Goal: Task Accomplishment & Management: Use online tool/utility

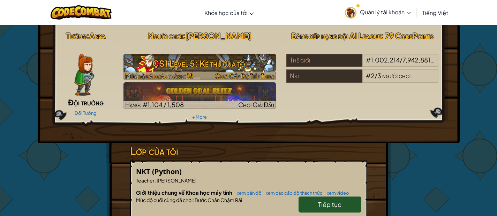
click at [186, 72] on span "Mức độ đã hoàn thành: 18" at bounding box center [159, 76] width 68 height 8
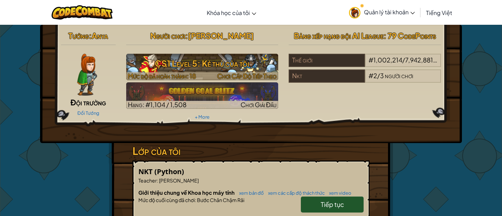
select select "vi"
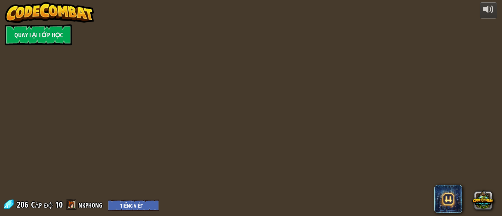
select select "vi"
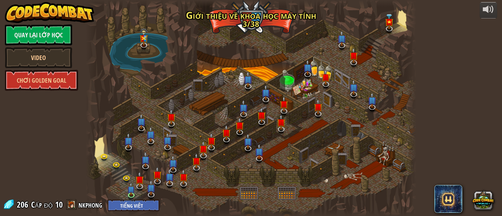
select select "vi"
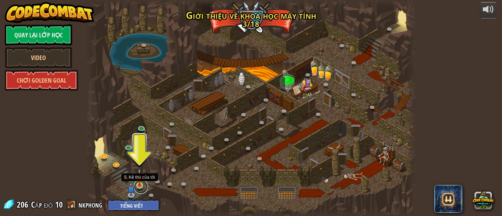
click at [143, 187] on link at bounding box center [141, 186] width 14 height 14
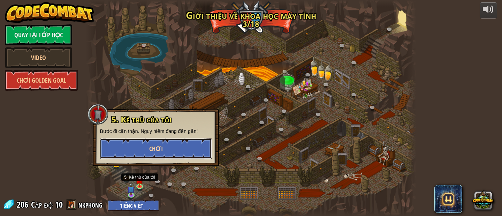
click at [160, 146] on span "Chơi" at bounding box center [156, 148] width 14 height 9
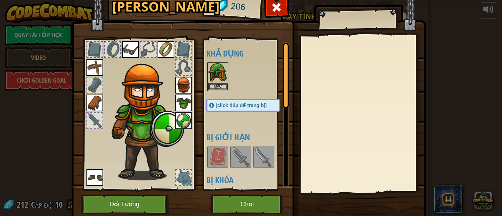
click at [98, 123] on div at bounding box center [94, 120] width 15 height 15
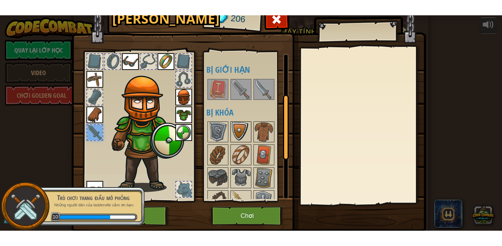
scroll to position [138, 0]
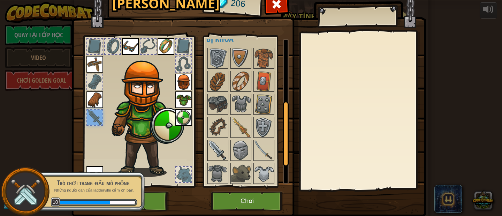
click at [222, 156] on img at bounding box center [218, 150] width 20 height 20
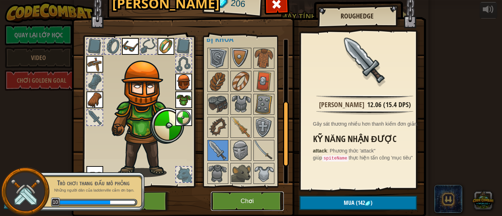
click at [259, 202] on button "Chơi" at bounding box center [247, 200] width 73 height 19
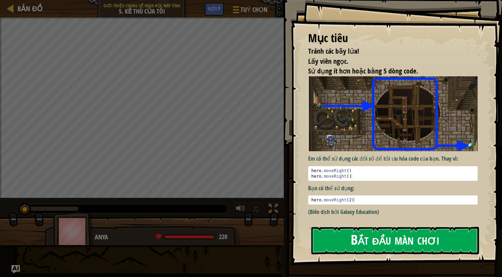
click at [362, 215] on button "Bắt đầu màn chơi" at bounding box center [395, 241] width 168 height 28
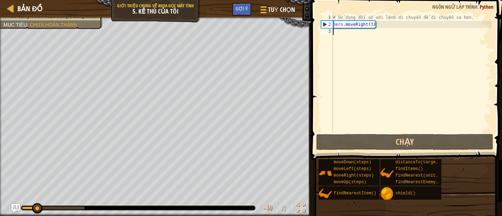
drag, startPoint x: 330, startPoint y: 147, endPoint x: 144, endPoint y: 16, distance: 227.8
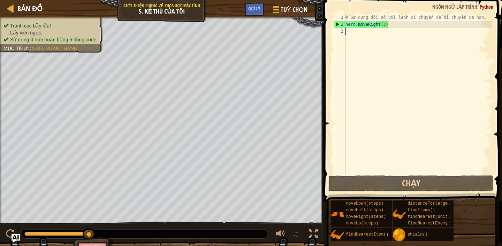
click at [359, 35] on div "# Sử dụng đối số với lệnh di chuyển để di chuyển xa hơn. hero . moveRight ( 3 )" at bounding box center [417, 101] width 147 height 174
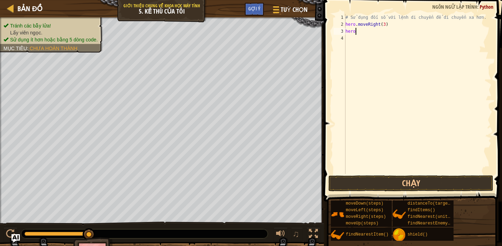
scroll to position [3, 1]
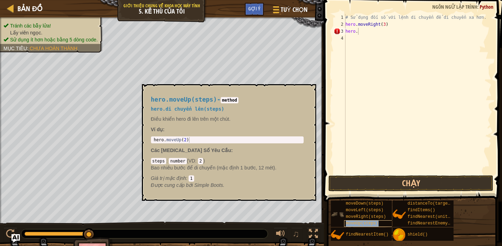
copy span "moveUp(steps)"
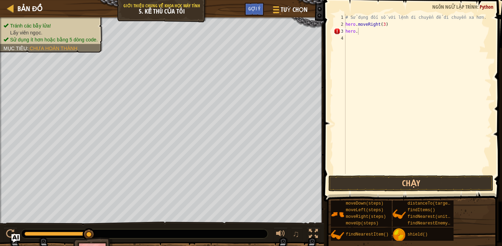
scroll to position [3, 0]
paste textarea "moveUp(steps)"
click at [387, 31] on div "# Sử dụng đối số với lệnh di chuyển để di chuyển xa hơn. hero . moveRight ( 3 )…" at bounding box center [417, 101] width 147 height 174
type textarea "hero.moveUp()"
click at [347, 39] on div "# Sử dụng đối số với lệnh di chuyển để di chuyển xa hơn. hero . moveRight ( 3 )…" at bounding box center [417, 101] width 147 height 174
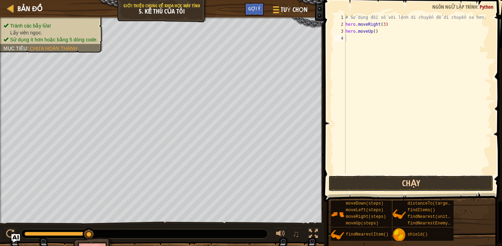
click at [401, 179] on button "Chạy" at bounding box center [410, 184] width 165 height 16
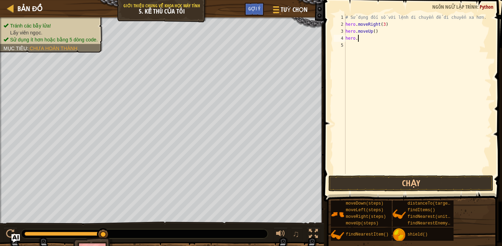
scroll to position [3, 1]
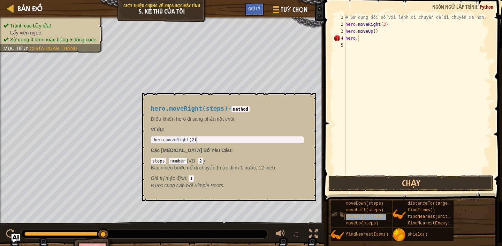
copy span "moveRight(steps)"
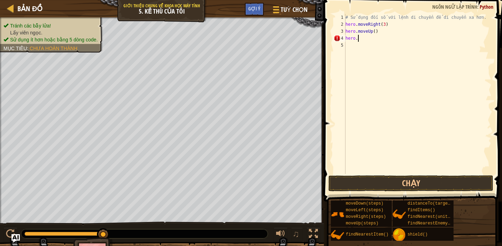
scroll to position [3, 0]
paste textarea "moveRight(steps)"
click at [395, 40] on div "# Sử dụng đối số với lệnh di chuyển để di chuyển xa hơn. hero . moveRight ( 3 )…" at bounding box center [417, 101] width 147 height 174
type textarea "hero.moveRight()"
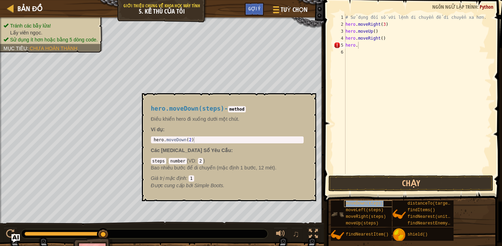
copy span "moveDown(steps)"
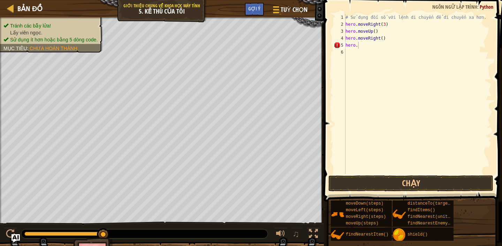
scroll to position [3, 0]
paste textarea "moveDown(steps)"
click at [393, 46] on div "# Sử dụng đối số với lệnh di chuyển để di chuyển xa hơn. hero . moveRight ( 3 )…" at bounding box center [417, 101] width 147 height 174
type textarea "hero.moveDown(4)"
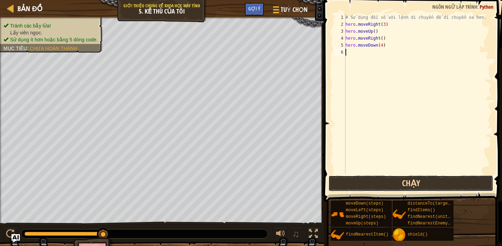
click at [441, 183] on button "Chạy" at bounding box center [410, 184] width 165 height 16
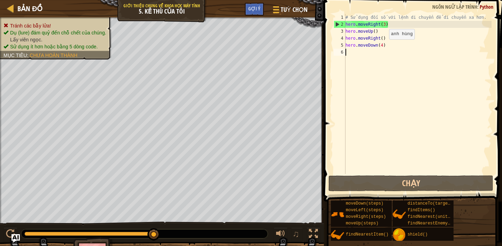
click at [383, 46] on div "# Sử dụng đối số với lệnh di chuyển để di chuyển xa hơn. hero . moveRight ( 3 )…" at bounding box center [417, 101] width 147 height 174
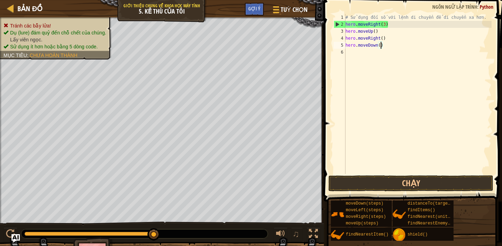
type textarea "hero.moveDown(3)"
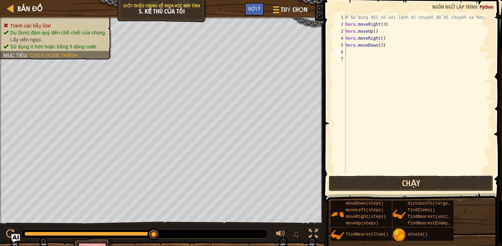
click at [399, 187] on button "Chạy" at bounding box center [410, 184] width 165 height 16
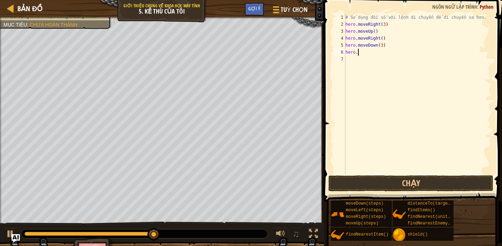
scroll to position [3, 1]
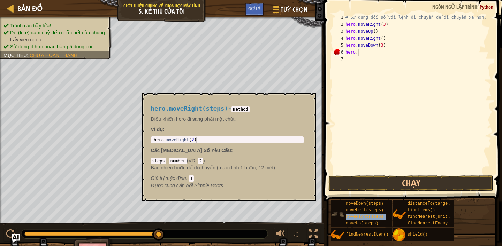
copy span "moveRight(steps)"
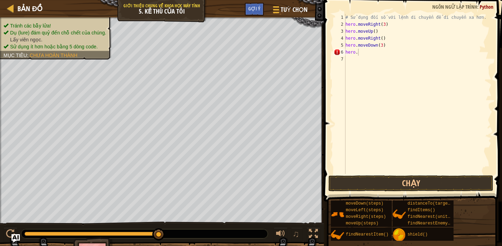
scroll to position [3, 0]
paste textarea "moveRight(steps)"
click at [395, 53] on div "# Sử dụng đối số với lệnh di chuyển để di chuyển xa hơn. hero . moveRight ( 3 )…" at bounding box center [417, 101] width 147 height 174
type textarea "hero.moveRight(2)"
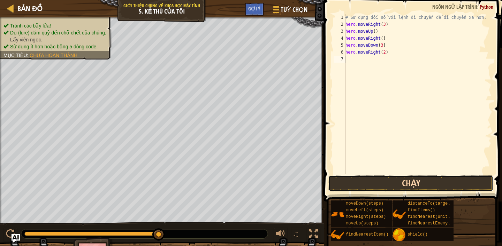
click at [423, 181] on button "Chạy" at bounding box center [410, 184] width 165 height 16
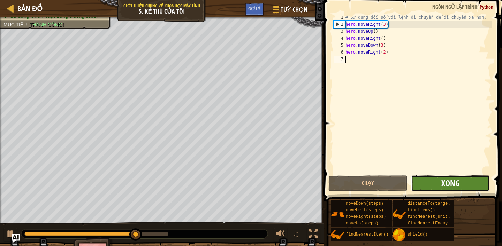
click at [448, 184] on span "Xong" at bounding box center [450, 183] width 18 height 11
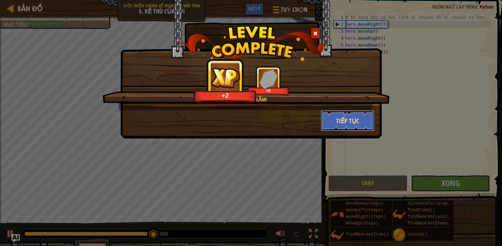
click at [336, 122] on button "Tiếp tục" at bounding box center [348, 120] width 54 height 21
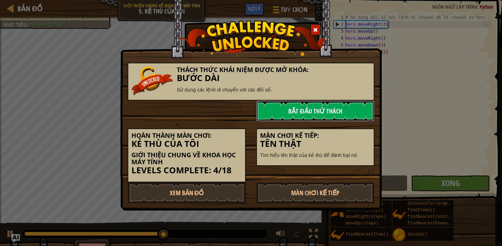
click at [305, 109] on link "Bắt đầu Thử Thách" at bounding box center [315, 111] width 118 height 21
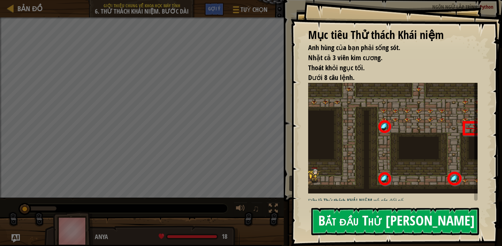
click at [395, 215] on button "Bắt đầu Thử [PERSON_NAME]" at bounding box center [395, 222] width 168 height 28
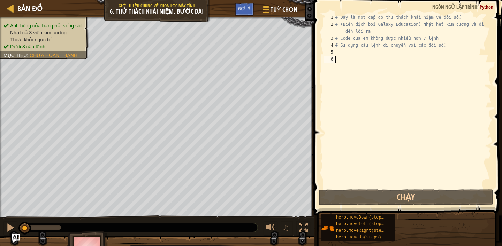
click at [341, 53] on div "# Đây là một cấp độ thử thách khái niệm về đối số. # (Biên dịch bởi Galaxy Educ…" at bounding box center [413, 108] width 158 height 188
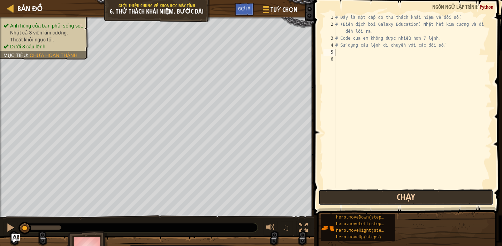
click at [366, 203] on button "Chạy" at bounding box center [406, 198] width 175 height 16
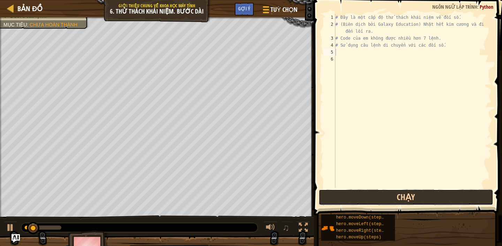
click at [368, 194] on button "Chạy" at bounding box center [406, 198] width 175 height 16
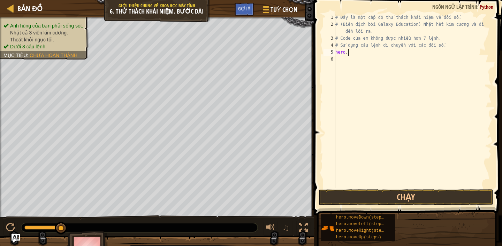
scroll to position [3, 1]
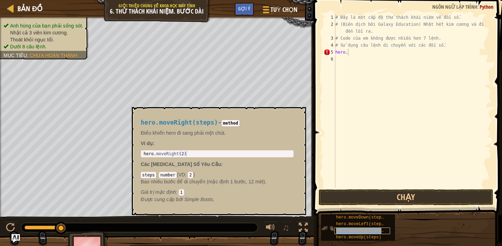
copy span "hero.moveRight(steps)"
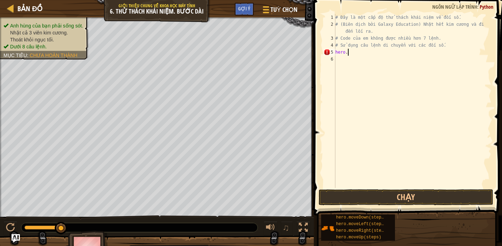
scroll to position [3, 0]
paste textarea "hero.moveRight(steps)"
drag, startPoint x: 347, startPoint y: 51, endPoint x: 332, endPoint y: 54, distance: 15.5
click at [332, 54] on div "hero.hero.moveRight(steps) 1 2 3 4 5 6 # Đây là một cấp độ thử thách khái niệm …" at bounding box center [406, 101] width 169 height 174
click at [385, 52] on div "# Đây là một cấp độ thử thách khái niệm về đối số. # (Biên dịch bởi Galaxy Educ…" at bounding box center [413, 108] width 158 height 188
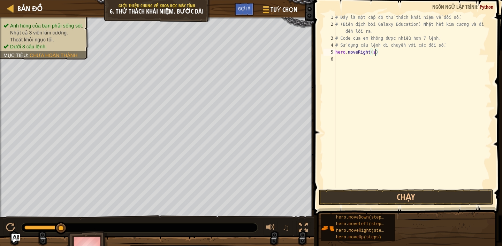
type textarea "hero.moveRight()"
click at [338, 62] on div "# Đây là một cấp độ thử thách khái niệm về đối số. # (Biên dịch bởi Galaxy Educ…" at bounding box center [413, 108] width 158 height 188
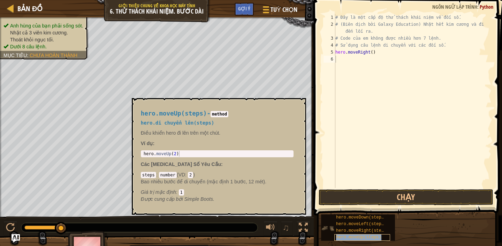
copy span "hero.moveUp(steps)"
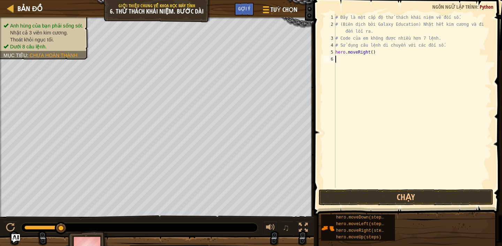
paste textarea "hero.moveUp(steps)"
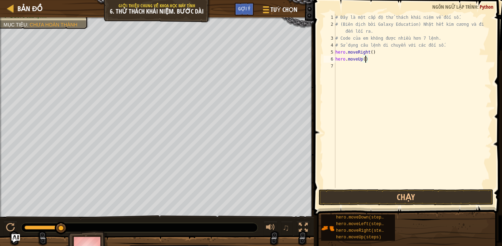
type textarea "hero.moveUp(3)"
click at [397, 197] on button "Chạy" at bounding box center [406, 198] width 175 height 16
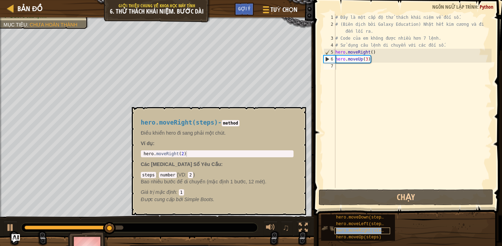
copy span "hero.moveRight(steps)"
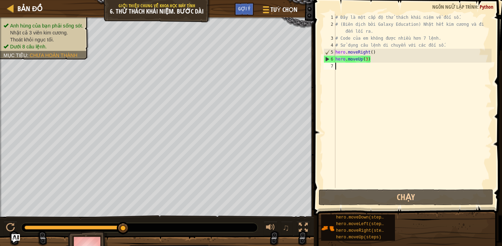
paste textarea "hero.moveRight(steps)"
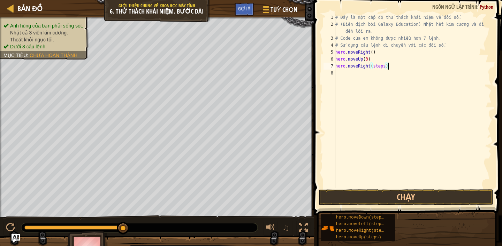
click at [385, 67] on div "# Đây là một cấp độ thử thách khái niệm về đối số. # (Biên dịch bởi Galaxy Educ…" at bounding box center [413, 108] width 158 height 188
type textarea "hero.moveRight(2)"
click at [378, 193] on button "Chạy" at bounding box center [406, 198] width 175 height 16
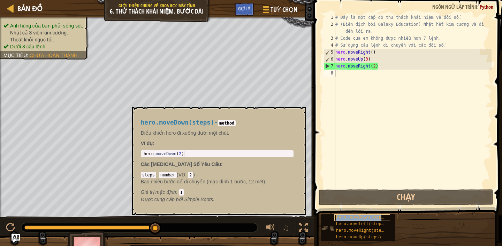
copy span "hero.moveDown(steps)"
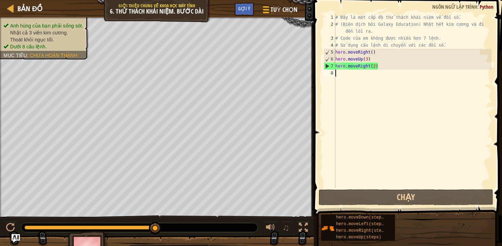
paste textarea "hero.moveDown(steps)"
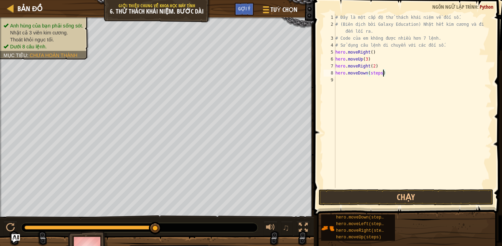
click at [382, 74] on div "# Đây là một cấp độ thử thách khái niệm về đối số. # (Biên dịch bởi Galaxy Educ…" at bounding box center [413, 108] width 158 height 188
type textarea "hero.moveDown()"
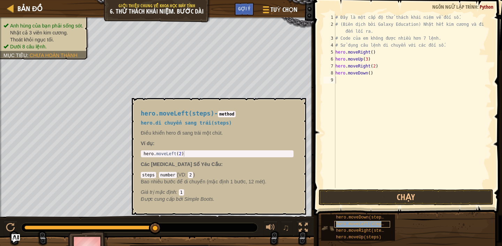
copy span "hero.moveLeft(steps)"
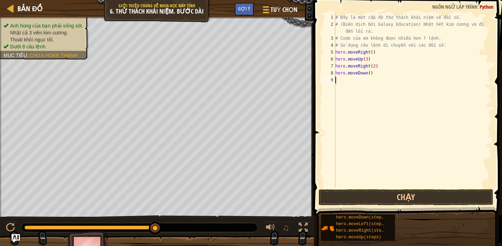
paste textarea "hero.moveLeft(steps)"
click at [385, 80] on div "# Đây là một cấp độ thử thách khái niệm về đối số. # (Biên dịch bởi Galaxy Educ…" at bounding box center [413, 108] width 155 height 188
type textarea "hero.moveLeft()"
click at [338, 89] on div "# Đây là một cấp độ thử thách khái niệm về đối số. # (Biên dịch bởi Galaxy Educ…" at bounding box center [413, 108] width 155 height 188
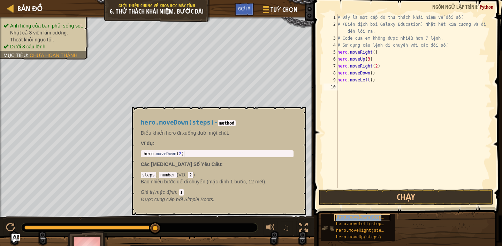
copy span "hero.moveDown(steps)"
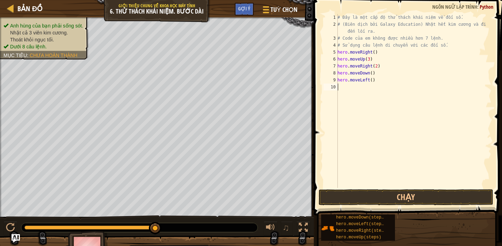
paste textarea "hero.moveDown(steps)"
click at [384, 88] on div "# Đây là một cấp độ thử thách khái niệm về đối số. # (Biên dịch bởi Galaxy Educ…" at bounding box center [413, 108] width 155 height 188
type textarea "hero.moveDown()"
click at [405, 191] on button "Chạy" at bounding box center [406, 198] width 175 height 16
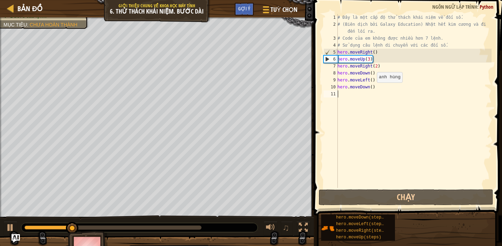
click at [373, 89] on div "# Đây là một cấp độ thử thách khái niệm về đối số. # (Biên dịch bởi Galaxy Educ…" at bounding box center [413, 108] width 155 height 188
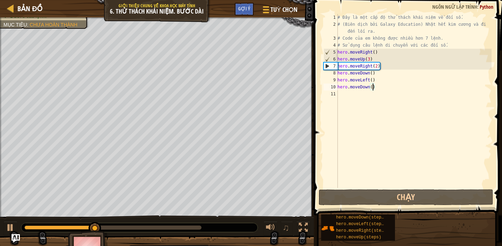
type textarea "hero.moveDown(2)"
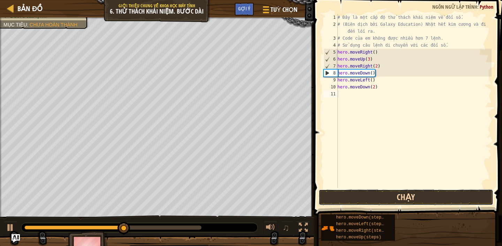
click at [425, 197] on button "Chạy" at bounding box center [406, 198] width 175 height 16
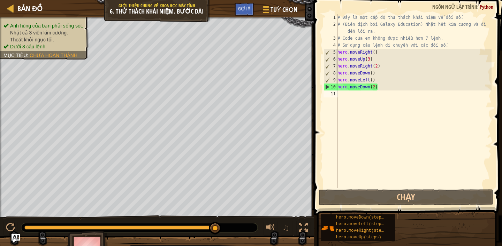
paste textarea "hero.moveRight(steps)"
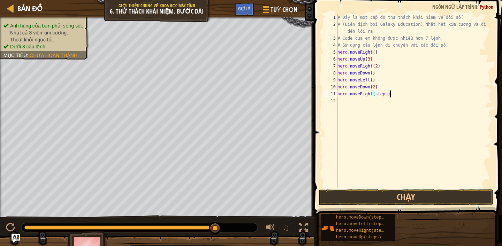
click at [389, 95] on div "# Đây là một cấp độ thử thách khái niệm về đối số. # (Biên dịch bởi Galaxy Educ…" at bounding box center [413, 108] width 155 height 188
type textarea "hero.moveRight(2)"
paste textarea "hero.moveUp(steps)"
click at [380, 102] on div "# Đây là một cấp độ thử thách khái niệm về đối số. # (Biên dịch bởi Galaxy Educ…" at bounding box center [413, 108] width 155 height 188
type textarea "hero.moveUp(2)"
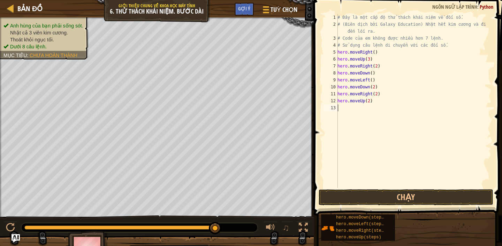
paste textarea "hero.moveRight(steps)"
click at [387, 108] on div "# Đây là một cấp độ thử thách khái niệm về đối số. # (Biên dịch bởi Galaxy Educ…" at bounding box center [413, 108] width 155 height 188
type textarea "hero.moveRight()"
click at [403, 198] on button "Chạy" at bounding box center [406, 198] width 175 height 16
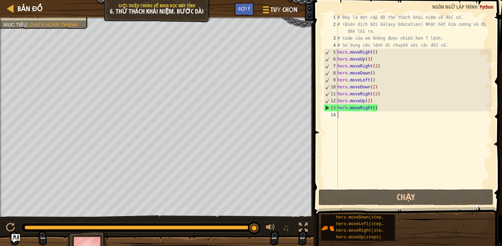
click at [390, 108] on div "# Đây là một cấp độ thử thách khái niệm về đối số. # (Biên dịch bởi Galaxy Educ…" at bounding box center [413, 108] width 155 height 188
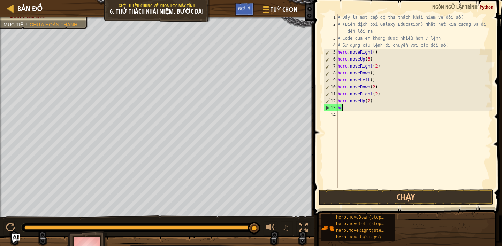
type textarea "h"
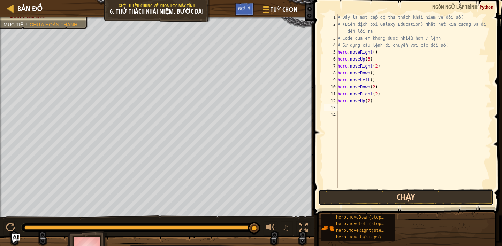
click at [364, 192] on button "Chạy" at bounding box center [406, 198] width 175 height 16
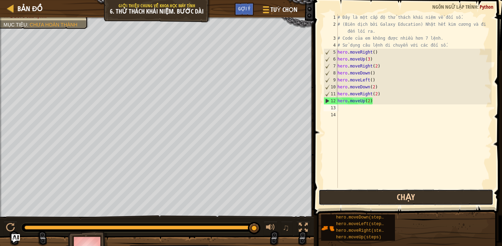
click at [406, 199] on button "Chạy" at bounding box center [406, 198] width 175 height 16
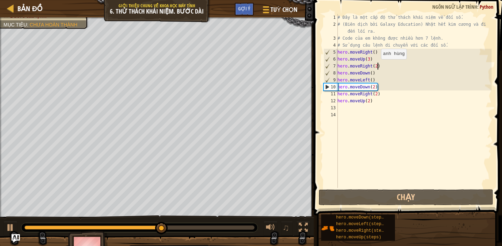
click at [377, 66] on div "# Đây là một cấp độ thử thách khái niệm về đối số. # (Biên dịch bởi Galaxy Educ…" at bounding box center [413, 108] width 155 height 188
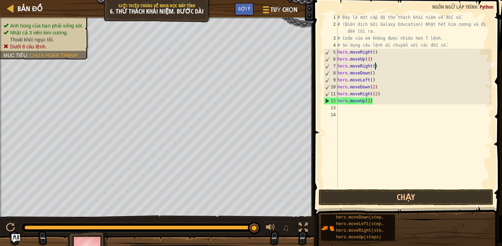
scroll to position [3, 3]
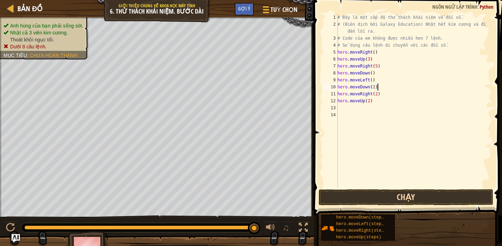
type textarea "hero.moveUp(2)"
click at [405, 203] on button "Chạy" at bounding box center [406, 198] width 175 height 16
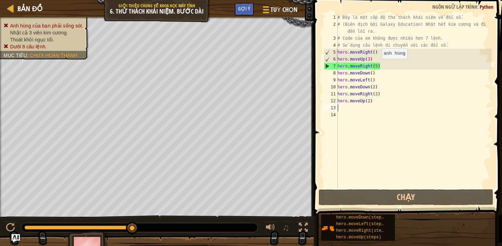
click at [378, 65] on div "# Đây là một cấp độ thử thách khái niệm về đối số. # (Biên dịch bởi Galaxy Educ…" at bounding box center [413, 108] width 155 height 188
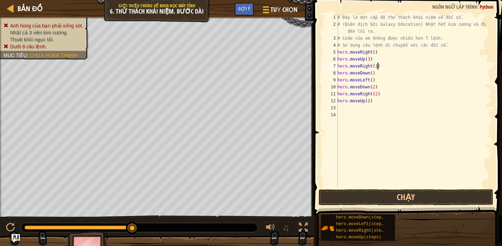
scroll to position [3, 3]
click at [356, 194] on button "Chạy" at bounding box center [406, 198] width 175 height 16
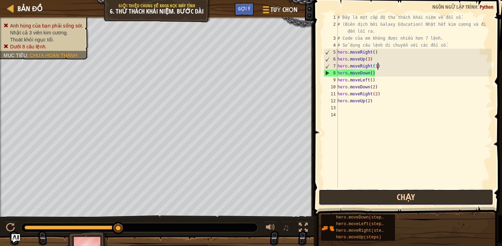
click at [403, 193] on button "Chạy" at bounding box center [406, 198] width 175 height 16
click at [423, 196] on button "Chạy" at bounding box center [406, 198] width 175 height 16
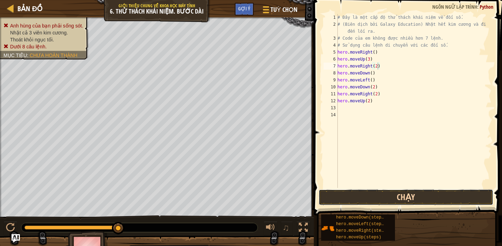
click at [397, 196] on button "Chạy" at bounding box center [406, 198] width 175 height 16
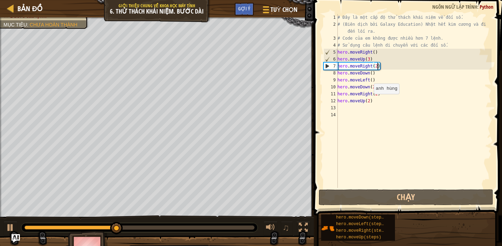
click at [370, 101] on div "# Đây là một cấp độ thử thách khái niệm về đối số. # (Biên dịch bởi Galaxy Educ…" at bounding box center [413, 108] width 155 height 188
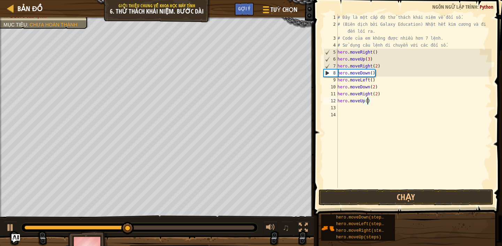
type textarea "hero.moveUp(3)"
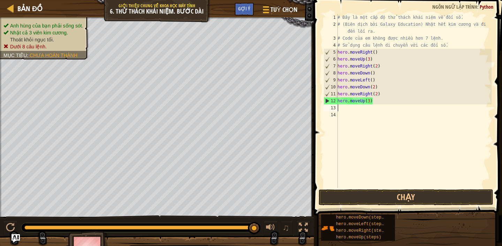
click at [382, 76] on div "# Đây là một cấp độ thử thách khái niệm về đối số. # (Biên dịch bởi Galaxy Educ…" at bounding box center [413, 108] width 155 height 188
type textarea "h"
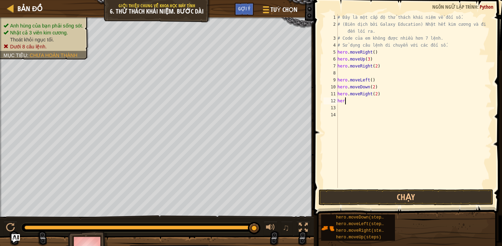
type textarea "h"
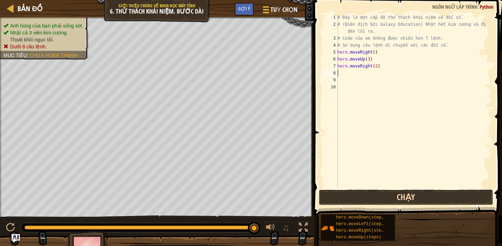
click at [403, 197] on button "Chạy" at bounding box center [406, 198] width 175 height 16
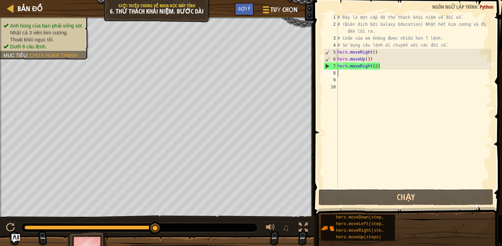
paste textarea "hero.moveDown(steps)"
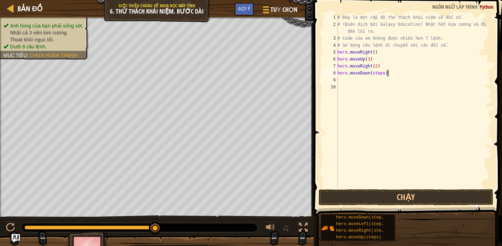
click at [384, 74] on div "# Đây là một cấp độ thử thách khái niệm về đối số. # (Biên dịch bởi Galaxy Educ…" at bounding box center [413, 108] width 155 height 188
type textarea "hero.moveDown(3)"
click at [344, 81] on div "# Đây là một cấp độ thử thách khái niệm về đối số. # (Biên dịch bởi Galaxy Educ…" at bounding box center [413, 108] width 155 height 188
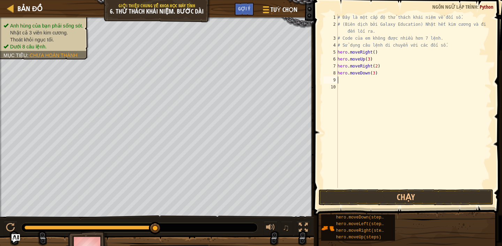
paste textarea "hero.moveLeft(steps)"
click at [384, 81] on div "# Đây là một cấp độ thử thách khái niệm về đối số. # (Biên dịch bởi Galaxy Educ…" at bounding box center [413, 108] width 155 height 188
type textarea "hero.moveLeft()"
click at [344, 89] on div "# Đây là một cấp độ thử thách khái niệm về đối số. # (Biên dịch bởi Galaxy Educ…" at bounding box center [413, 108] width 155 height 188
paste textarea "hero.moveUp(steps)"
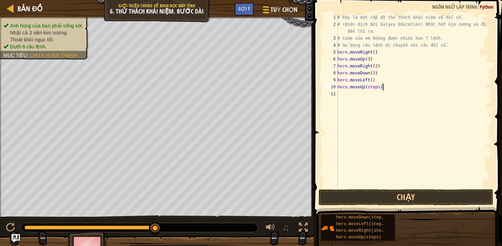
click at [380, 88] on div "# Đây là một cấp độ thử thách khái niệm về đối số. # (Biên dịch bởi Galaxy Educ…" at bounding box center [413, 108] width 155 height 188
type textarea "hero.moveUp(2)"
click at [445, 193] on button "Chạy" at bounding box center [406, 198] width 175 height 16
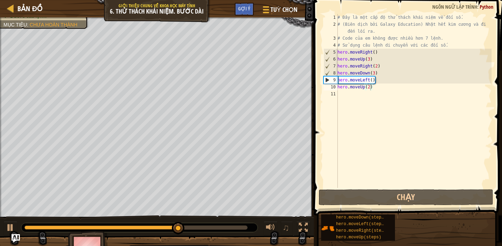
scroll to position [3, 0]
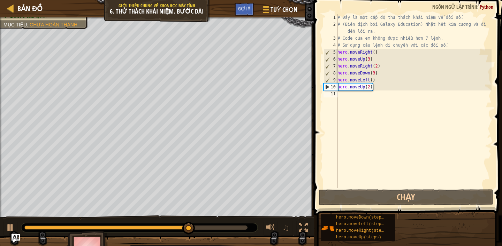
paste textarea "hero.moveRight(steps)"
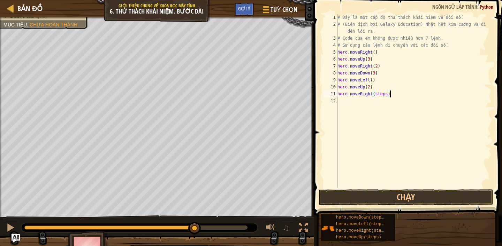
click at [388, 94] on div "# Đây là một cấp độ thử thách khái niệm về đối số. # (Biên dịch bởi Galaxy Educ…" at bounding box center [413, 108] width 155 height 188
type textarea "hero.moveRight(4)"
click at [395, 196] on button "Chạy" at bounding box center [406, 198] width 175 height 16
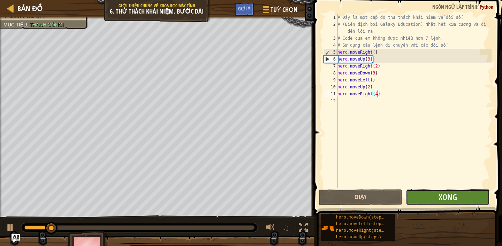
click at [431, 197] on button "Xong" at bounding box center [448, 198] width 84 height 16
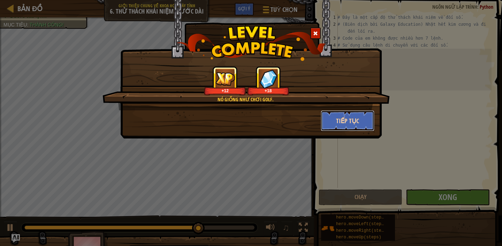
click at [351, 120] on button "Tiếp tục" at bounding box center [348, 120] width 54 height 21
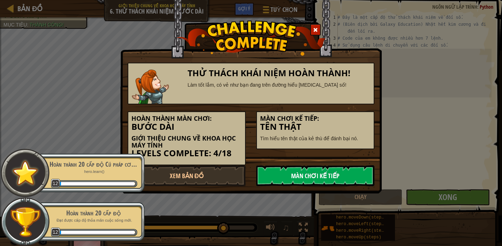
click at [319, 176] on link "Màn chơi kế tiếp" at bounding box center [315, 176] width 118 height 21
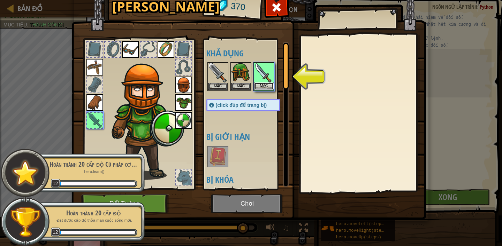
click at [264, 83] on button "Mặc" at bounding box center [264, 86] width 20 height 7
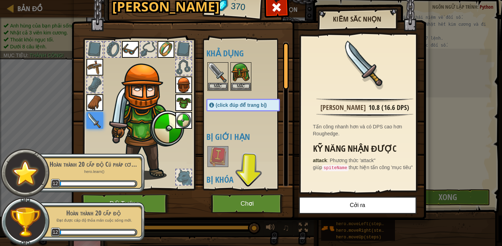
click at [47, 172] on div at bounding box center [25, 173] width 49 height 49
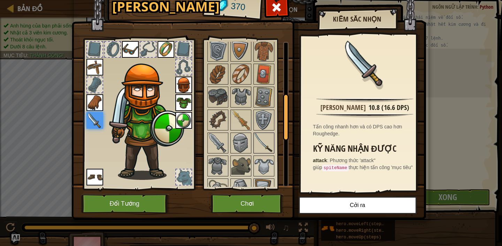
scroll to position [166, 0]
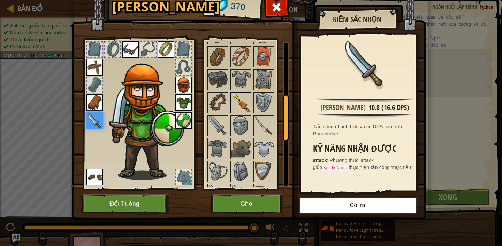
click at [234, 99] on img at bounding box center [241, 103] width 20 height 20
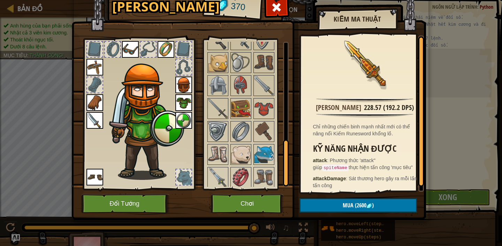
scroll to position [323, 0]
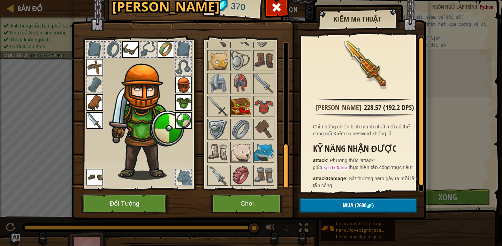
click at [248, 106] on img at bounding box center [241, 107] width 20 height 20
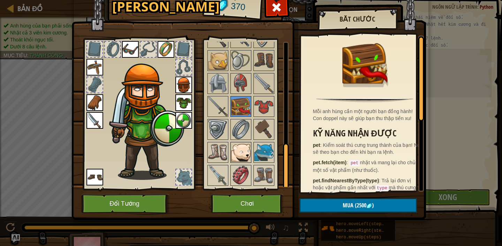
click at [236, 155] on img at bounding box center [241, 153] width 20 height 20
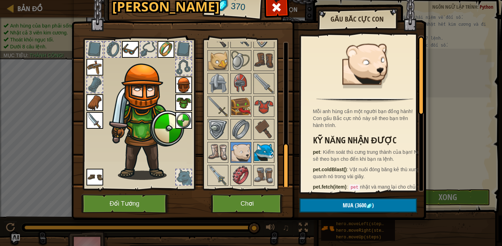
click at [269, 151] on img at bounding box center [264, 153] width 20 height 20
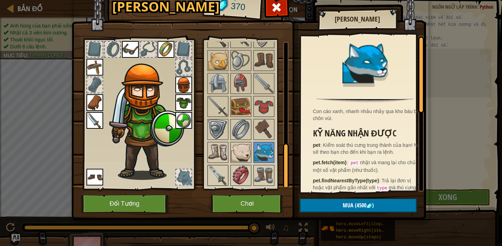
click at [213, 178] on img at bounding box center [218, 176] width 20 height 20
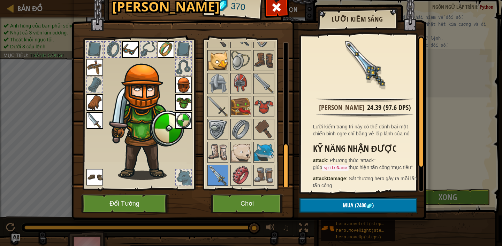
click at [225, 55] on img at bounding box center [218, 61] width 20 height 20
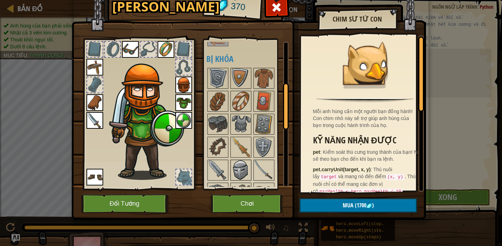
scroll to position [132, 0]
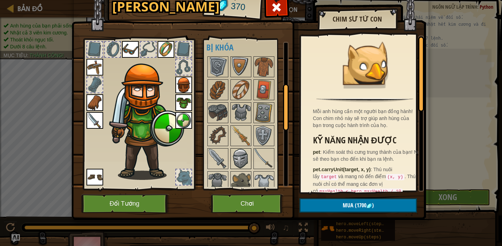
click at [238, 156] on img at bounding box center [241, 159] width 20 height 20
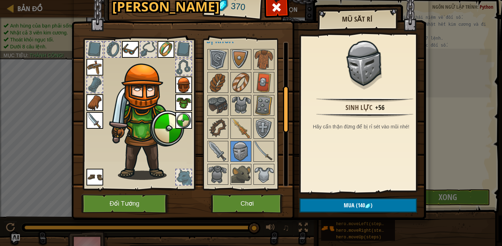
scroll to position [140, 0]
click at [152, 91] on img at bounding box center [146, 116] width 75 height 128
click at [259, 104] on img at bounding box center [264, 106] width 20 height 20
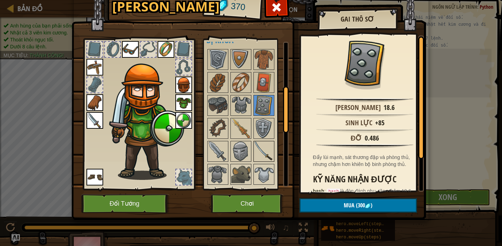
click at [261, 154] on img at bounding box center [264, 152] width 20 height 20
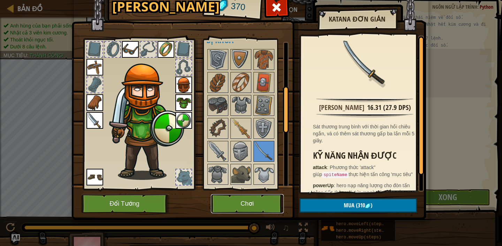
click at [235, 201] on button "Chơi" at bounding box center [247, 203] width 73 height 19
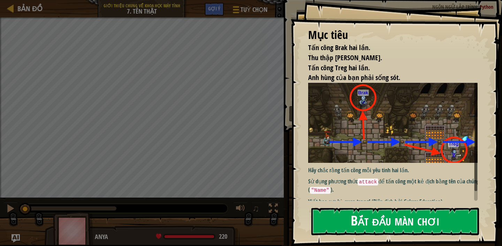
click at [399, 215] on button "Bắt đầu màn chơi" at bounding box center [395, 222] width 168 height 28
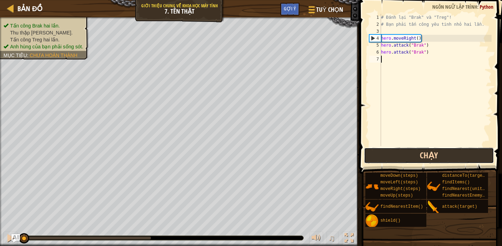
click at [410, 155] on button "Chạy" at bounding box center [429, 156] width 130 height 16
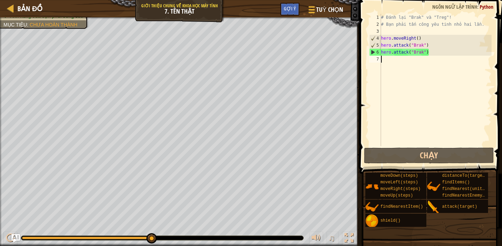
paste textarea "moveRight(steps)"
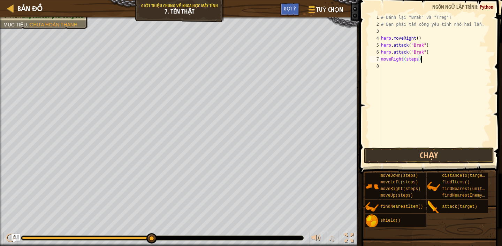
click at [419, 61] on div "# Đánh lại "Brak" và "Treg"! # Bạn phải tấn công yêu tinh nhỏ hai lần. hero . m…" at bounding box center [436, 87] width 112 height 146
type textarea "moveRight()"
paste textarea "attack(target)"
type textarea "attack("Treg")"
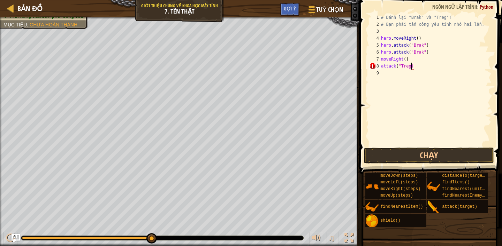
scroll to position [3, 2]
click at [421, 84] on div "# Đánh lại "Brak" và "Treg"! # Bạn phải tấn công yêu tinh nhỏ hai lần. hero . m…" at bounding box center [436, 87] width 112 height 146
click at [381, 65] on div "# Đánh lại "Brak" và "Treg"! # Bạn phải tấn công yêu tinh nhỏ hai lần. hero . m…" at bounding box center [436, 87] width 112 height 146
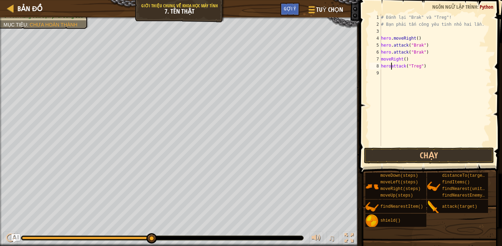
type textarea "hero.attack("Treg")"
click at [435, 68] on div "# Đánh lại "Brak" và "Treg"! # Bạn phải tấn công yêu tinh nhỏ hai lần. hero . m…" at bounding box center [436, 87] width 112 height 146
drag, startPoint x: 430, startPoint y: 66, endPoint x: 365, endPoint y: 67, distance: 65.5
click at [365, 67] on div "hero.attack("Treg") 1 2 3 4 5 6 7 8 9 # Đánh lại "Brak" và "Treg"! # Bạn phải t…" at bounding box center [429, 100] width 145 height 194
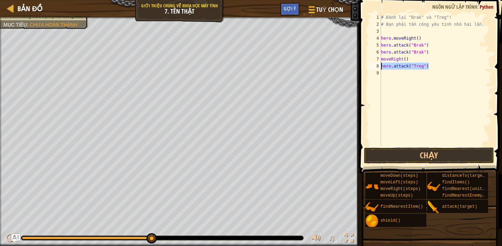
paste textarea
click at [385, 75] on div "# Đánh lại "Brak" và "Treg"! # Bạn phải tấn công yêu tinh nhỏ hai lần. hero . m…" at bounding box center [436, 87] width 112 height 146
paste textarea "attack(target)"
drag, startPoint x: 411, startPoint y: 73, endPoint x: 396, endPoint y: 76, distance: 14.5
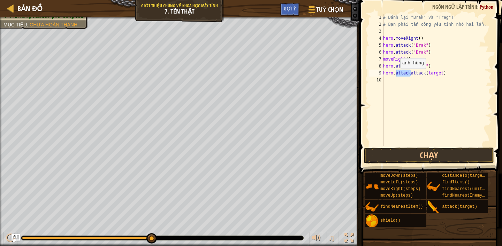
click at [396, 76] on div "# Đánh lại "Brak" và "Treg"! # Bạn phải tấn công yêu tinh nhỏ hai lần. hero . m…" at bounding box center [437, 87] width 110 height 146
click at [428, 74] on div "# Đánh lại "Brak" và "Treg"! # Bạn phải tấn công yêu tinh nhỏ hai lần. hero . m…" at bounding box center [437, 87] width 110 height 146
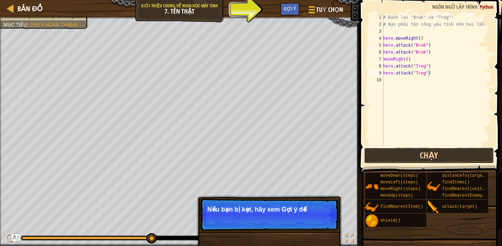
click at [438, 152] on button "Chạy" at bounding box center [429, 156] width 130 height 16
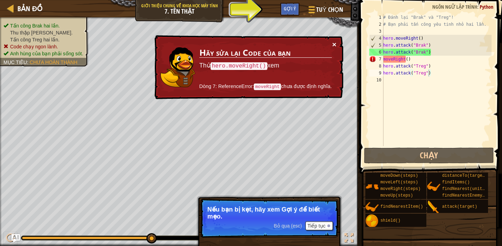
click at [335, 43] on button "×" at bounding box center [334, 44] width 4 height 7
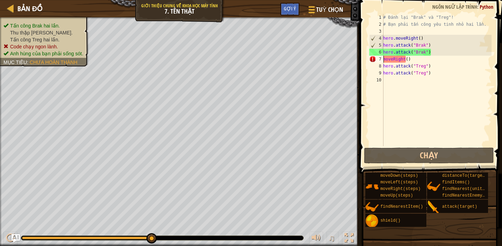
click at [383, 60] on div "# Đánh lại "Brak" và "Treg"! # Bạn phải tấn công yêu tinh nhỏ hai lần. hero . m…" at bounding box center [437, 87] width 110 height 146
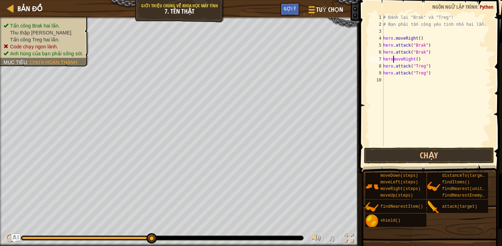
scroll to position [3, 1]
type textarea "hero.moveRight()"
click at [425, 156] on button "Chạy" at bounding box center [429, 156] width 130 height 16
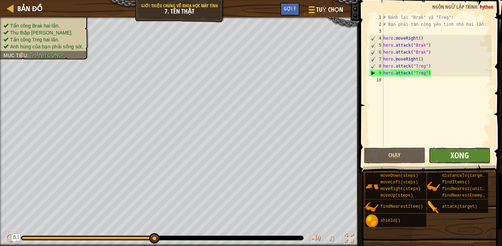
click at [462, 155] on span "Xong" at bounding box center [459, 155] width 18 height 11
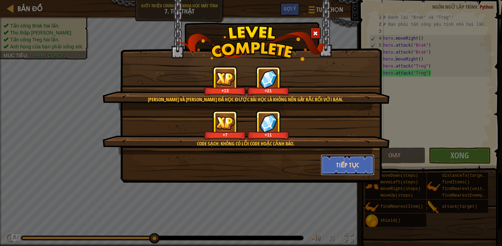
click at [337, 162] on button "Tiếp tục" at bounding box center [348, 165] width 54 height 21
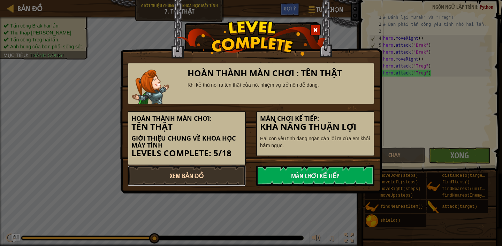
click at [228, 176] on link "Xem Bản Đồ" at bounding box center [187, 176] width 118 height 21
select select "vi"
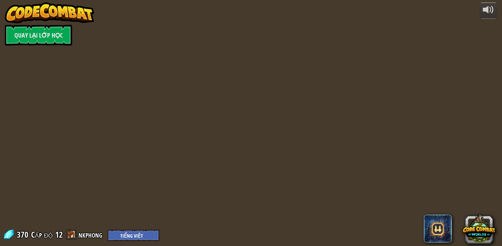
select select "vi"
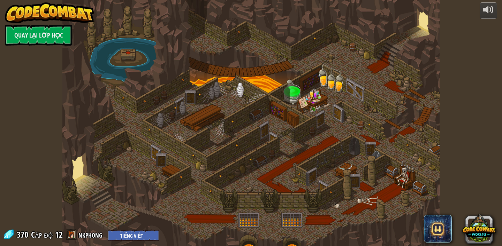
select select "vi"
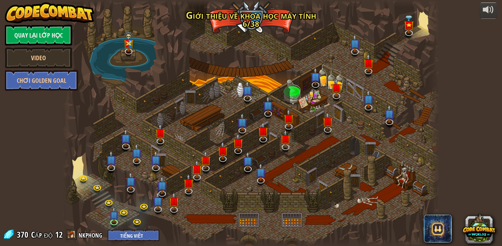
select select "vi"
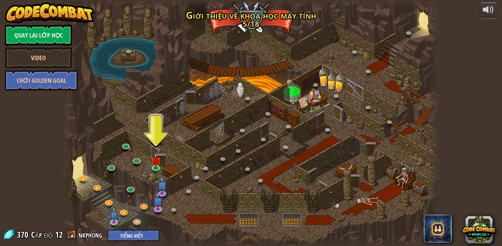
click at [320, 74] on div at bounding box center [250, 123] width 377 height 246
click at [321, 74] on div at bounding box center [250, 123] width 377 height 246
drag, startPoint x: 325, startPoint y: 72, endPoint x: 282, endPoint y: 56, distance: 45.8
click at [304, 68] on div at bounding box center [250, 123] width 377 height 246
drag, startPoint x: 454, startPoint y: 30, endPoint x: 502, endPoint y: 17, distance: 48.7
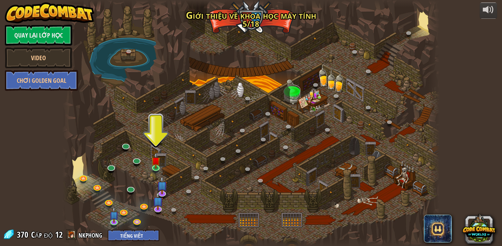
click at [484, 25] on div "powered by Quay lại Lớp Học Video Chơi Golden Goal 25. Cổng Kithgard (Bị khóa) …" at bounding box center [251, 123] width 502 height 246
drag, startPoint x: 502, startPoint y: 17, endPoint x: 462, endPoint y: 21, distance: 39.5
click at [496, 17] on div "powered by Quay lại Lớp Học Video Chơi Golden Goal 25. Cổng Kithgard (Bị khóa) …" at bounding box center [251, 123] width 502 height 246
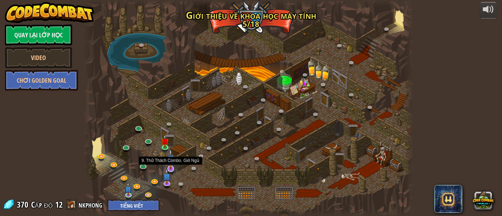
click at [172, 167] on img at bounding box center [170, 159] width 9 height 20
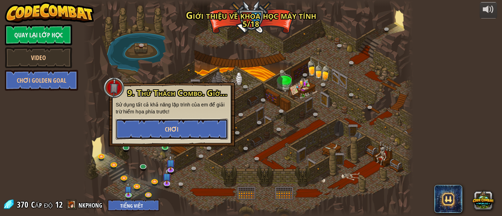
click at [181, 123] on button "Chơi" at bounding box center [172, 129] width 112 height 21
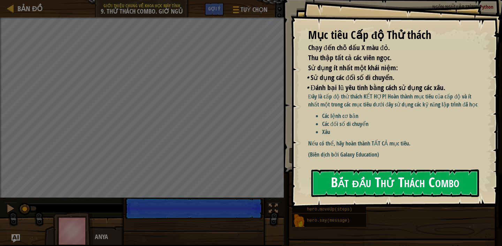
click at [389, 178] on button "Bắt đầu Thử Thách Combo" at bounding box center [395, 184] width 168 height 28
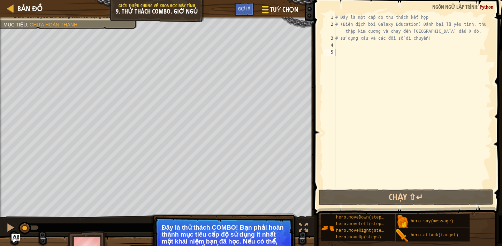
click at [270, 9] on span "Tuỳ chọn" at bounding box center [284, 9] width 28 height 9
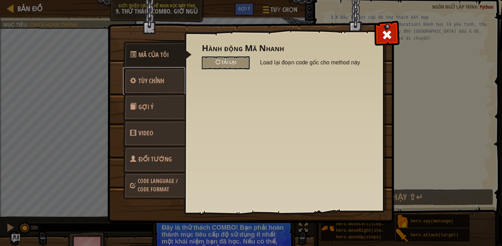
click at [171, 79] on link "Tùy chỉnh" at bounding box center [154, 81] width 62 height 27
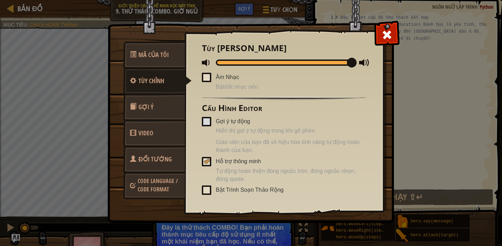
click at [153, 101] on link "Gợi ý" at bounding box center [154, 107] width 62 height 27
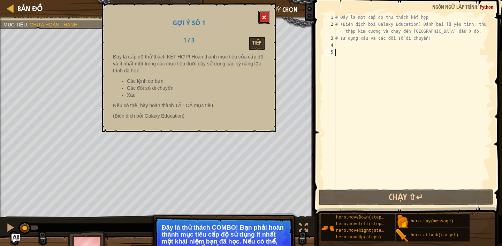
click at [268, 15] on button at bounding box center [264, 17] width 12 height 13
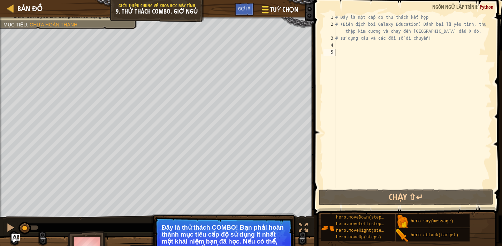
click at [289, 12] on span "Tuỳ chọn" at bounding box center [284, 9] width 28 height 9
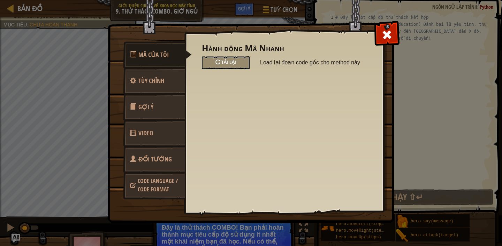
click at [226, 64] on span "Tải lại" at bounding box center [228, 62] width 15 height 7
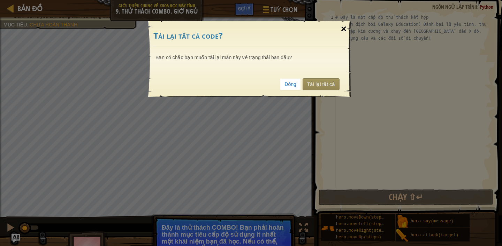
click at [344, 29] on div "×" at bounding box center [344, 29] width 16 height 20
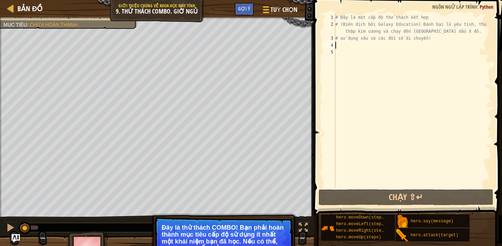
paste textarea "hero.moveDown(steps)"
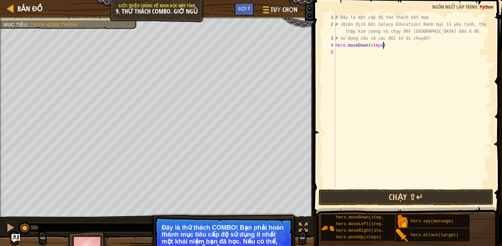
drag, startPoint x: 382, startPoint y: 47, endPoint x: 389, endPoint y: 50, distance: 7.2
click at [382, 47] on div "# Đây là một cấp độ thử thách kết hợp # (Biên dịch bởi Galaxy Education) Đánh b…" at bounding box center [413, 108] width 158 height 188
type textarea "hero.moveDown()"
paste textarea "hero.attack(target)"
click at [380, 52] on div "# Đây là một cấp độ thử thách kết hợp # (Biên dịch bởi Galaxy Education) Đánh b…" at bounding box center [413, 108] width 158 height 188
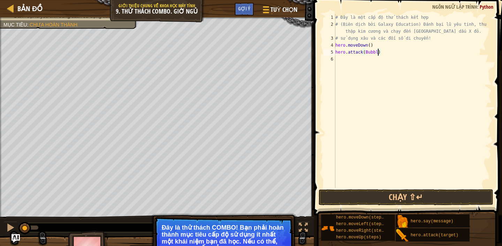
scroll to position [3, 3]
click at [365, 51] on div "# Đây là một cấp độ thử thách kết hợp # (Biên dịch bởi Galaxy Education) Đánh b…" at bounding box center [413, 108] width 158 height 188
type textarea "hero.attack("Bubble")"
click at [407, 194] on button "Chạy ⇧↵" at bounding box center [406, 198] width 175 height 16
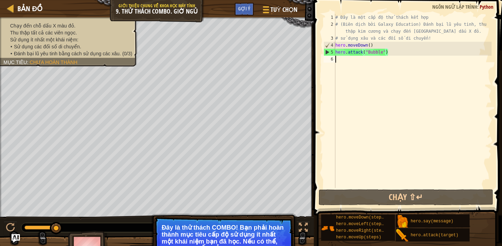
scroll to position [3, 0]
paste textarea "hero.attack(target)"
type textarea "hero.attack(target)"
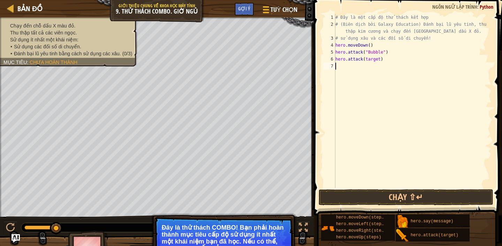
paste textarea "hero.attack(target)"
click at [380, 60] on div "# Đây là một cấp độ thử thách kết hợp # (Biên dịch bởi Galaxy Education) Đánh b…" at bounding box center [413, 108] width 158 height 188
click at [430, 196] on button "Chạy ⇧↵" at bounding box center [406, 198] width 175 height 16
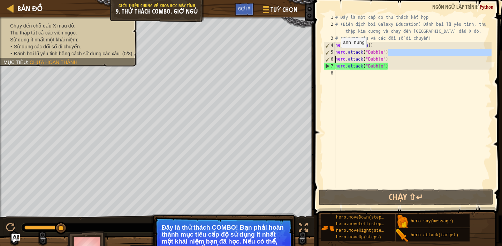
drag, startPoint x: 387, startPoint y: 54, endPoint x: 328, endPoint y: 60, distance: 59.2
click at [328, 60] on div "hero.attack("Bubble") 1 2 3 4 5 6 7 8 # Đây là một cấp độ thử thách kết hợp # (…" at bounding box center [406, 101] width 169 height 174
type textarea "hero.attack("Bubble") hero.attack("Bubble")"
drag, startPoint x: 436, startPoint y: 60, endPoint x: 334, endPoint y: 52, distance: 102.4
click at [334, 52] on div "hero.attack("Bubble") hero.attack("Bubble") 1 2 3 4 5 6 7 8 # Đây là một cấp độ…" at bounding box center [406, 101] width 169 height 174
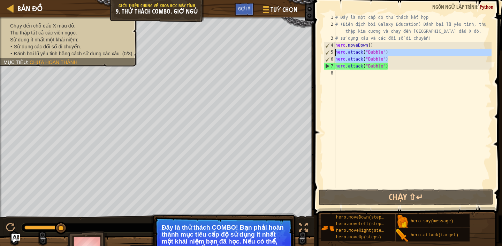
scroll to position [3, 0]
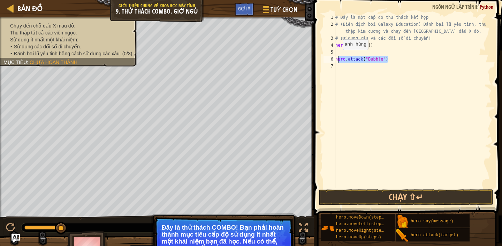
drag, startPoint x: 388, startPoint y: 61, endPoint x: 332, endPoint y: 58, distance: 56.2
click at [332, 58] on div "1 2 3 4 5 6 7 # Đây là một cấp độ thử thách kết hợp # (Biên dịch bởi Galaxy Edu…" at bounding box center [406, 101] width 169 height 174
type textarea "hero.attack("Bubble")"
click at [345, 193] on button "Chạy ⇧↵" at bounding box center [406, 198] width 175 height 16
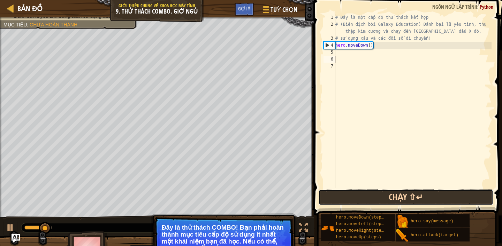
click at [365, 190] on button "Chạy ⇧↵" at bounding box center [406, 198] width 175 height 16
click at [366, 193] on button "Chạy ⇧↵" at bounding box center [406, 198] width 175 height 16
click at [365, 193] on button "Chạy ⇧↵" at bounding box center [406, 198] width 175 height 16
click at [362, 195] on button "Chạy ⇧↵" at bounding box center [406, 198] width 175 height 16
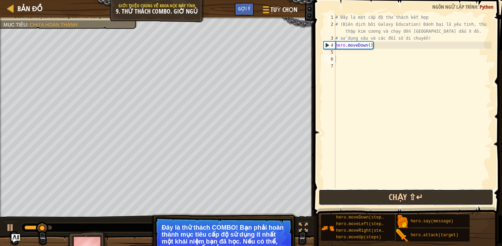
click at [362, 195] on button "Chạy ⇧↵" at bounding box center [406, 198] width 175 height 16
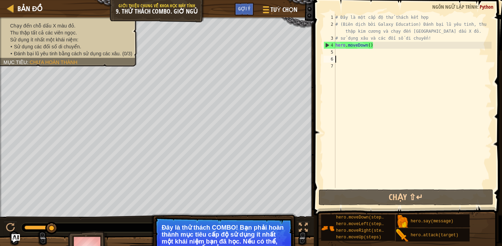
click at [341, 53] on div "# Đây là một cấp độ thử thách kết hợp # (Biên dịch bởi Galaxy Education) Đánh b…" at bounding box center [413, 108] width 158 height 188
type textarea "hero.moveDown()"
paste textarea "hero.moveRight(steps)"
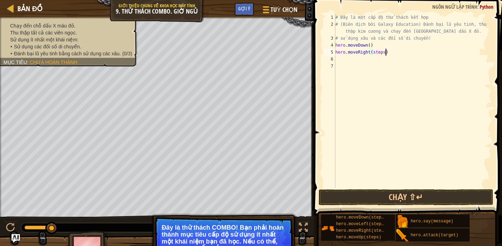
click at [385, 54] on div "# Đây là một cấp độ thử thách kết hợp # (Biên dịch bởi Galaxy Education) Đánh b…" at bounding box center [413, 108] width 158 height 188
type textarea "hero.moveRight(2)"
paste textarea "hero.moveUp(steps)"
click at [377, 59] on div "# Đây là một cấp độ thử thách kết hợp # (Biên dịch bởi Galaxy Education) Đánh b…" at bounding box center [413, 108] width 158 height 188
type textarea "hero.moveUp()"
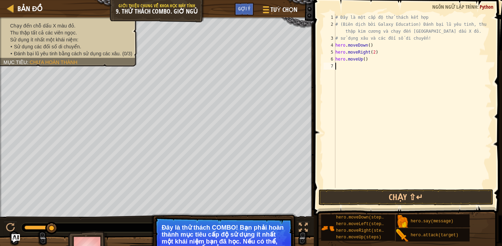
paste textarea "hero.attack(target)"
click at [379, 67] on div "# Đây là một cấp độ thử thách kết hợp # (Biên dịch bởi Galaxy Education) Đánh b…" at bounding box center [413, 108] width 158 height 188
type textarea "hero.attack("Ursa")"
click at [267, 215] on p "Đây là thử thách COMBO! Bạn phải hoàn thành mục tiêu cấp độ sử dụng ít nhất một…" at bounding box center [224, 238] width 124 height 28
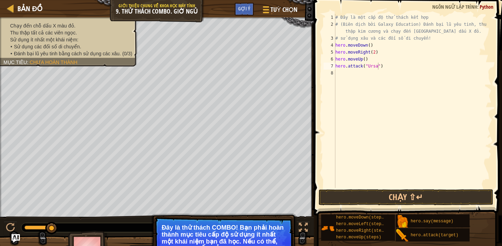
scroll to position [3, 0]
paste textarea "hero.attack(target)"
click at [382, 73] on div "# Đây là một cấp độ thử thách kết hợp # (Biên dịch bởi Galaxy Education) Đánh b…" at bounding box center [413, 108] width 158 height 188
click at [380, 74] on div "# Đây là một cấp độ thử thách kết hợp # (Biên dịch bởi Galaxy Education) Đánh b…" at bounding box center [413, 108] width 158 height 188
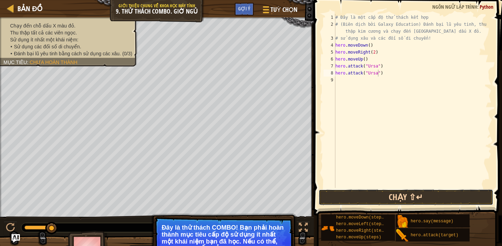
click at [389, 199] on button "Chạy ⇧↵" at bounding box center [406, 198] width 175 height 16
type textarea "hero.attack("Ursa")"
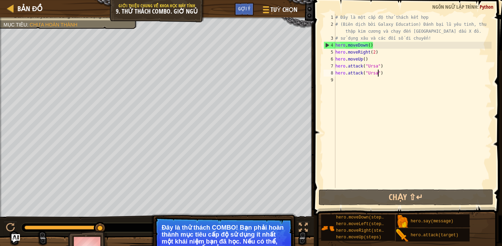
click at [347, 80] on div "# Đây là một cấp độ thử thách kết hợp # (Biên dịch bởi Galaxy Education) Đánh b…" at bounding box center [413, 108] width 158 height 188
paste textarea "hero.moveLeft(steps)"
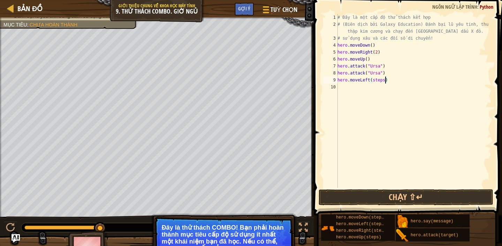
click at [385, 80] on div "# Đây là một cấp độ thử thách kết hợp # (Biên dịch bởi Galaxy Education) Đánh b…" at bounding box center [413, 108] width 155 height 188
type textarea "hero.moveLeft(2)"
click at [342, 95] on div "# Đây là một cấp độ thử thách kết hợp # (Biên dịch bởi Galaxy Education) Đánh b…" at bounding box center [413, 108] width 155 height 188
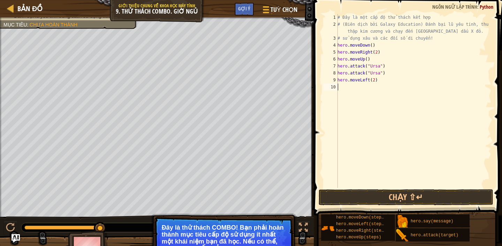
paste textarea "hero.moveUp(steps)"
click at [379, 90] on div "# Đây là một cấp độ thử thách kết hợp # (Biên dịch bởi Galaxy Education) Đánh b…" at bounding box center [413, 108] width 155 height 188
type textarea "hero.moveUp()"
paste textarea "hero.attack(target)"
click at [383, 95] on div "# Đây là một cấp độ thử thách kết hợp # (Biên dịch bởi Galaxy Education) Đánh b…" at bounding box center [413, 108] width 155 height 188
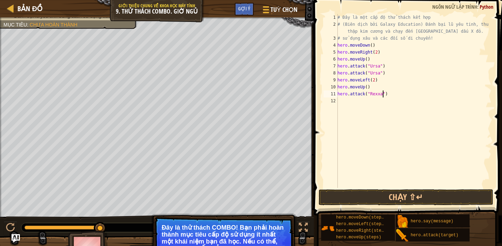
scroll to position [3, 4]
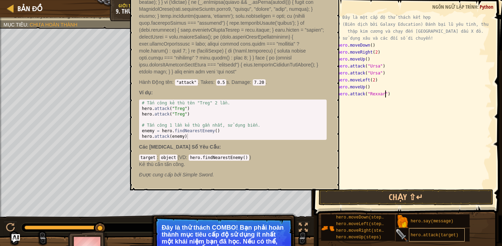
type textarea "hero.attack("Rexxar)"
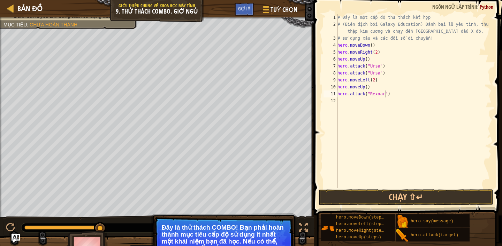
scroll to position [3, 0]
paste textarea "hero.attack(target)"
click at [383, 102] on div "# Đây là một cấp độ thử thách kết hợp # (Biên dịch bởi Galaxy Education) Đánh b…" at bounding box center [413, 108] width 155 height 188
click at [421, 198] on button "Chạy ⇧↵" at bounding box center [406, 198] width 175 height 16
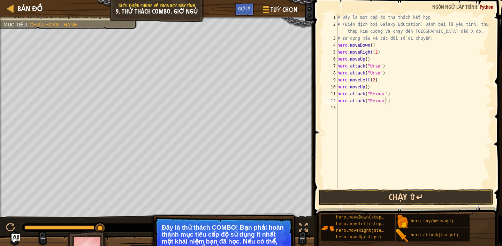
type textarea "hero.attack("Rexxar")"
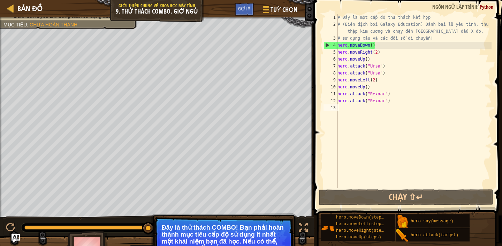
click at [354, 105] on div "# Đây là một cấp độ thử thách kết hợp # (Biên dịch bởi Galaxy Education) Đánh b…" at bounding box center [413, 108] width 155 height 188
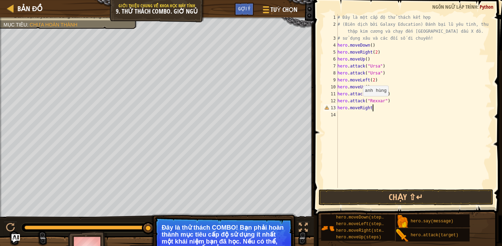
scroll to position [3, 2]
drag, startPoint x: 393, startPoint y: 101, endPoint x: 338, endPoint y: 102, distance: 54.7
click at [338, 102] on div "# Đây là một cấp độ thử thách kết hợp # (Biên dịch bởi Galaxy Education) Đánh b…" at bounding box center [413, 108] width 155 height 188
type textarea "c"
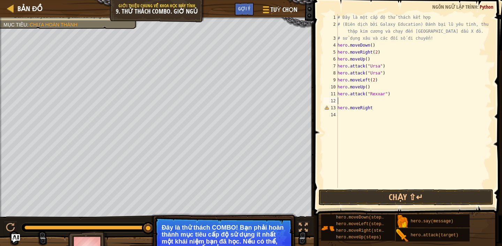
type textarea "hero.attack("Rexxar")"
paste textarea "hero.attack(target)"
click at [375, 111] on div "# Đây là một cấp độ thử thách kết hợp # (Biên dịch bởi Galaxy Education) Đánh b…" at bounding box center [413, 108] width 155 height 188
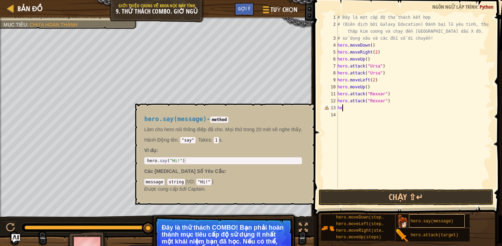
type textarea "h"
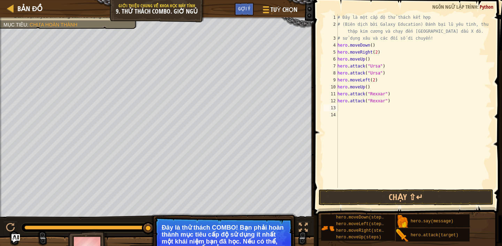
click at [342, 109] on div "# Đây là một cấp độ thử thách kết hợp # (Biên dịch bởi Galaxy Education) Đánh b…" at bounding box center [413, 108] width 155 height 188
paste textarea "hero.moveLeft(steps)"
click at [385, 109] on div "# Đây là một cấp độ thử thách kết hợp # (Biên dịch bởi Galaxy Education) Đánh b…" at bounding box center [413, 108] width 155 height 188
type textarea "hero.moveLeft()"
paste textarea "hero.attack(target)"
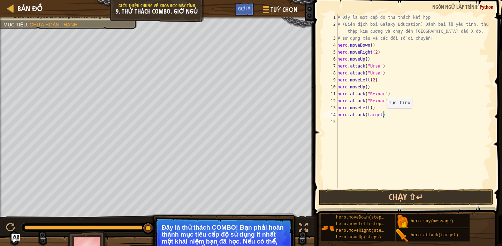
click at [383, 115] on div "# Đây là một cấp độ thử thách kết hợp # (Biên dịch bởi Galaxy Education) Đánh b…" at bounding box center [413, 108] width 155 height 188
click at [383, 191] on button "Chạy ⇧↵" at bounding box center [406, 198] width 175 height 16
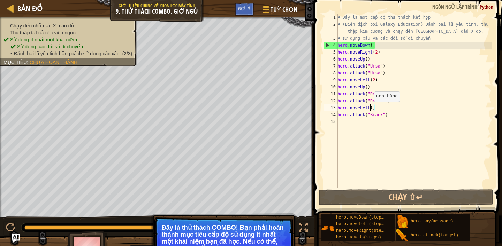
click at [370, 109] on div "# Đây là một cấp độ thử thách kết hợp # (Biên dịch bởi Galaxy Education) Đánh b…" at bounding box center [413, 108] width 155 height 188
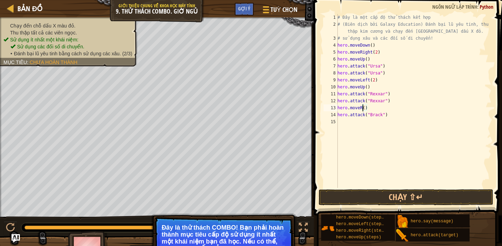
scroll to position [3, 2]
type textarea "hero.moveRight()"
click at [342, 129] on div "# Đây là một cấp độ thử thách kết hợp # (Biên dịch bởi Galaxy Education) Đánh b…" at bounding box center [413, 108] width 155 height 188
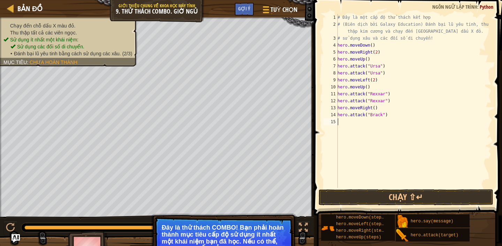
paste textarea "hero.attack(target)"
click at [383, 122] on div "# Đây là một cấp độ thử thách kết hợp # (Biên dịch bởi Galaxy Education) Đánh b…" at bounding box center [413, 108] width 155 height 188
click at [408, 194] on button "Chạy ⇧↵" at bounding box center [406, 198] width 175 height 16
type textarea "hero.attack("Brack")"
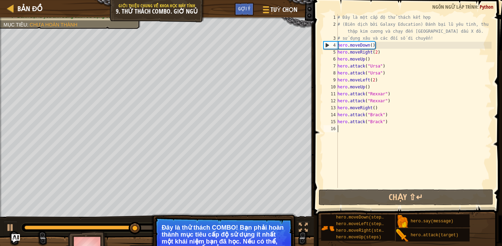
scroll to position [3, 0]
paste textarea "hero.moveRight(steps)"
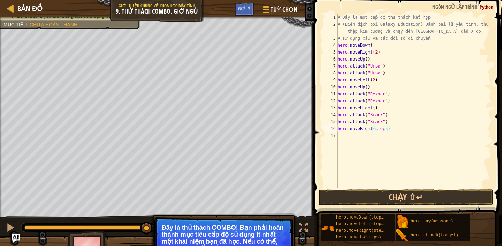
click at [388, 129] on div "# Đây là một cấp độ thử thách kết hợp # (Biên dịch bởi Galaxy Education) Đánh b…" at bounding box center [413, 108] width 155 height 188
type textarea "h"
click at [423, 194] on button "Chạy ⇧↵" at bounding box center [406, 198] width 175 height 16
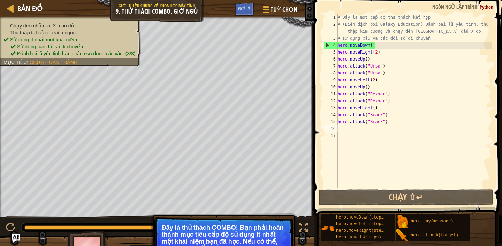
paste textarea "hero.moveRight(steps)"
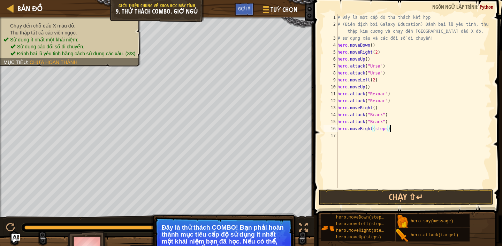
click at [388, 130] on div "# Đây là một cấp độ thử thách kết hợp # (Biên dịch bởi Galaxy Education) Đánh b…" at bounding box center [413, 108] width 155 height 188
type textarea "hero.moveRight(2)"
click at [404, 193] on button "Chạy ⇧↵" at bounding box center [406, 198] width 175 height 16
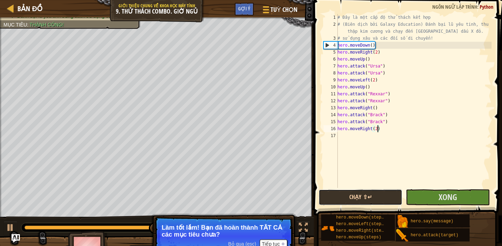
click at [381, 195] on button "Chạy ⇧↵" at bounding box center [361, 198] width 84 height 16
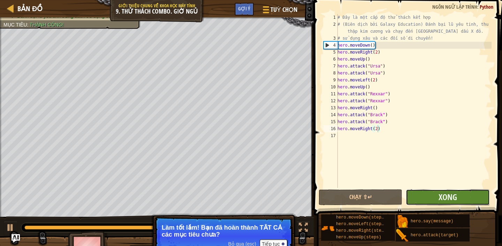
click at [457, 196] on button "Xong" at bounding box center [448, 198] width 84 height 16
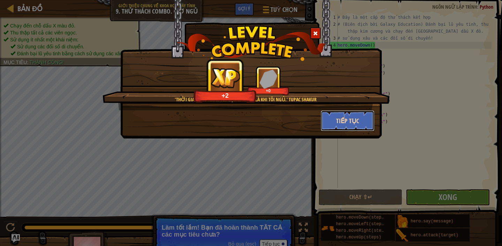
click at [359, 121] on button "Tiếp tục" at bounding box center [348, 120] width 54 height 21
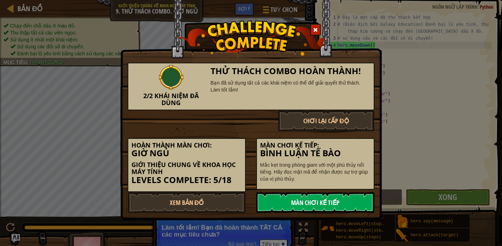
click at [300, 203] on link "Màn chơi kế tiếp" at bounding box center [315, 202] width 118 height 21
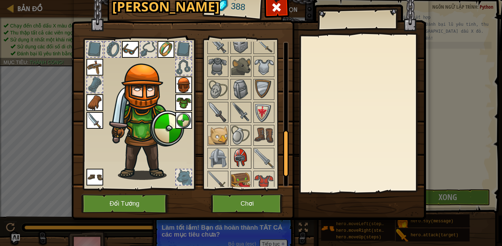
scroll to position [286, 0]
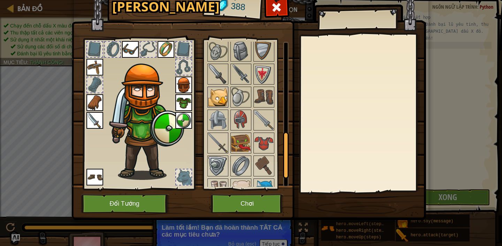
click at [215, 94] on img at bounding box center [218, 97] width 20 height 20
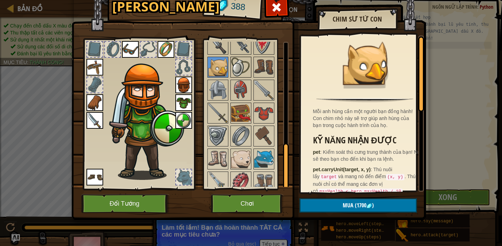
scroll to position [323, 0]
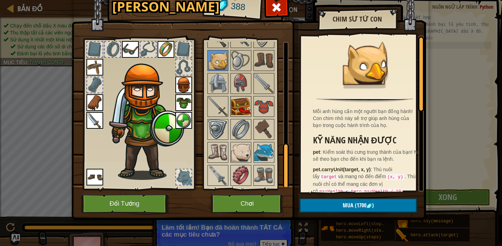
click at [243, 104] on img at bounding box center [241, 107] width 20 height 20
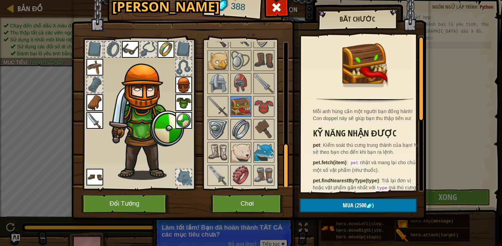
click at [246, 139] on div at bounding box center [240, 129] width 21 height 21
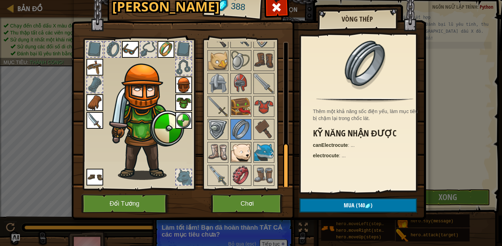
click at [245, 148] on img at bounding box center [241, 153] width 20 height 20
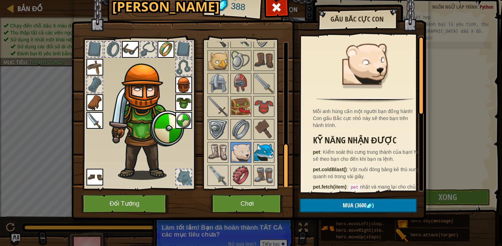
click at [259, 155] on img at bounding box center [264, 153] width 20 height 20
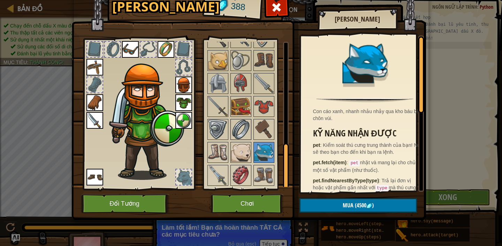
drag, startPoint x: 244, startPoint y: 131, endPoint x: 240, endPoint y: 130, distance: 4.2
click at [244, 131] on img at bounding box center [241, 130] width 20 height 20
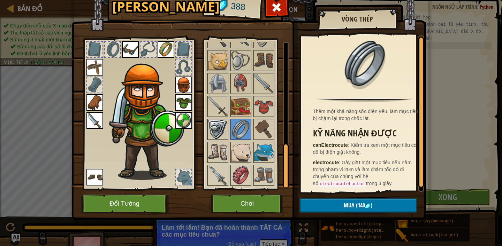
click at [222, 131] on img at bounding box center [218, 130] width 20 height 20
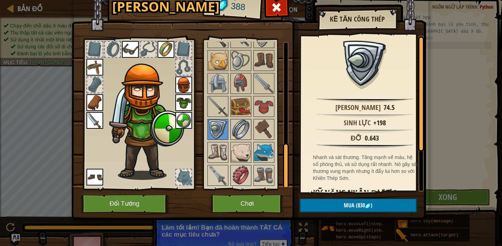
click at [239, 134] on img at bounding box center [241, 130] width 20 height 20
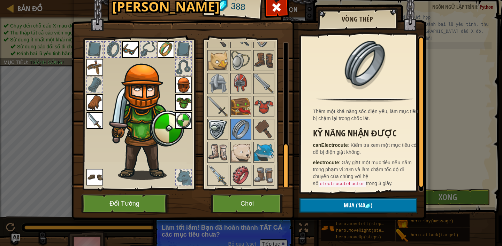
click at [214, 130] on img at bounding box center [218, 130] width 20 height 20
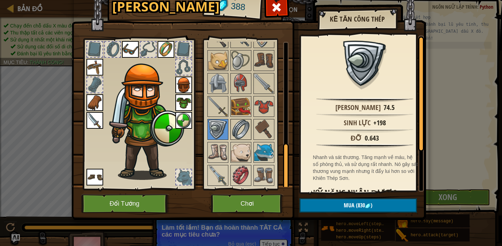
click at [244, 128] on img at bounding box center [241, 130] width 20 height 20
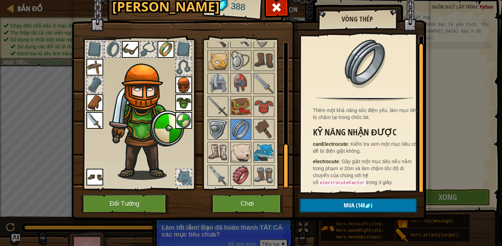
scroll to position [2, 0]
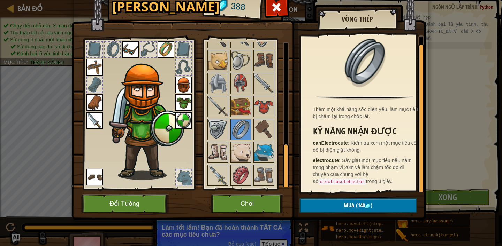
click at [95, 106] on img at bounding box center [94, 102] width 17 height 17
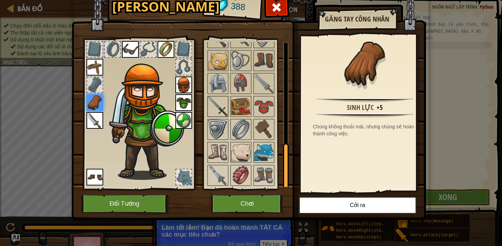
click at [223, 112] on img at bounding box center [218, 107] width 20 height 20
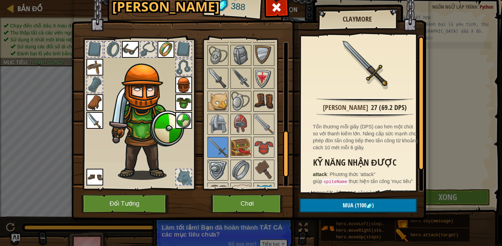
scroll to position [282, 0]
click at [243, 86] on img at bounding box center [241, 79] width 20 height 20
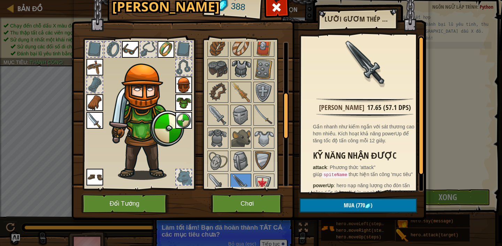
scroll to position [159, 0]
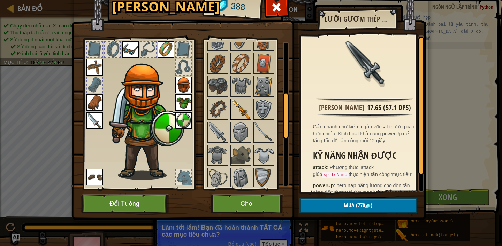
click at [239, 112] on img at bounding box center [241, 110] width 20 height 20
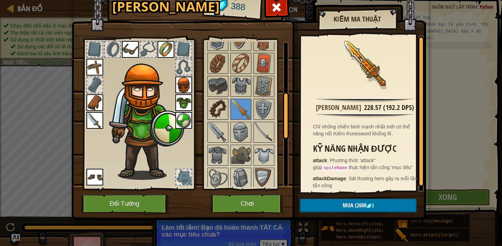
click at [219, 114] on img at bounding box center [218, 110] width 20 height 20
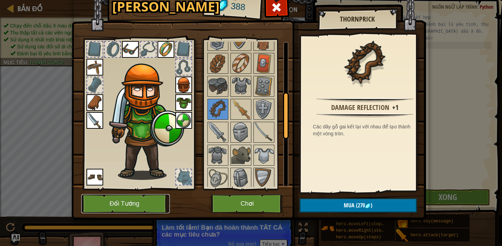
click at [117, 201] on button "Đổi Tướng" at bounding box center [125, 203] width 89 height 19
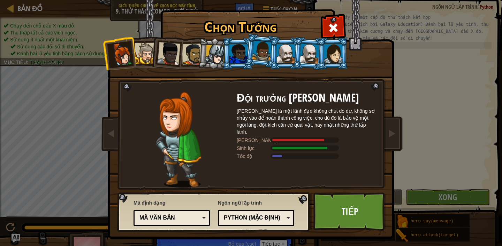
click at [147, 52] on div at bounding box center [145, 53] width 21 height 21
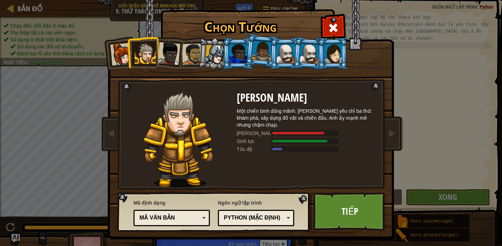
drag, startPoint x: 163, startPoint y: 59, endPoint x: 175, endPoint y: 59, distance: 12.2
click at [163, 59] on div at bounding box center [168, 53] width 23 height 23
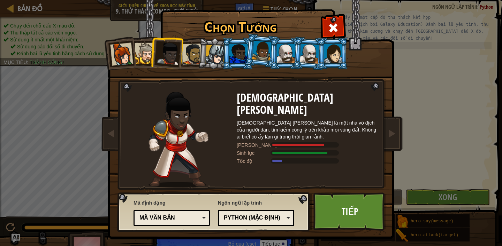
click at [191, 58] on div at bounding box center [193, 55] width 22 height 22
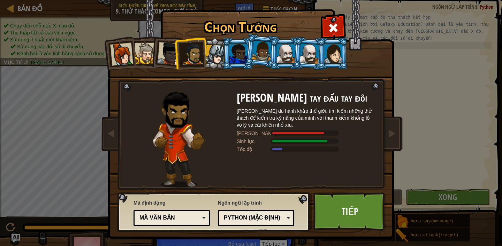
click at [216, 56] on div at bounding box center [215, 55] width 20 height 20
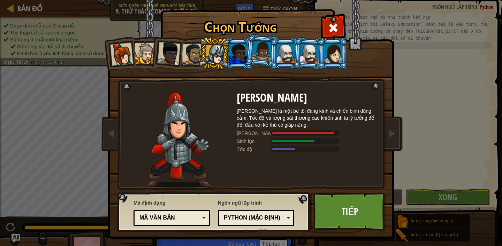
click at [265, 56] on div at bounding box center [262, 51] width 20 height 21
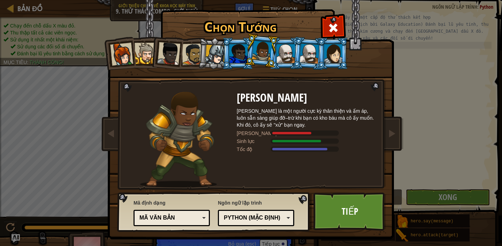
click at [300, 53] on div at bounding box center [310, 54] width 20 height 20
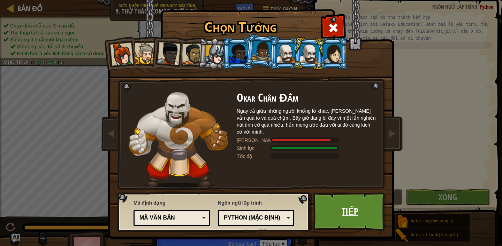
click at [350, 210] on link "Tiếp" at bounding box center [349, 212] width 73 height 38
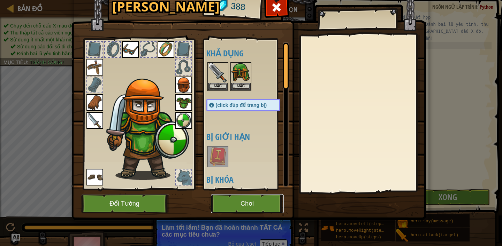
click at [269, 206] on button "Chơi" at bounding box center [247, 203] width 73 height 19
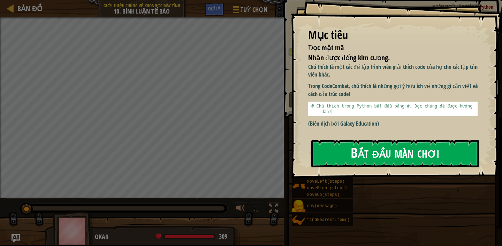
click at [404, 158] on button "Bắt đầu màn chơi" at bounding box center [395, 154] width 168 height 28
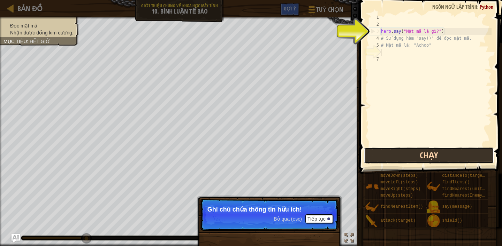
click at [423, 150] on button "Chạy" at bounding box center [429, 156] width 130 height 16
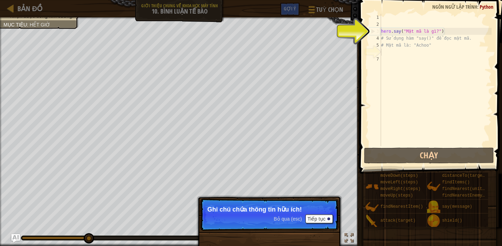
scroll to position [3, 0]
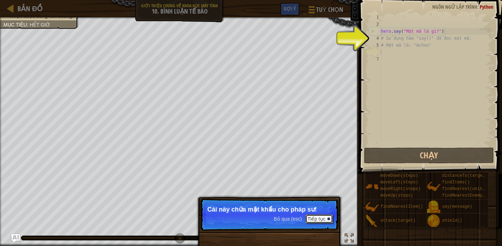
click at [318, 215] on button "Tiếp tục" at bounding box center [319, 219] width 28 height 9
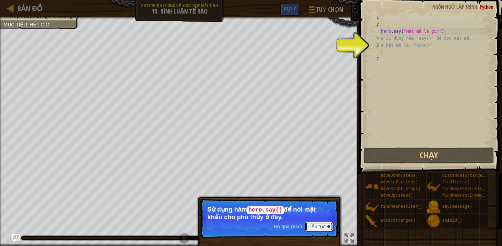
click at [311, 215] on button "Tiếp tục" at bounding box center [319, 226] width 28 height 9
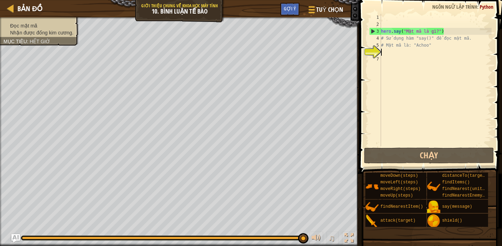
click at [385, 55] on div "hero . say ( "Mật mã là gì?" ) # Sử dụng hàm "say()" để đọc mật mã. # Mật mã là…" at bounding box center [436, 87] width 112 height 146
click at [391, 58] on div "hero . say ( "Mật mã là gì?" ) # Sử dụng hàm "say()" để đọc mật mã. # Mật mã là…" at bounding box center [436, 87] width 112 height 146
click at [384, 59] on div "hero . say ( "Mật mã là gì?" ) # Sử dụng hàm "say()" để đọc mật mã. # Mật mã là…" at bounding box center [436, 87] width 112 height 146
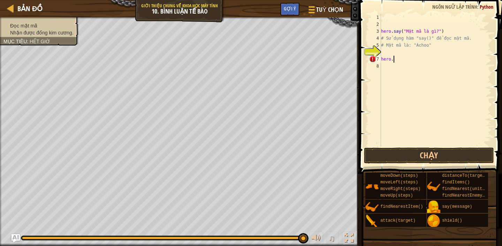
paste textarea "say(message)"
click at [421, 60] on div "hero . say ( "Mật mã là gì?" ) # Sử dụng hàm "say()" để đọc mật mã. # Mật mã là…" at bounding box center [436, 87] width 112 height 146
click at [459, 153] on button "Chạy" at bounding box center [429, 156] width 130 height 16
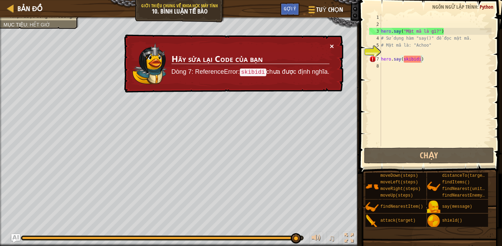
click at [333, 47] on button "×" at bounding box center [332, 46] width 4 height 7
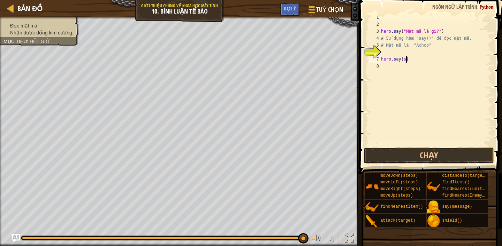
scroll to position [3, 2]
click at [434, 156] on button "Chạy" at bounding box center [429, 156] width 130 height 16
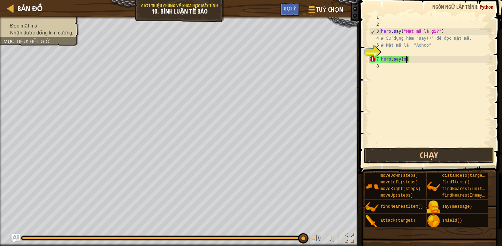
scroll to position [3, 2]
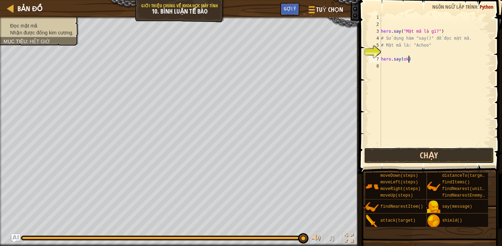
click at [448, 151] on button "Chạy" at bounding box center [429, 156] width 130 height 16
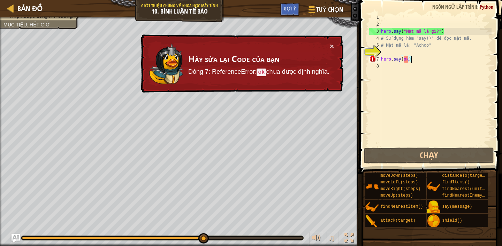
drag, startPoint x: 414, startPoint y: 60, endPoint x: 405, endPoint y: 59, distance: 9.1
click at [405, 59] on div "hero . say ( "Mật mã là gì?" ) # Sử dụng hàm "say()" để đọc mật mã. # Mật mã là…" at bounding box center [436, 87] width 112 height 146
click at [392, 60] on div "hero . say ( "Mật mã là gì?" ) # Sử dụng hàm "say()" để đọc mật mã. # Mật mã là…" at bounding box center [436, 87] width 112 height 146
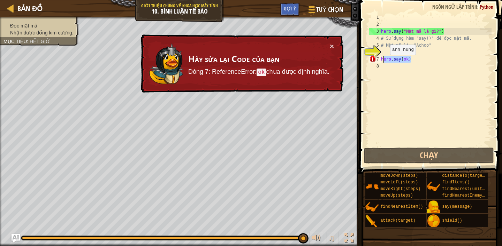
drag, startPoint x: 416, startPoint y: 60, endPoint x: 384, endPoint y: 62, distance: 32.4
click at [384, 62] on div "hero . say ( "Mật mã là gì?" ) # Sử dụng hàm "say()" để đọc mật mã. # Mật mã là…" at bounding box center [436, 87] width 112 height 146
drag, startPoint x: 384, startPoint y: 62, endPoint x: 380, endPoint y: 63, distance: 4.2
click at [380, 63] on div "hero.say(ok) 1 2 3 4 5 6 7 8 hero . say ( "Mật mã là gì?" ) # Sử dụng hàm "say(…" at bounding box center [430, 80] width 124 height 132
drag, startPoint x: 385, startPoint y: 57, endPoint x: 380, endPoint y: 59, distance: 5.2
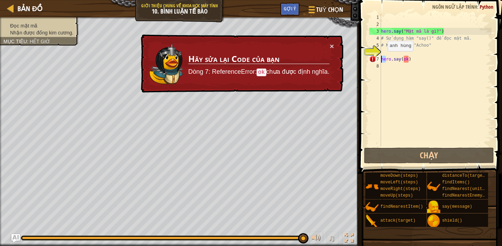
click at [380, 59] on div "hero.say(ok) 1 2 3 4 5 6 7 8 hero . say ( "Mật mã là gì?" ) # Sử dụng hàm "say(…" at bounding box center [430, 80] width 124 height 132
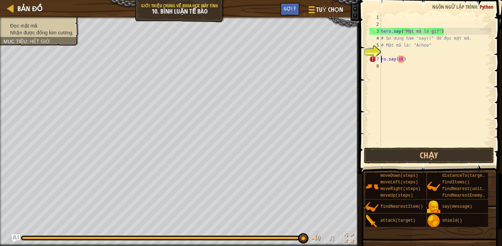
scroll to position [3, 2]
drag, startPoint x: 415, startPoint y: 57, endPoint x: 382, endPoint y: 59, distance: 32.8
click at [382, 59] on div "hero . say ( "Mật mã là gì?" ) # Sử dụng hàm "say()" để đọc mật mã. # Mật mã là…" at bounding box center [436, 87] width 112 height 146
drag, startPoint x: 384, startPoint y: 59, endPoint x: 379, endPoint y: 60, distance: 4.6
click at [379, 60] on div "ro.say(ok) 1 2 3 4 5 6 7 8 hero . say ( "Mật mã là gì?" ) # Sử dụng hàm "say()"…" at bounding box center [430, 80] width 124 height 132
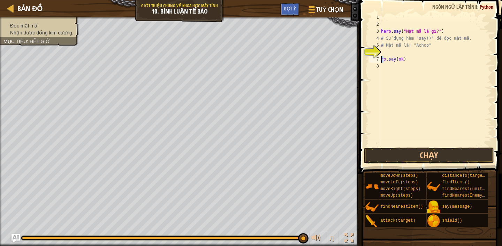
scroll to position [3, 1]
drag, startPoint x: 407, startPoint y: 60, endPoint x: 394, endPoint y: 61, distance: 13.6
click at [394, 61] on div "hero . say ( "Mật mã là gì?" ) # Sử dụng hàm "say()" để đọc mật mã. # Mật mã là…" at bounding box center [436, 87] width 112 height 146
type textarea "o"
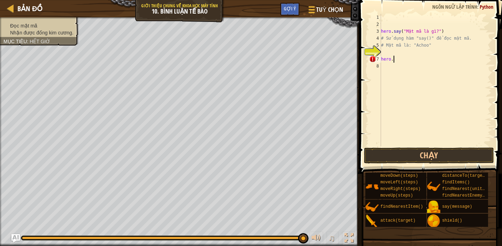
paste textarea "moveUp(steps)"
click at [423, 60] on div "hero . say ( "Mật mã là gì?" ) # Sử dụng hàm "say()" để đọc mật mã. # Mật mã là…" at bounding box center [436, 87] width 112 height 146
drag, startPoint x: 414, startPoint y: 60, endPoint x: 394, endPoint y: 62, distance: 20.3
click at [394, 62] on div "hero . say ( "Mật mã là gì?" ) # Sử dụng hàm "say()" để đọc mật mã. # Mật mã là…" at bounding box center [436, 87] width 112 height 146
paste textarea "moveUp(steps)"
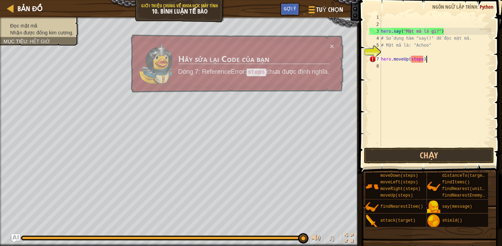
click at [423, 61] on div "hero . say ( "Mật mã là gì?" ) # Sử dụng hàm "say()" để đọc mật mã. # Mật mã là…" at bounding box center [436, 87] width 112 height 146
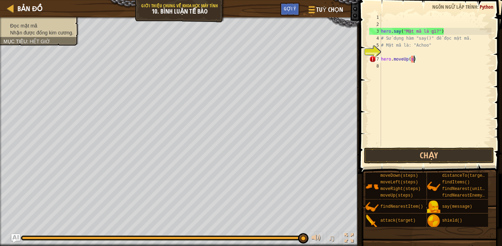
type textarea "hero.moveUp()"
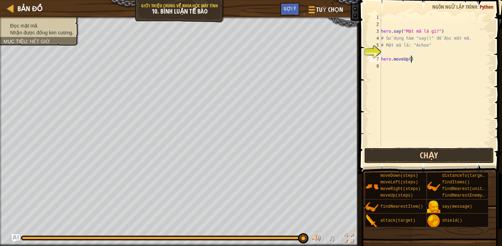
click at [429, 157] on button "Chạy" at bounding box center [429, 156] width 130 height 16
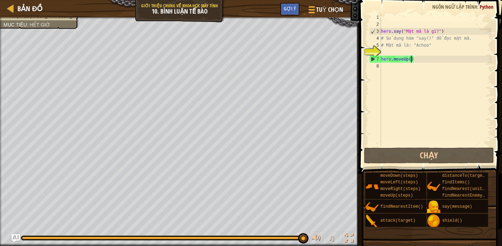
click at [389, 68] on div "hero . say ( "Mật mã là gì?" ) # Sử dụng hàm "say()" để đọc mật mã. # Mật mã là…" at bounding box center [436, 87] width 112 height 146
click at [398, 81] on div "hero . say ( "Mật mã là gì?" ) # Sử dụng hàm "say()" để đọc mật mã. # Mật mã là…" at bounding box center [436, 87] width 112 height 146
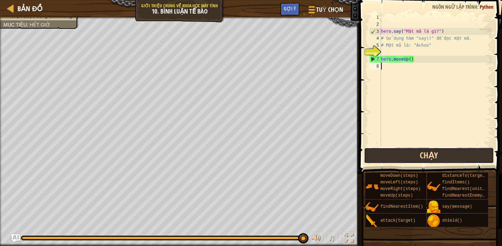
click at [407, 152] on button "Chạy" at bounding box center [429, 156] width 130 height 16
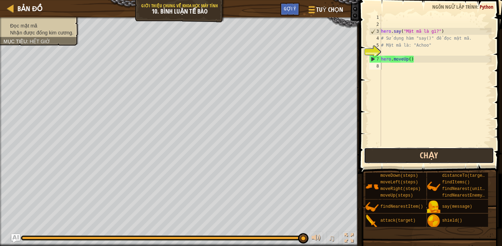
click at [406, 152] on button "Chạy" at bounding box center [429, 156] width 130 height 16
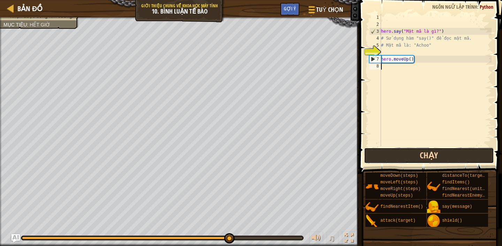
click at [406, 152] on button "Chạy" at bounding box center [429, 156] width 130 height 16
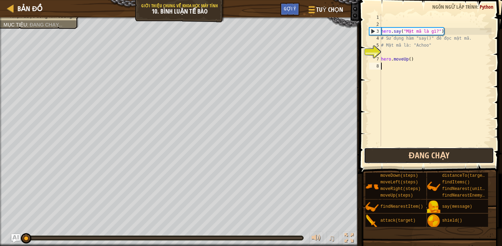
click at [406, 152] on button "Đang chạy" at bounding box center [429, 156] width 130 height 16
click at [406, 152] on button "Chạy" at bounding box center [429, 156] width 130 height 16
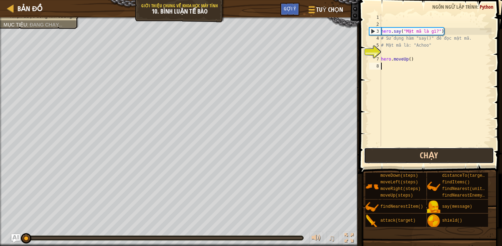
click at [406, 152] on button "Chạy" at bounding box center [429, 156] width 130 height 16
click at [406, 152] on button "Đang chạy" at bounding box center [429, 156] width 130 height 16
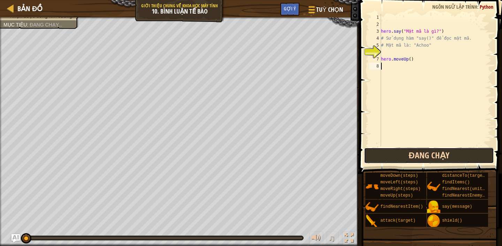
click at [406, 152] on button "Đang chạy" at bounding box center [429, 156] width 130 height 16
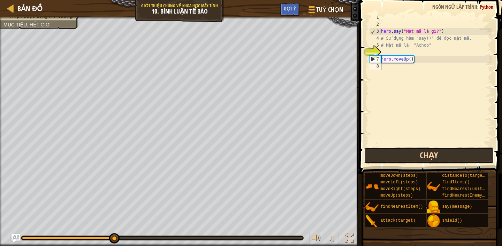
click at [406, 152] on button "Chạy" at bounding box center [429, 156] width 130 height 16
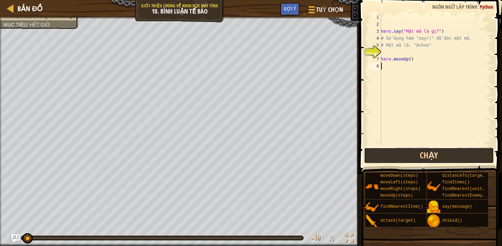
click at [406, 152] on button "Chạy" at bounding box center [429, 156] width 130 height 16
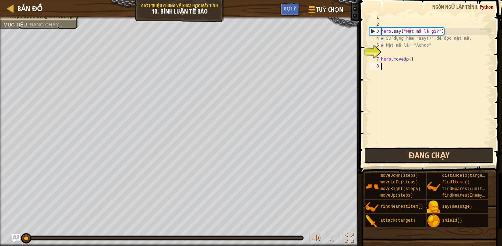
click at [406, 152] on button "Đang chạy" at bounding box center [429, 156] width 130 height 16
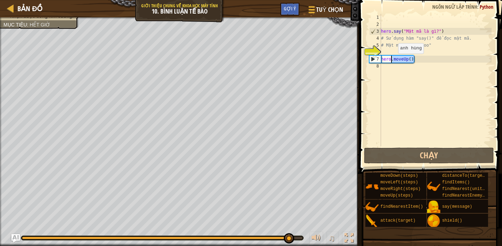
drag, startPoint x: 418, startPoint y: 61, endPoint x: 392, endPoint y: 61, distance: 26.1
click at [392, 61] on div "hero . say ( "Mật mã là gì?" ) # Sử dụng hàm "say()" để đọc mật mã. # Mật mã là…" at bounding box center [436, 87] width 112 height 146
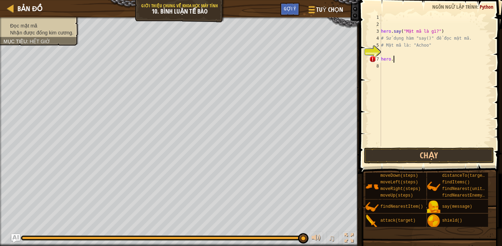
paste textarea "findNearestItem()"
click at [424, 153] on button "Chạy" at bounding box center [429, 156] width 130 height 16
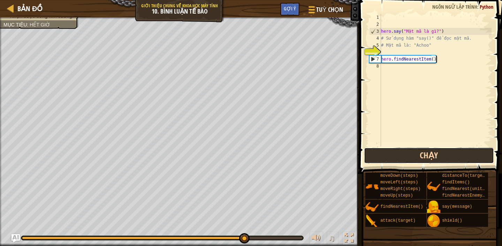
click at [397, 153] on button "Chạy" at bounding box center [429, 156] width 130 height 16
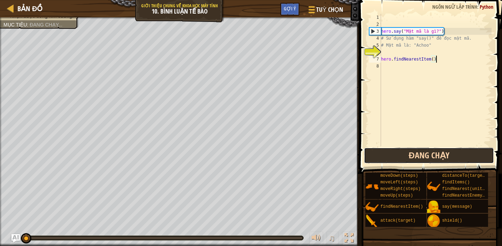
click at [397, 153] on button "Đang chạy" at bounding box center [429, 156] width 130 height 16
click at [397, 153] on button "Chạy" at bounding box center [429, 156] width 130 height 16
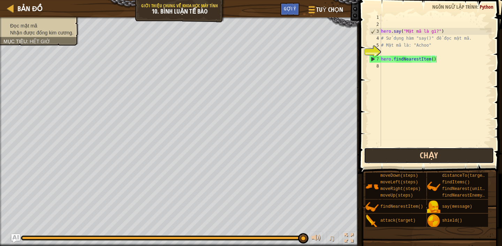
click at [444, 157] on button "Chạy" at bounding box center [429, 156] width 130 height 16
click at [410, 152] on button "Chạy" at bounding box center [429, 156] width 130 height 16
type textarea "h"
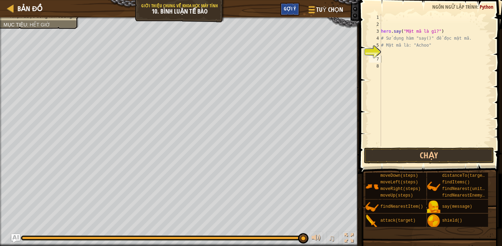
click at [288, 8] on span "Gợi ý" at bounding box center [290, 8] width 12 height 7
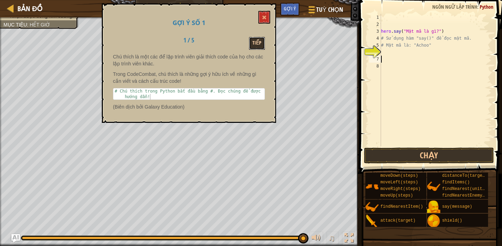
click at [253, 46] on button "Tiếp" at bounding box center [257, 43] width 16 height 13
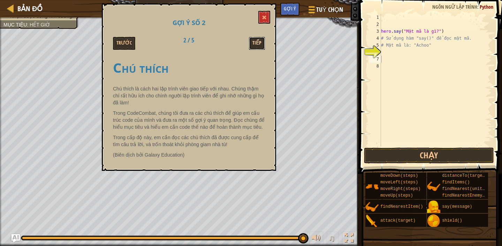
click at [253, 45] on button "Tiếp" at bounding box center [257, 43] width 16 height 13
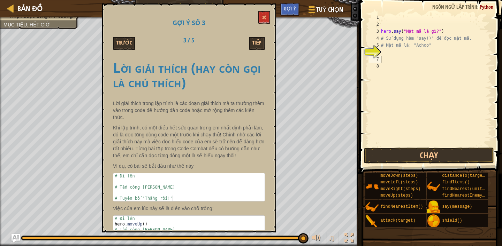
click at [253, 45] on button "Tiếp" at bounding box center [257, 43] width 16 height 13
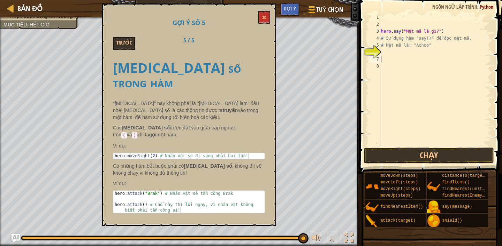
click at [253, 45] on div "Trước 5 / 5" at bounding box center [189, 43] width 162 height 13
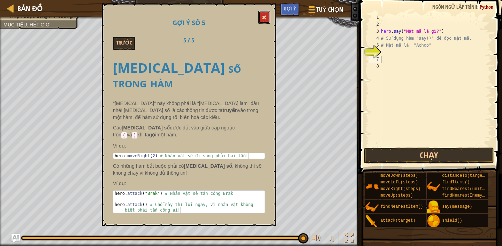
click at [268, 20] on button at bounding box center [264, 17] width 12 height 13
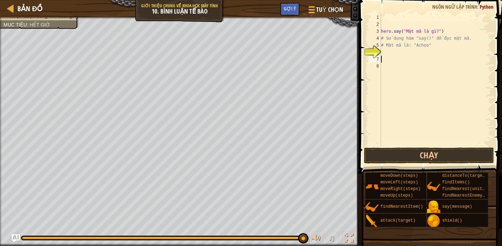
click at [395, 55] on div "hero . say ( "Mật mã là gì?" ) # Sử dụng hàm "say()" để đọc mật mã. # Mật mã là…" at bounding box center [436, 87] width 112 height 146
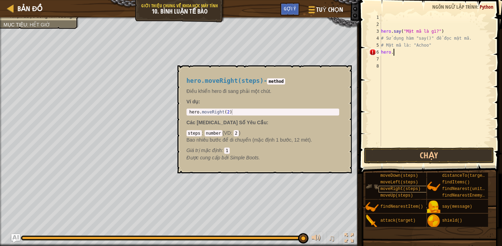
type textarea "hero."
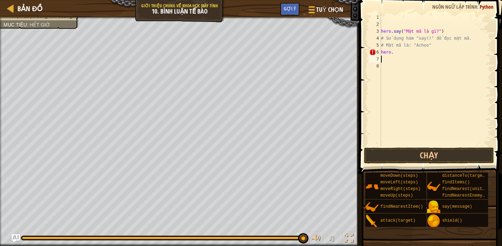
scroll to position [3, 0]
paste textarea "moveRight(steps)"
click at [431, 53] on div "hero . say ( "Mật mã là gì?" ) # Sử dụng hàm "say()" để đọc mật mã. # Mật mã là…" at bounding box center [436, 87] width 112 height 146
click at [445, 156] on button "Chạy" at bounding box center [429, 156] width 130 height 16
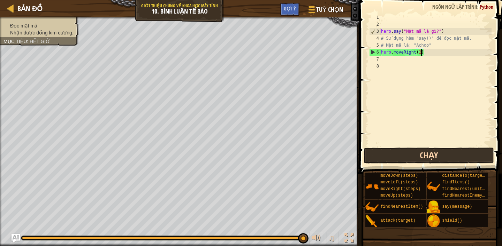
scroll to position [3, 3]
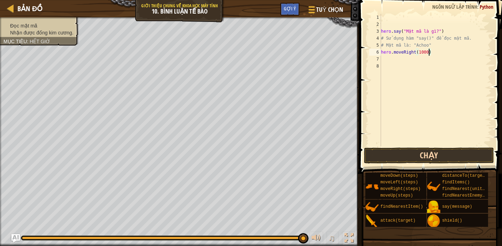
type textarea "hero.moveRight(100000)"
drag, startPoint x: 424, startPoint y: 146, endPoint x: 425, endPoint y: 154, distance: 8.4
click at [424, 146] on div "hero . say ( "Mật mã là gì?" ) # Sử dụng hàm "say()" để đọc mật mã. # Mật mã là…" at bounding box center [436, 87] width 112 height 146
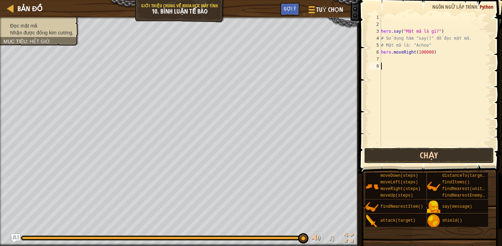
click at [425, 154] on button "Chạy" at bounding box center [429, 156] width 130 height 16
paste textarea "moveLeft(steps)"
click at [428, 52] on div "hero . say ( "Mật mã là gì?" ) # Sử dụng hàm "say()" để đọc mật mã. # Mật mã là…" at bounding box center [436, 87] width 112 height 146
type textarea "hero.moveLeft(2)"
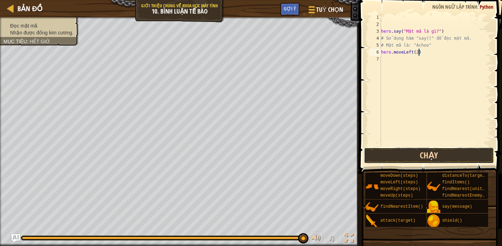
click at [456, 153] on button "Chạy" at bounding box center [429, 156] width 130 height 16
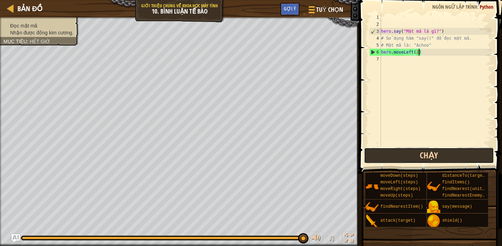
click at [407, 151] on button "Chạy" at bounding box center [429, 156] width 130 height 16
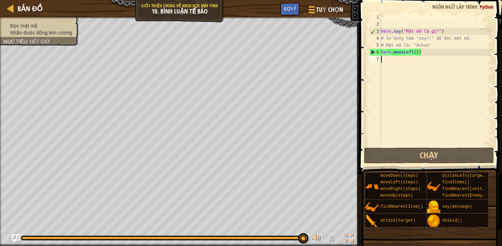
click at [387, 60] on div "hero . say ( "Mật mã là gì?" ) # Sử dụng hàm "say()" để đọc mật mã. # Mật mã là…" at bounding box center [436, 87] width 112 height 146
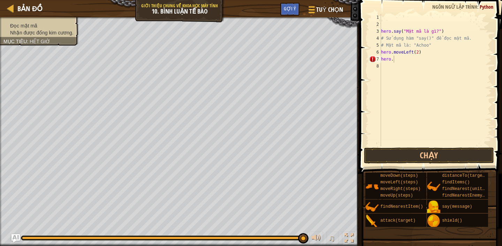
scroll to position [3, 0]
paste textarea "moveRight(steps)"
click at [430, 60] on div "hero . say ( "Mật mã là gì?" ) # Sử dụng hàm "say()" để đọc mật mã. # Mật mã là…" at bounding box center [436, 87] width 112 height 146
type textarea "hero.moveRight(2)"
click at [425, 158] on button "Chạy" at bounding box center [429, 156] width 130 height 16
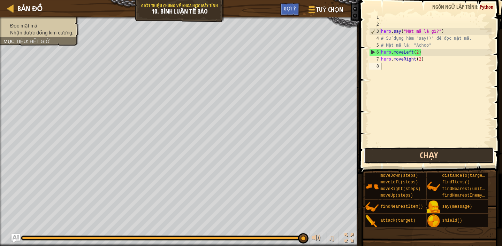
click at [428, 155] on button "Chạy" at bounding box center [429, 156] width 130 height 16
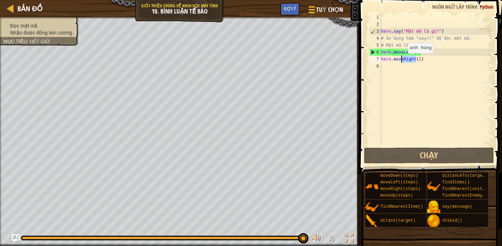
drag, startPoint x: 416, startPoint y: 60, endPoint x: 402, endPoint y: 60, distance: 14.3
click at [402, 60] on div "hero . say ( "Mật mã là gì?" ) # Sử dụng hàm "say()" để đọc mật mã. # Mật mã là…" at bounding box center [436, 87] width 112 height 146
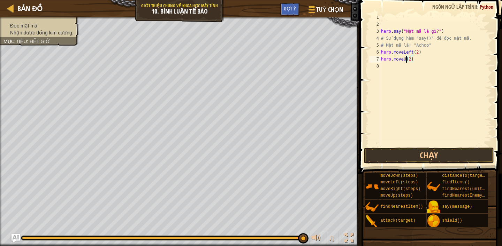
scroll to position [3, 2]
click at [420, 155] on button "Chạy" at bounding box center [429, 156] width 130 height 16
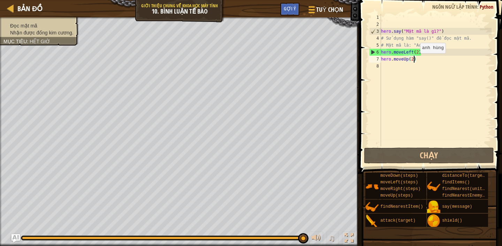
click at [414, 60] on div "hero . say ( "Mật mã là gì?" ) # Sử dụng hàm "say()" để đọc mật mã. # Mật mã là…" at bounding box center [436, 87] width 112 height 146
click at [419, 53] on div "hero . say ( "Mật mã là gì?" ) # Sử dụng hàm "say()" để đọc mật mã. # Mật mã là…" at bounding box center [436, 87] width 112 height 146
click at [414, 60] on div "hero . say ( "Mật mã là gì?" ) # Sử dụng hàm "say()" để đọc mật mã. # Mật mã là…" at bounding box center [436, 87] width 112 height 146
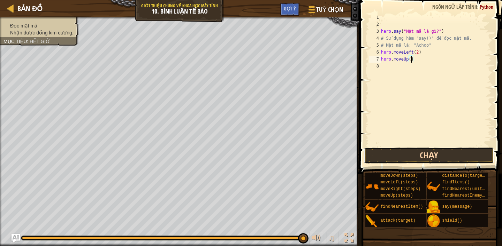
click at [422, 152] on button "Chạy" at bounding box center [429, 156] width 130 height 16
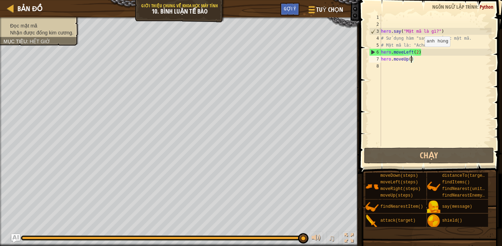
click at [418, 53] on div "hero . say ( "Mật mã là gì?" ) # Sử dụng hàm "say()" để đọc mật mã. # Mật mã là…" at bounding box center [436, 87] width 112 height 146
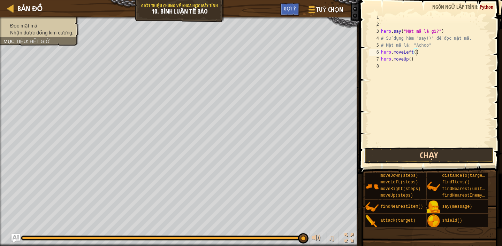
click at [428, 155] on button "Chạy" at bounding box center [429, 156] width 130 height 16
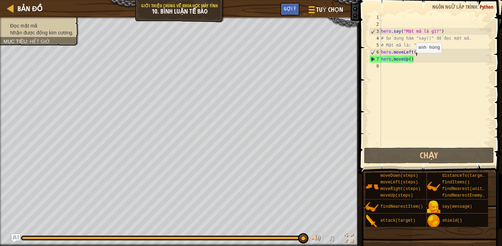
click at [411, 60] on div "hero . say ( "Mật mã là gì?" ) # Sử dụng hàm "say()" để đọc mật mã. # Mật mã là…" at bounding box center [436, 87] width 112 height 146
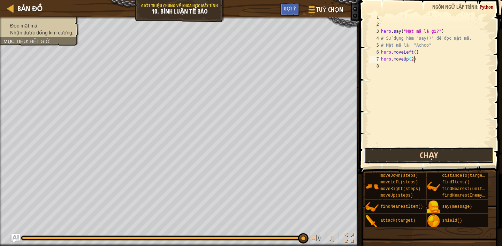
click at [442, 155] on button "Chạy" at bounding box center [429, 156] width 130 height 16
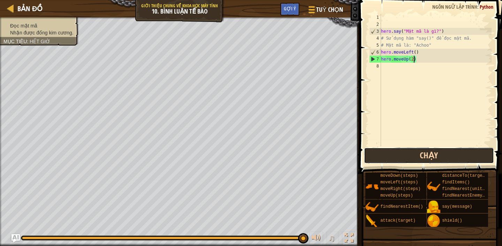
click at [420, 158] on button "Chạy" at bounding box center [429, 156] width 130 height 16
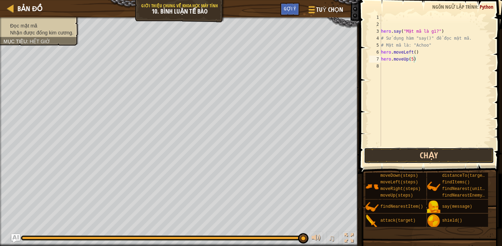
click at [427, 156] on button "Chạy" at bounding box center [429, 156] width 130 height 16
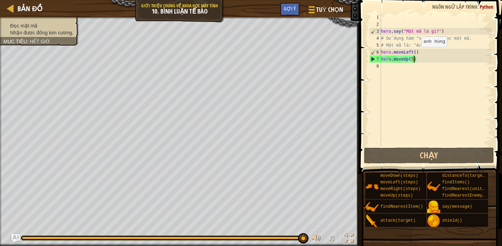
click at [416, 54] on div "hero . say ( "Mật mã là gì?" ) # Sử dụng hàm "say()" để đọc mật mã. # Mật mã là…" at bounding box center [436, 87] width 112 height 146
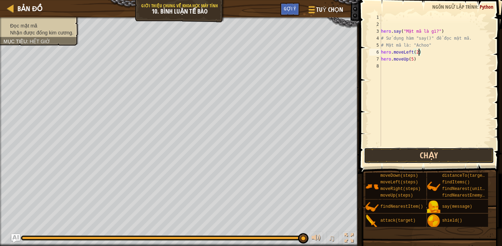
click at [455, 154] on button "Chạy" at bounding box center [429, 156] width 130 height 16
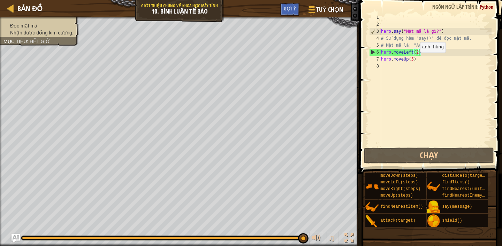
click at [414, 59] on div "hero . say ( "Mật mã là gì?" ) # Sử dụng hàm "say()" để đọc mật mã. # Mật mã là…" at bounding box center [436, 87] width 112 height 146
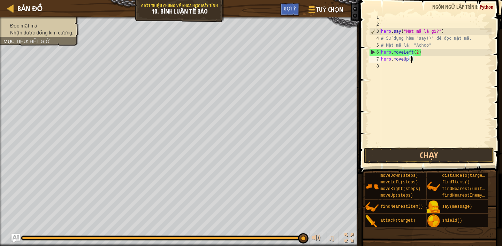
scroll to position [3, 2]
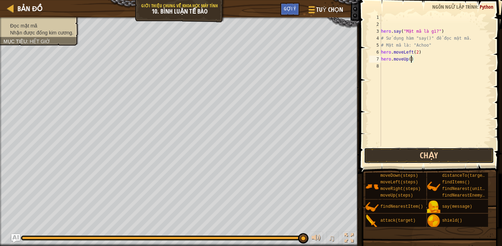
click at [430, 152] on button "Chạy" at bounding box center [429, 156] width 130 height 16
click at [446, 153] on button "Chạy" at bounding box center [429, 156] width 130 height 16
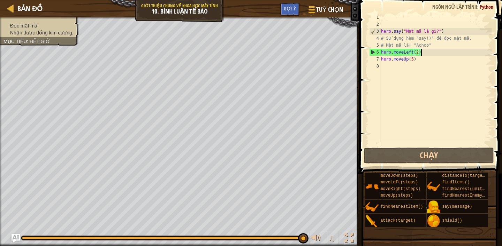
click at [421, 53] on div "hero . say ( "Mật mã là gì?" ) # Sử dụng hàm "say()" để đọc mật mã. # Mật mã là…" at bounding box center [436, 87] width 112 height 146
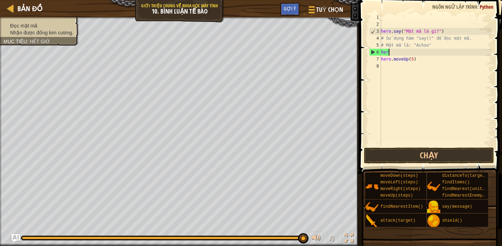
scroll to position [3, 0]
type textarea "h"
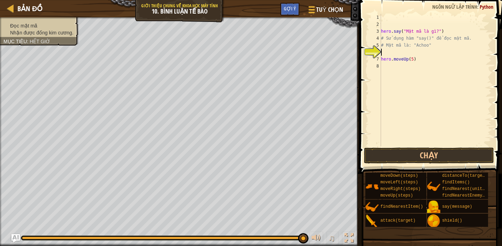
type textarea "# Mật mã là: "Achoo""
click at [385, 62] on div "hero . say ( "Mật mã là gì?" ) # Sử dụng hàm "say()" để đọc mật mã. # Mật mã là…" at bounding box center [436, 87] width 112 height 146
paste textarea "moveLeft(steps)"
click at [429, 61] on div "hero . say ( "Mật mã là gì?" ) # Sử dụng hàm "say()" để đọc mật mã. # Mật mã là…" at bounding box center [436, 87] width 112 height 146
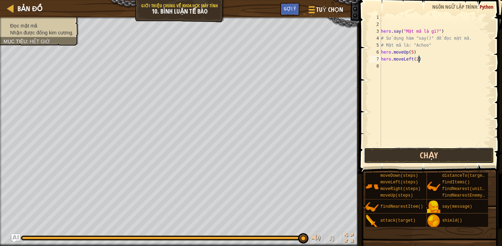
click at [413, 159] on button "Chạy" at bounding box center [429, 156] width 130 height 16
click at [456, 151] on button "Chạy" at bounding box center [429, 156] width 130 height 16
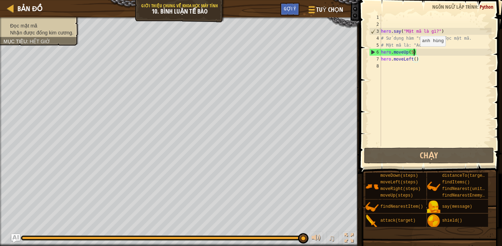
click at [414, 53] on div "hero . say ( "Mật mã là gì?" ) # Sử dụng hàm "say()" để đọc mật mã. # Mật mã là…" at bounding box center [436, 87] width 112 height 146
type textarea "hero.moveUp()"
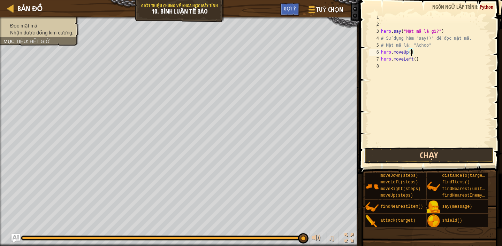
click at [423, 149] on button "Chạy" at bounding box center [429, 156] width 130 height 16
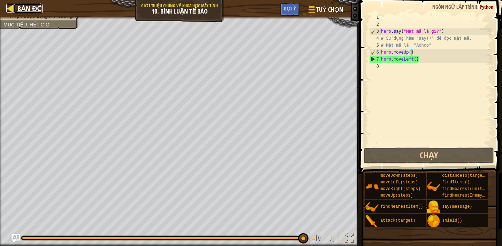
click at [27, 6] on span "Bản đồ" at bounding box center [29, 8] width 25 height 9
select select "vi"
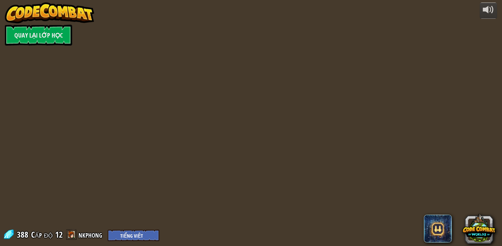
select select "vi"
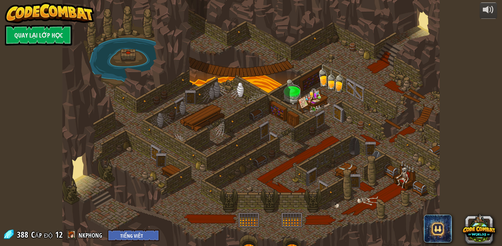
select select "vi"
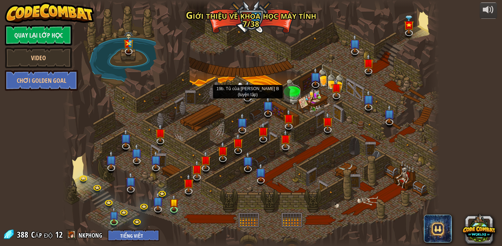
select select "vi"
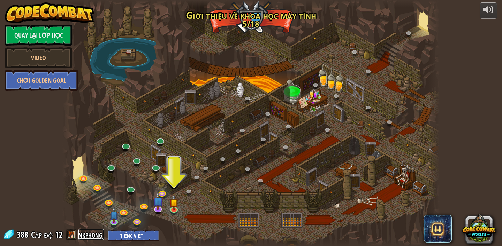
click at [85, 215] on link "nkphong" at bounding box center [91, 234] width 26 height 11
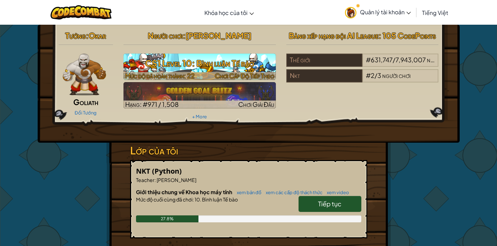
click at [214, 65] on h3 "CS1 Level 10: Bình luận Tế bào" at bounding box center [199, 63] width 152 height 16
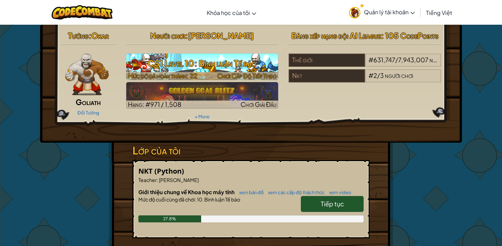
select select "vi"
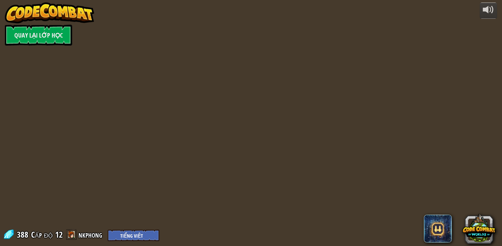
select select "vi"
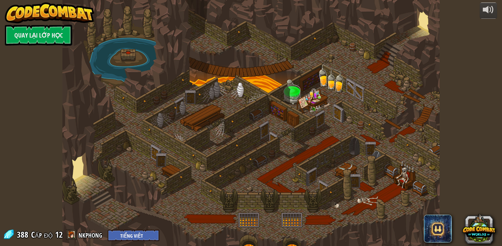
select select "vi"
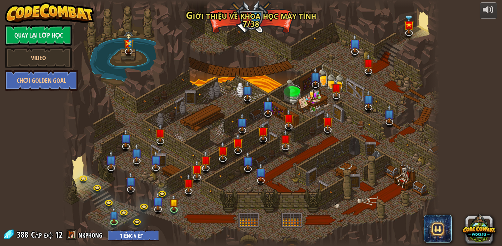
select select "vi"
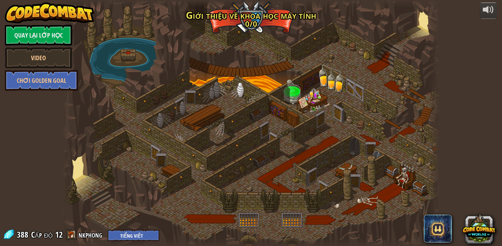
select select "vi"
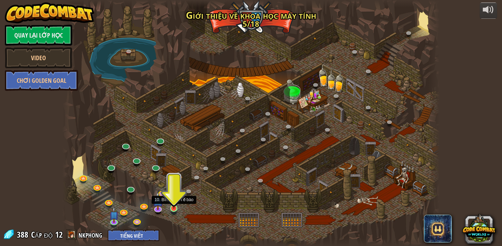
click at [175, 205] on img at bounding box center [173, 198] width 9 height 21
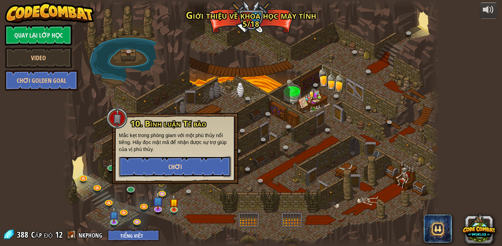
click at [193, 168] on button "Chơi" at bounding box center [175, 166] width 112 height 21
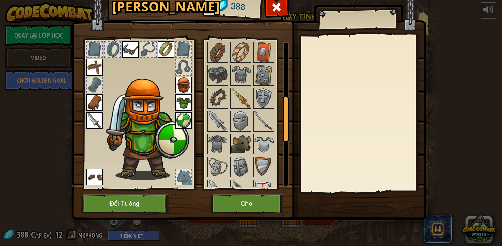
click at [241, 143] on img at bounding box center [241, 145] width 20 height 20
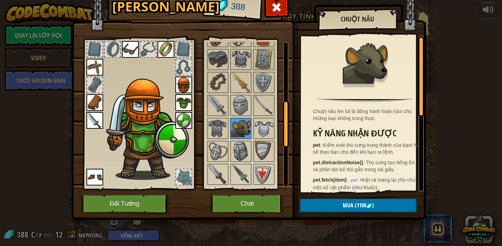
scroll to position [186, 0]
click at [235, 149] on img at bounding box center [241, 152] width 20 height 20
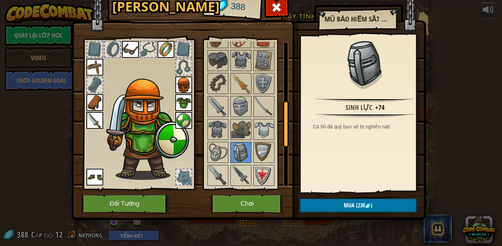
scroll to position [185, 0]
click at [188, 67] on div at bounding box center [183, 67] width 15 height 15
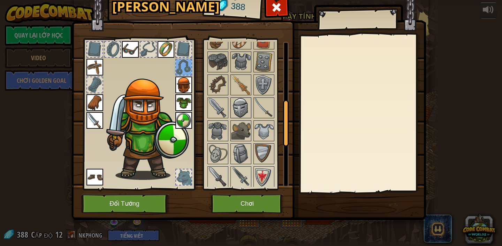
scroll to position [183, 0]
click at [222, 82] on img at bounding box center [218, 85] width 20 height 20
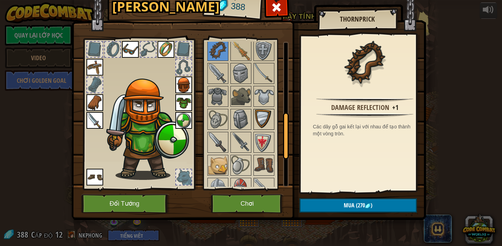
scroll to position [246, 0]
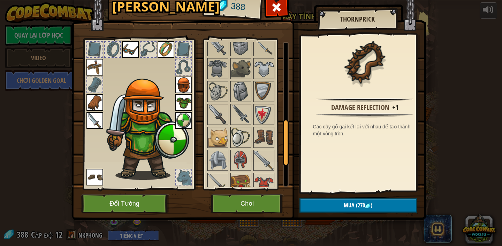
click at [236, 139] on img at bounding box center [241, 138] width 20 height 20
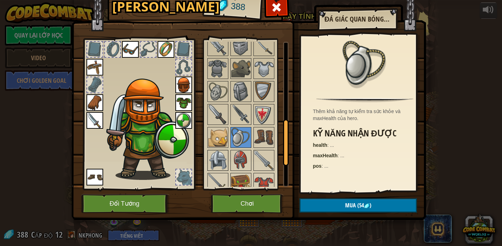
click at [221, 154] on img at bounding box center [218, 161] width 20 height 20
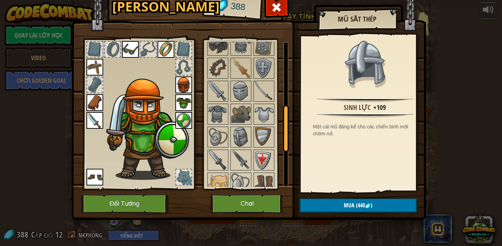
scroll to position [199, 0]
click at [95, 44] on div at bounding box center [94, 49] width 15 height 15
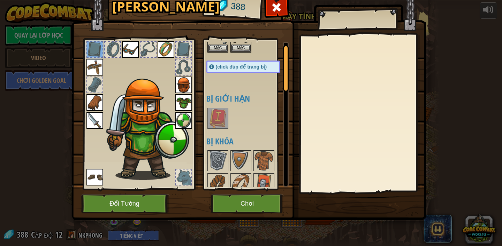
scroll to position [0, 0]
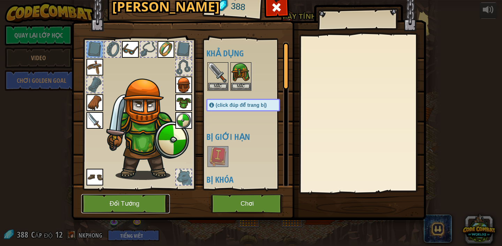
click at [148, 201] on button "Đổi Tướng" at bounding box center [125, 203] width 89 height 19
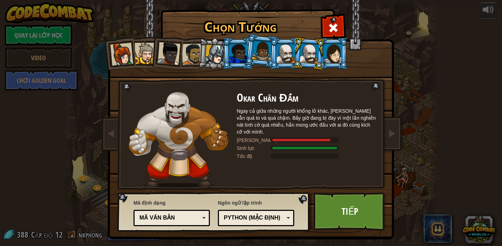
click at [324, 51] on div at bounding box center [333, 53] width 18 height 19
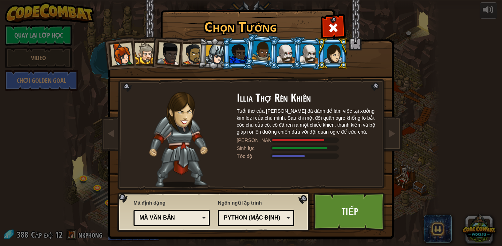
click at [311, 53] on div at bounding box center [310, 54] width 20 height 20
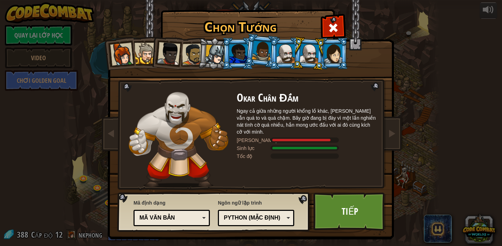
click at [277, 50] on div at bounding box center [286, 53] width 18 height 19
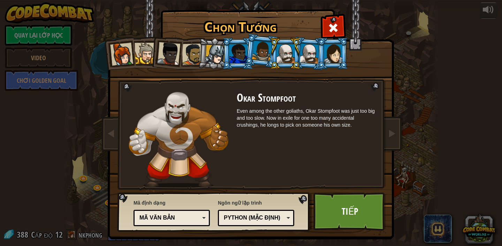
click at [256, 49] on div at bounding box center [262, 51] width 20 height 21
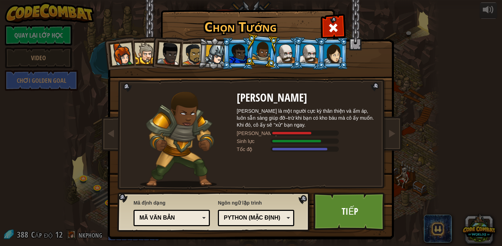
click at [244, 51] on li at bounding box center [261, 50] width 35 height 35
click at [239, 49] on div at bounding box center [238, 53] width 18 height 19
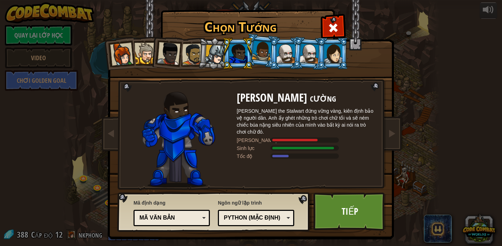
drag, startPoint x: 212, startPoint y: 55, endPoint x: 202, endPoint y: 56, distance: 9.9
click at [212, 55] on div at bounding box center [215, 55] width 20 height 20
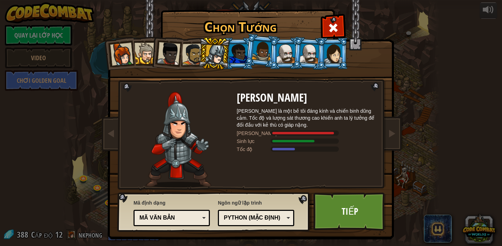
click at [195, 55] on div at bounding box center [193, 55] width 22 height 22
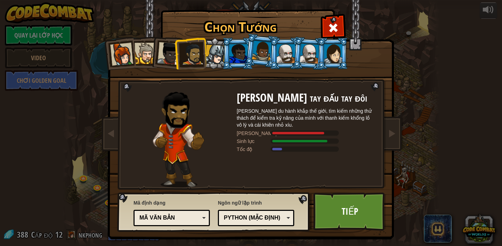
click at [215, 57] on div at bounding box center [215, 55] width 20 height 20
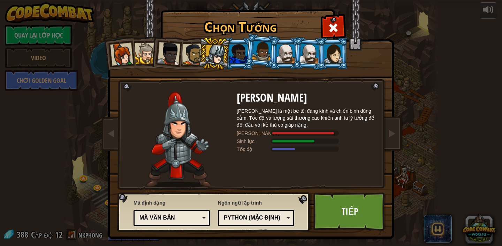
click at [176, 55] on div at bounding box center [168, 53] width 23 height 23
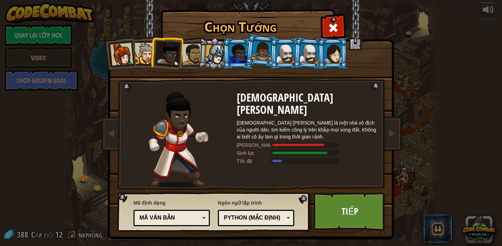
click at [217, 54] on div at bounding box center [215, 55] width 20 height 20
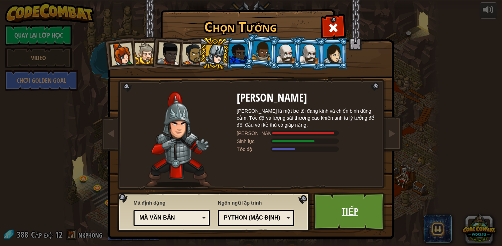
click at [334, 213] on link "Tiếp" at bounding box center [349, 212] width 73 height 38
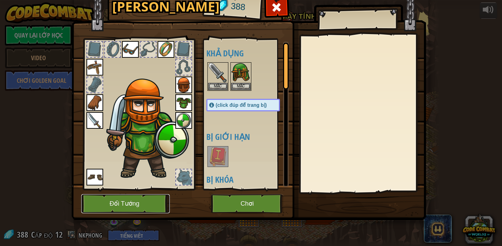
click at [144, 209] on button "Đổi Tướng" at bounding box center [125, 203] width 89 height 19
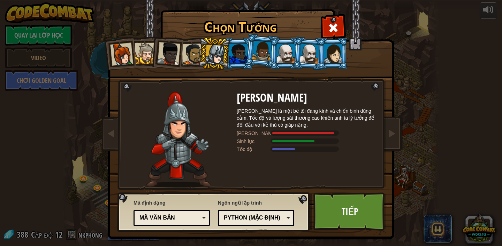
click at [113, 49] on div at bounding box center [121, 54] width 23 height 23
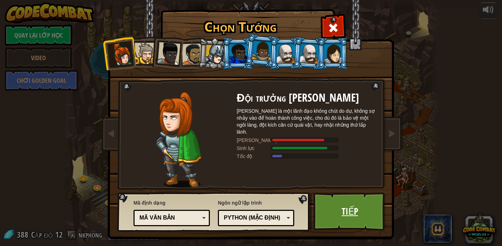
click at [318, 202] on link "Tiếp" at bounding box center [349, 212] width 73 height 38
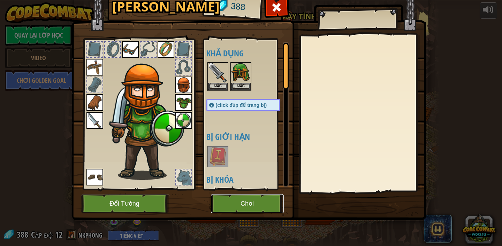
click at [267, 204] on button "Chơi" at bounding box center [247, 203] width 73 height 19
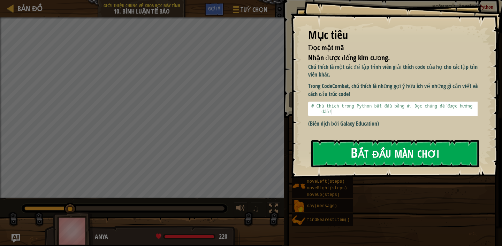
click at [363, 155] on button "Bắt đầu màn chơi" at bounding box center [395, 154] width 168 height 28
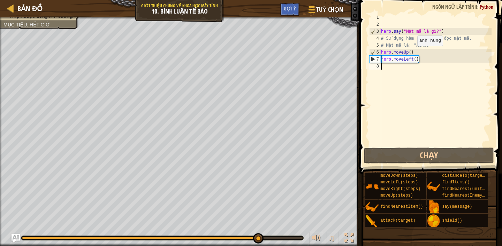
click at [411, 53] on div "hero . say ( "Mật mã là gì?" ) # Sử dụng hàm "say()" để đọc mật mã. # Mật mã là…" at bounding box center [436, 87] width 112 height 146
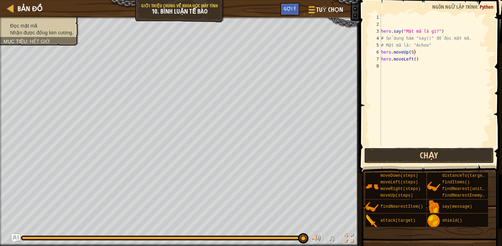
click at [439, 152] on button "Chạy" at bounding box center [429, 156] width 130 height 16
type textarea "hero.moveLeft()"
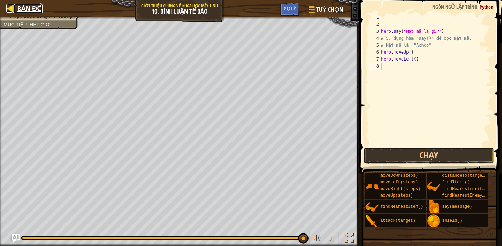
click at [11, 5] on div at bounding box center [10, 8] width 9 height 9
select select "vi"
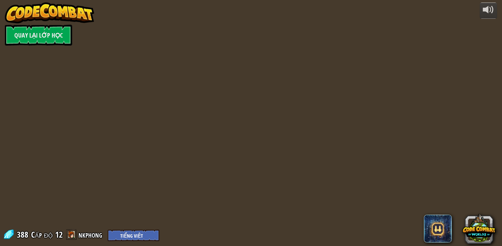
select select "vi"
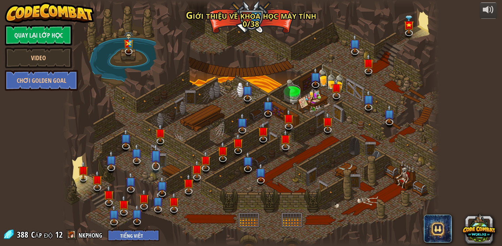
select select "vi"
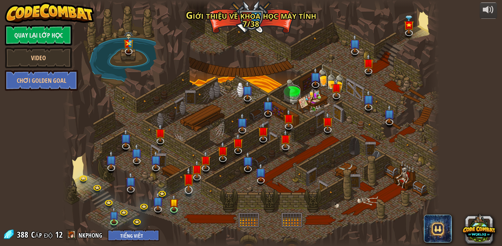
select select "vi"
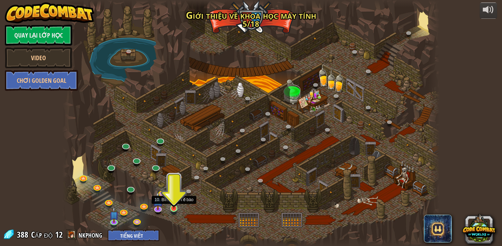
click at [171, 206] on img at bounding box center [173, 198] width 9 height 21
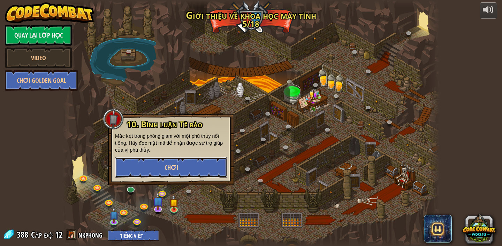
click at [177, 168] on span "Chơi" at bounding box center [172, 167] width 14 height 9
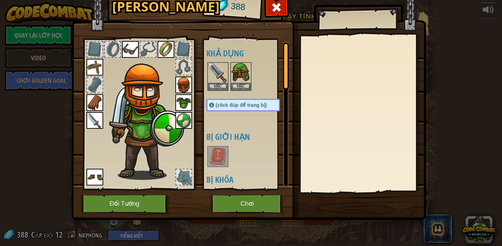
drag, startPoint x: 182, startPoint y: 84, endPoint x: 187, endPoint y: 86, distance: 5.5
click at [182, 84] on img at bounding box center [183, 85] width 17 height 17
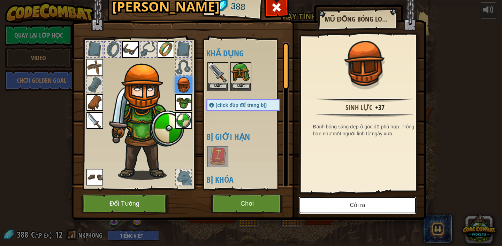
click at [346, 204] on button "Cởi ra" at bounding box center [358, 205] width 118 height 17
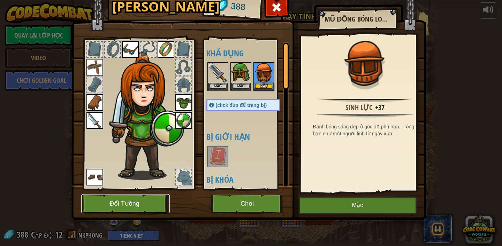
click at [144, 205] on button "Đổi Tướng" at bounding box center [125, 203] width 89 height 19
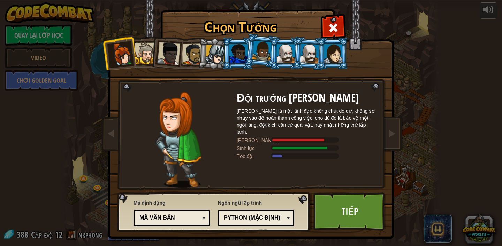
click at [279, 51] on div at bounding box center [286, 53] width 18 height 19
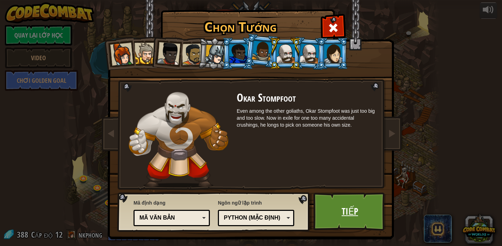
click at [352, 215] on link "Tiếp" at bounding box center [349, 212] width 73 height 38
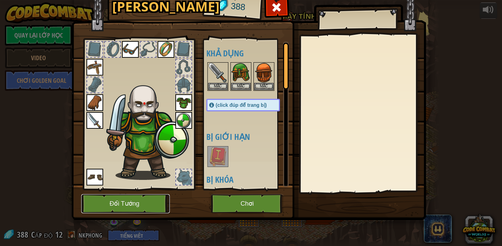
click at [156, 205] on button "Đổi Tướng" at bounding box center [125, 203] width 89 height 19
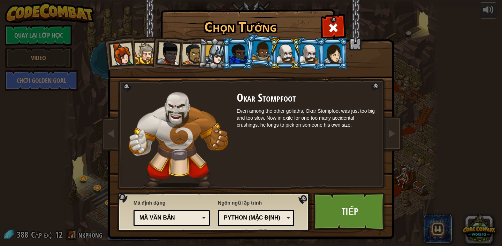
drag, startPoint x: 213, startPoint y: 52, endPoint x: 214, endPoint y: 55, distance: 3.6
click at [213, 52] on div at bounding box center [215, 55] width 20 height 20
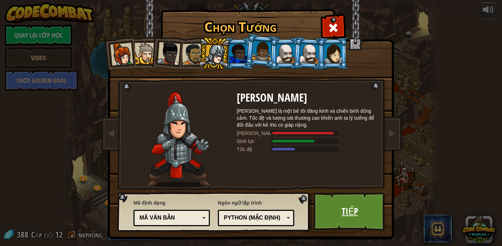
click at [341, 210] on link "Tiếp" at bounding box center [349, 212] width 73 height 38
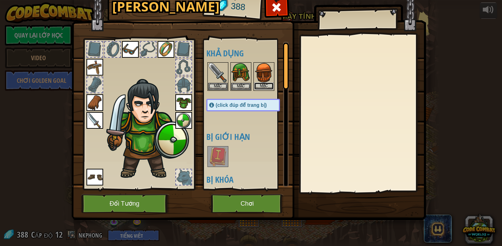
click at [261, 85] on button "Mặc" at bounding box center [264, 86] width 20 height 7
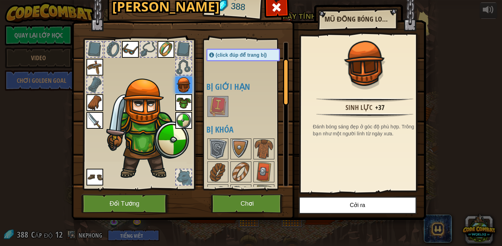
scroll to position [51, 0]
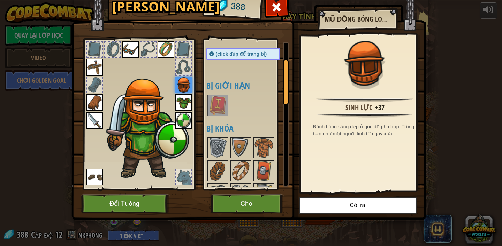
click at [92, 100] on img at bounding box center [94, 102] width 17 height 17
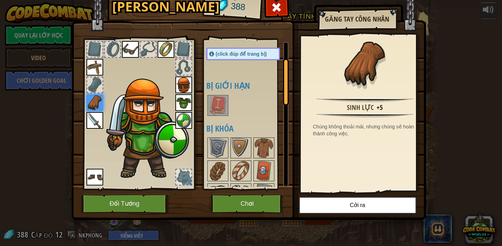
click at [87, 120] on img at bounding box center [94, 120] width 17 height 17
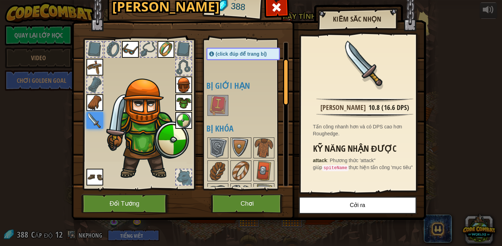
click at [188, 123] on img at bounding box center [183, 120] width 17 height 17
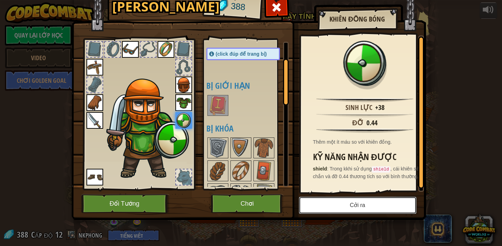
click at [343, 208] on button "Cởi ra" at bounding box center [358, 205] width 118 height 17
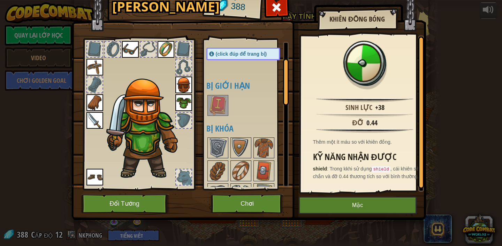
click at [188, 101] on img at bounding box center [183, 102] width 17 height 17
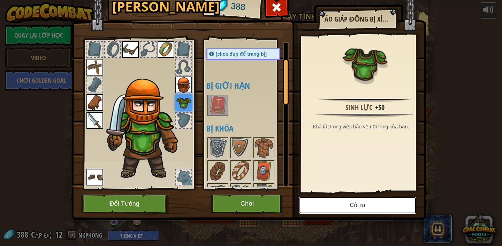
drag, startPoint x: 367, startPoint y: 205, endPoint x: 351, endPoint y: 193, distance: 20.1
click at [367, 206] on button "Cởi ra" at bounding box center [358, 205] width 118 height 17
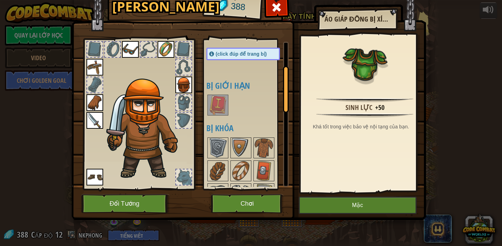
click at [181, 85] on img at bounding box center [183, 85] width 17 height 17
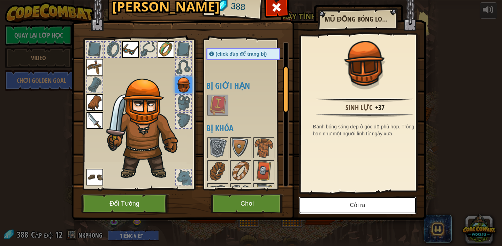
drag, startPoint x: 321, startPoint y: 208, endPoint x: 311, endPoint y: 193, distance: 18.8
click at [322, 206] on button "Cởi ra" at bounding box center [358, 205] width 118 height 17
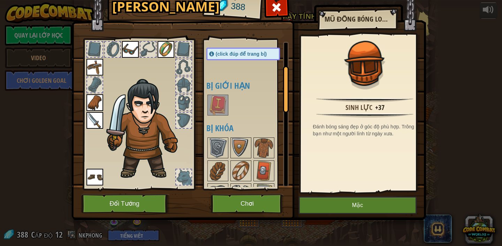
drag, startPoint x: 92, startPoint y: 183, endPoint x: 101, endPoint y: 181, distance: 9.3
click at [93, 182] on img at bounding box center [94, 177] width 17 height 17
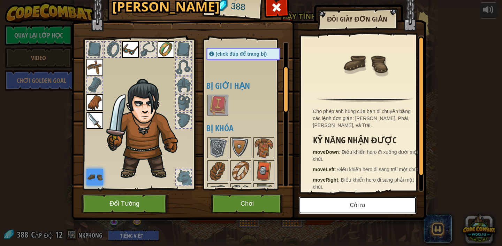
click at [347, 202] on button "Cởi ra" at bounding box center [358, 205] width 118 height 17
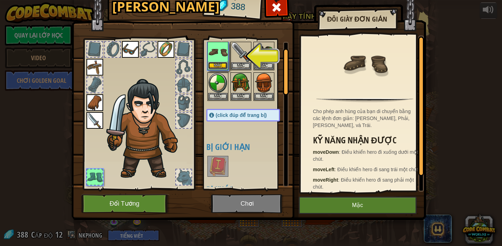
click at [216, 64] on button "Mặc" at bounding box center [218, 65] width 20 height 7
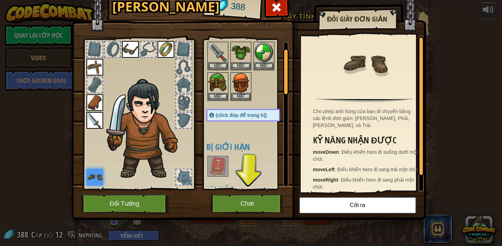
click at [99, 102] on img at bounding box center [94, 102] width 17 height 17
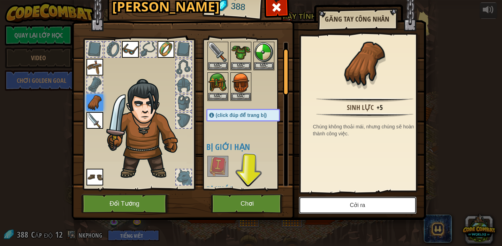
click at [358, 211] on button "Cởi ra" at bounding box center [358, 205] width 118 height 17
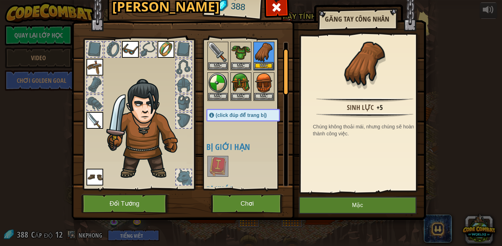
drag, startPoint x: 98, startPoint y: 122, endPoint x: 102, endPoint y: 122, distance: 4.5
click at [98, 122] on img at bounding box center [94, 120] width 17 height 17
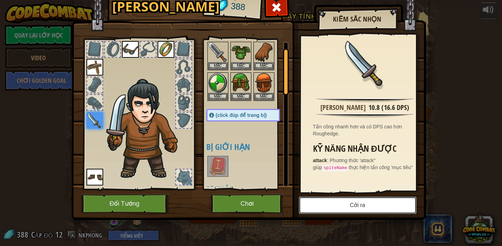
click at [322, 211] on button "Cởi ra" at bounding box center [358, 205] width 118 height 17
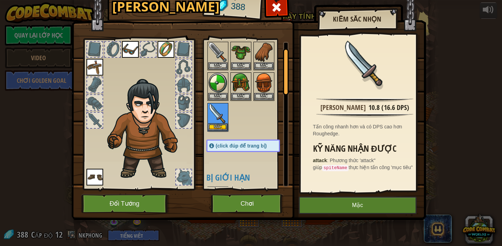
drag, startPoint x: 93, startPoint y: 66, endPoint x: 121, endPoint y: 75, distance: 28.7
click at [94, 66] on img at bounding box center [94, 67] width 17 height 17
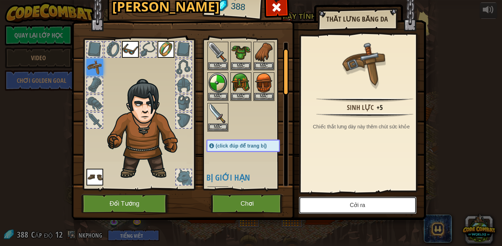
click at [346, 205] on button "Cởi ra" at bounding box center [358, 205] width 118 height 17
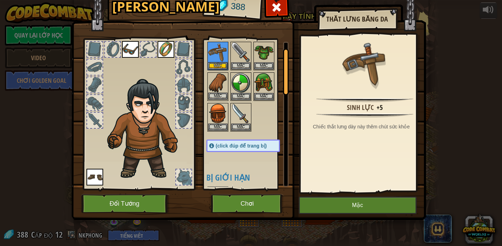
drag, startPoint x: 162, startPoint y: 49, endPoint x: 225, endPoint y: 94, distance: 77.3
click at [163, 49] on img at bounding box center [166, 49] width 17 height 17
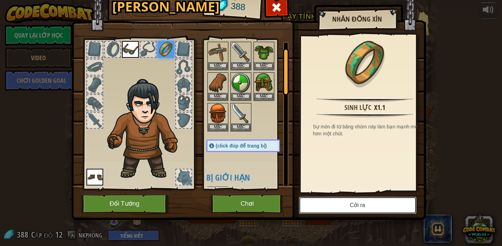
drag, startPoint x: 376, startPoint y: 208, endPoint x: 358, endPoint y: 195, distance: 22.4
click at [375, 207] on button "Cởi ra" at bounding box center [358, 205] width 118 height 17
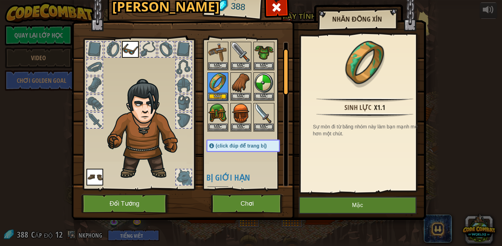
click at [124, 55] on img at bounding box center [130, 49] width 17 height 17
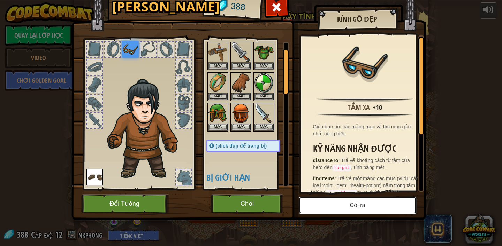
click at [333, 198] on button "Cởi ra" at bounding box center [358, 205] width 118 height 17
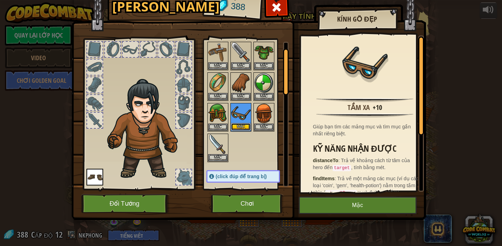
click at [237, 126] on button "Mặc" at bounding box center [241, 126] width 20 height 7
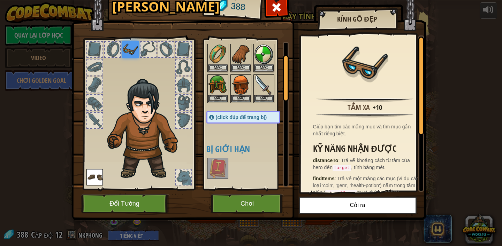
scroll to position [46, 0]
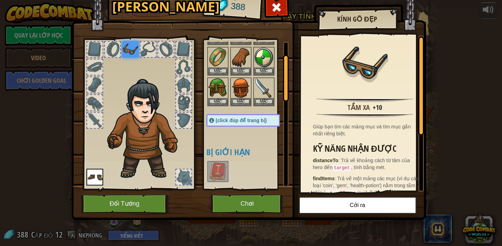
click at [252, 119] on span "(click đúp để trang bị)" at bounding box center [241, 121] width 51 height 6
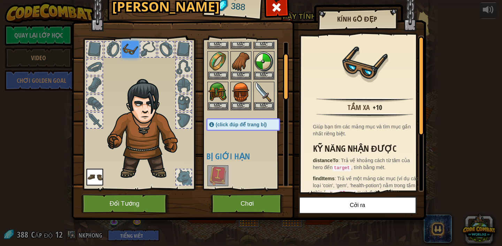
scroll to position [36, 0]
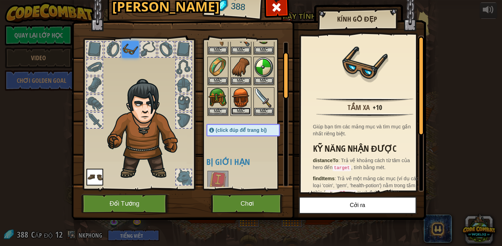
click at [244, 112] on button "Mặc" at bounding box center [241, 111] width 20 height 7
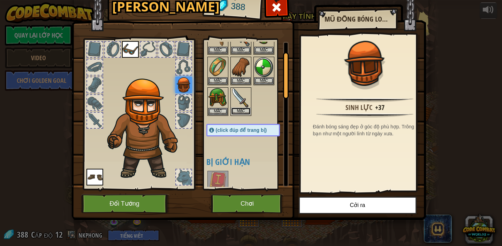
click at [244, 113] on button "Mặc" at bounding box center [241, 111] width 20 height 7
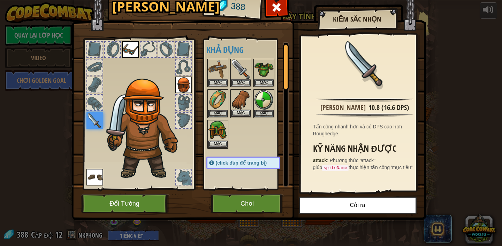
scroll to position [0, 0]
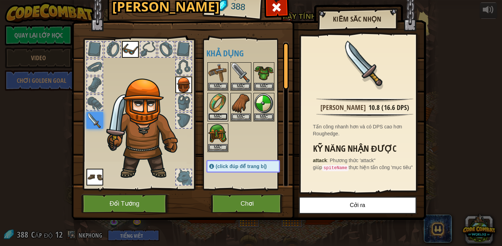
click at [222, 115] on button "Mặc" at bounding box center [218, 116] width 20 height 7
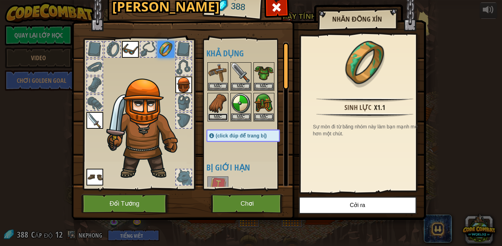
click at [222, 115] on button "Mặc" at bounding box center [218, 117] width 20 height 7
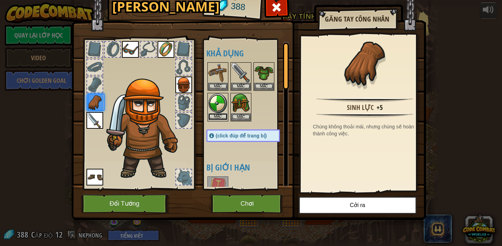
click at [222, 115] on button "Mặc" at bounding box center [218, 116] width 20 height 7
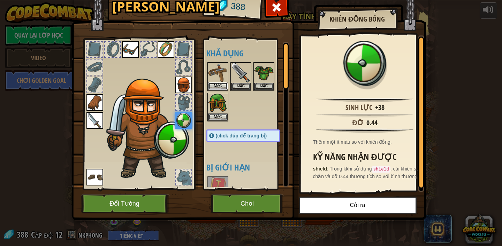
click at [222, 87] on button "Mặc" at bounding box center [218, 86] width 20 height 7
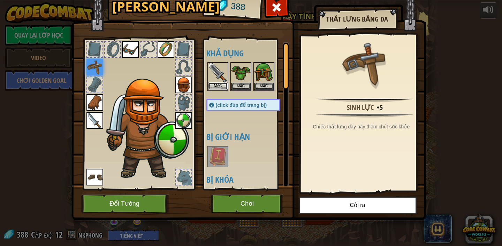
click at [222, 87] on button "Mặc" at bounding box center [218, 86] width 20 height 7
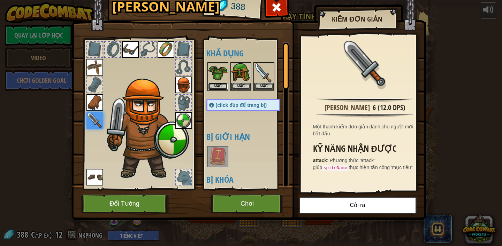
click at [222, 87] on button "Mặc" at bounding box center [218, 86] width 20 height 7
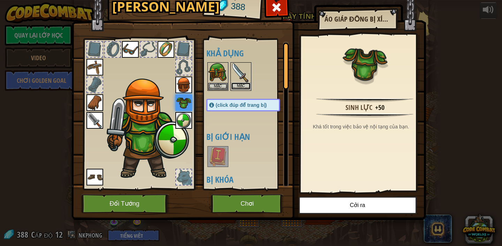
click at [247, 88] on button "Mặc" at bounding box center [241, 86] width 20 height 7
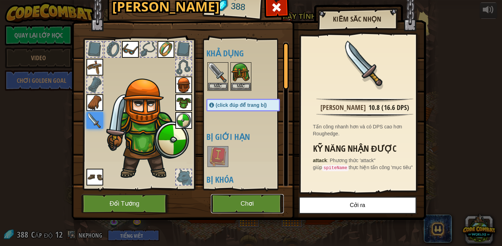
click at [262, 199] on button "Chơi" at bounding box center [247, 203] width 73 height 19
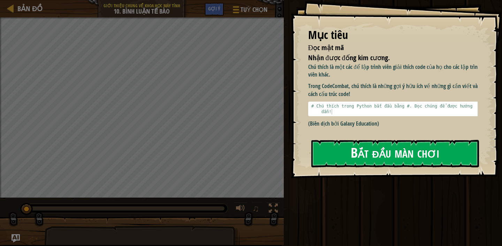
click at [411, 140] on button "Bắt đầu màn chơi" at bounding box center [395, 154] width 168 height 28
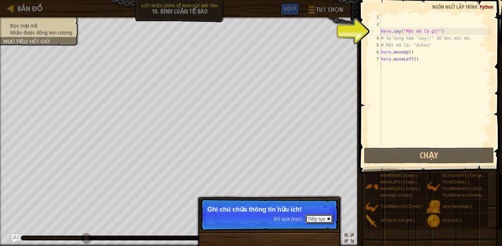
click at [320, 215] on button "Tiếp tục" at bounding box center [319, 219] width 28 height 9
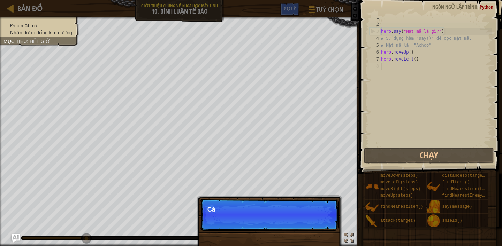
scroll to position [3, 0]
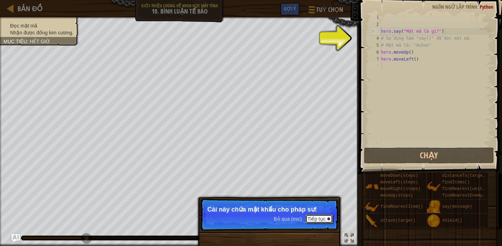
click at [321, 215] on button "Tiếp tục" at bounding box center [319, 219] width 28 height 9
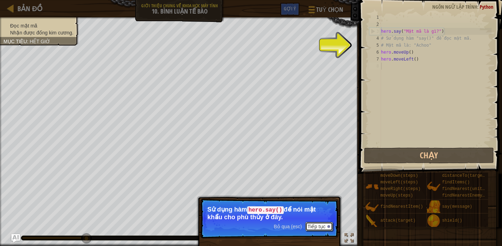
click at [318, 215] on button "Tiếp tục" at bounding box center [319, 226] width 28 height 9
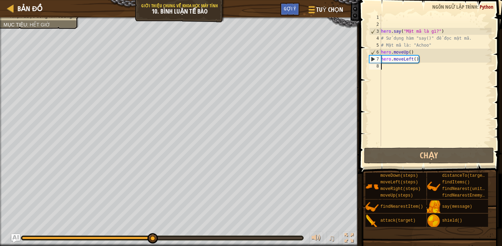
click at [423, 60] on div "hero . say ( "Mật mã là gì?" ) # Sử dụng hàm "say()" để đọc mật mã. # Mật mã là…" at bounding box center [436, 87] width 112 height 146
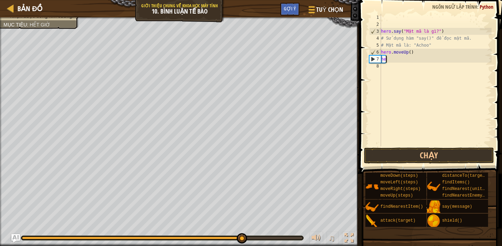
type textarea "h"
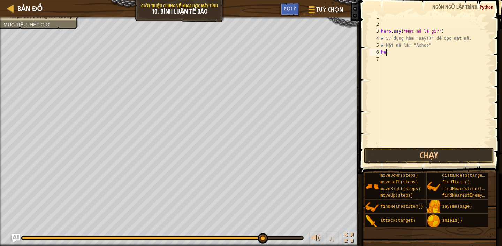
type textarea "h"
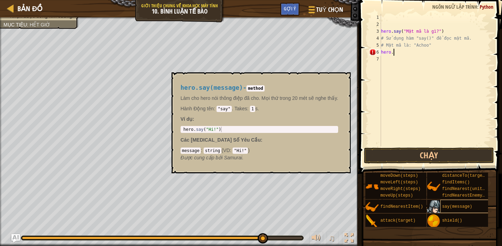
type textarea "hero."
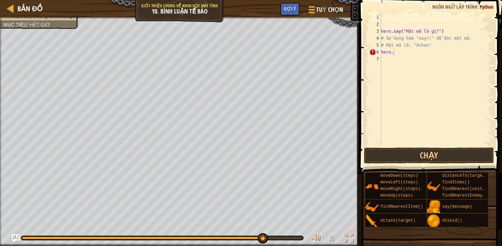
scroll to position [3, 0]
paste textarea "say(message)"
click at [421, 53] on div "hero . say ( "Mật mã là gì?" ) # Sử dụng hàm "say()" để đọc mật mã. # Mật mã là…" at bounding box center [436, 87] width 112 height 146
drag, startPoint x: 423, startPoint y: 31, endPoint x: 405, endPoint y: 32, distance: 18.1
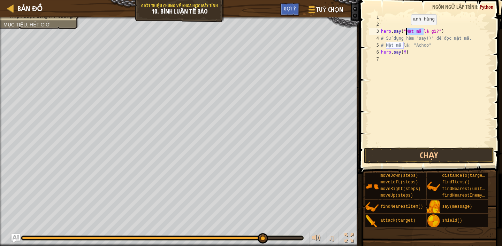
click at [405, 32] on div "hero . say ( "Mật mã là gì?" ) # Sử dụng hàm "say()" để đọc mật mã. # Mật mã là…" at bounding box center [436, 87] width 112 height 146
paste textarea "M"
click at [409, 53] on div "hero . say ( "Mật mã là gì?" ) # Sử dụng hàm "say()" để đọc mật mã. # Mật mã là…" at bounding box center [436, 87] width 112 height 146
type textarea "hero.say("Achoo")"
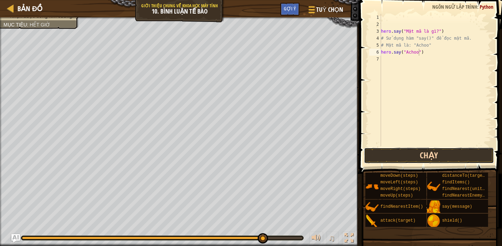
click at [420, 155] on button "Chạy" at bounding box center [429, 156] width 130 height 16
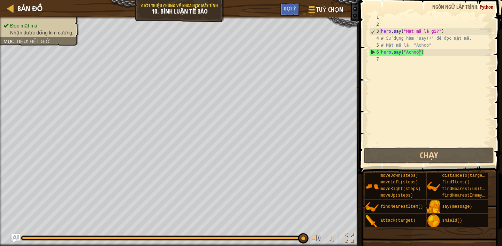
click at [385, 63] on div "hero . say ( "Mật mã là gì?" ) # Sử dụng hàm "say()" để đọc mật mã. # Mật mã là…" at bounding box center [436, 87] width 112 height 146
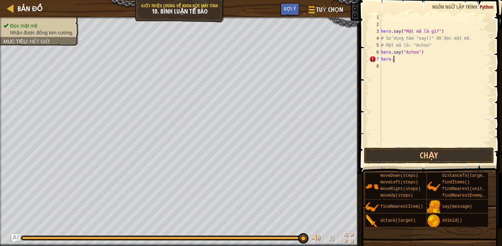
scroll to position [3, 0]
paste textarea "moveUp(steps)"
click at [423, 60] on div "hero . say ( "Mật mã là gì?" ) # Sử dụng hàm "say()" để đọc mật mã. # Mật mã là…" at bounding box center [436, 87] width 112 height 146
type textarea "hero.moveUp(5)"
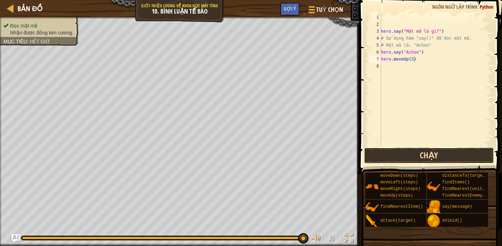
click at [441, 153] on button "Chạy" at bounding box center [429, 156] width 130 height 16
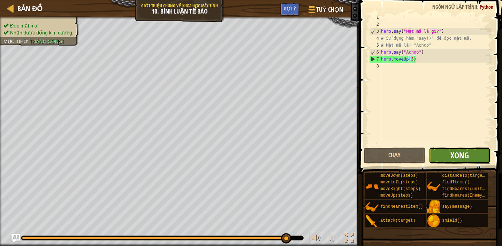
click at [451, 154] on span "Xong" at bounding box center [459, 155] width 18 height 11
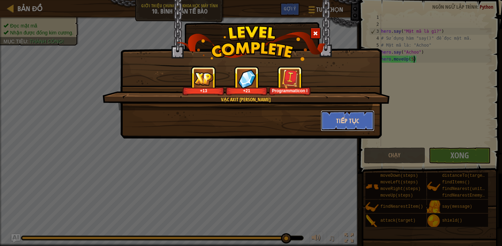
click at [338, 119] on button "Tiếp tục" at bounding box center [348, 120] width 54 height 21
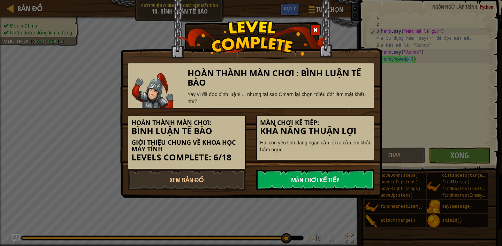
click at [338, 119] on div "Màn chơi kế tiếp: Khả năng thuận lợi Hai con yêu tinh đang ngăn cản lối ra của …" at bounding box center [315, 138] width 118 height 45
click at [302, 177] on link "Màn chơi kế tiếp" at bounding box center [315, 180] width 118 height 21
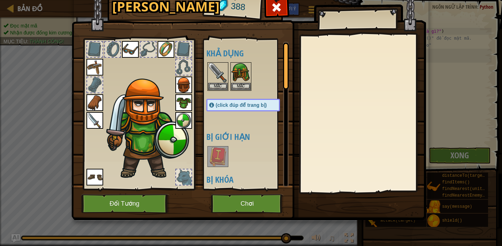
click at [221, 158] on img at bounding box center [218, 157] width 20 height 20
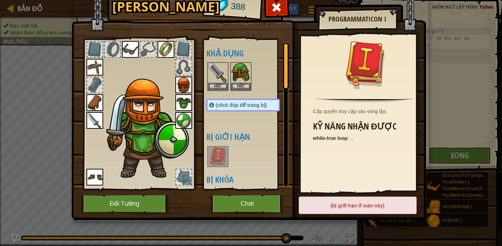
click at [221, 158] on img at bounding box center [218, 157] width 20 height 20
click at [221, 156] on img at bounding box center [218, 157] width 20 height 20
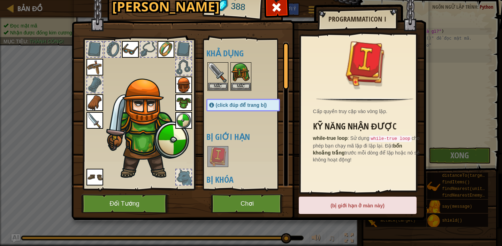
click at [352, 206] on div "(bị giới hạn ở màn này)" at bounding box center [358, 205] width 118 height 17
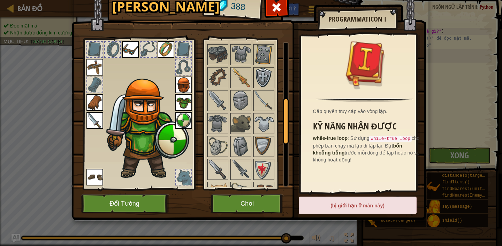
scroll to position [196, 0]
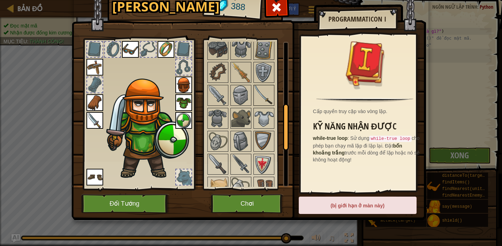
click at [260, 99] on img at bounding box center [264, 96] width 20 height 20
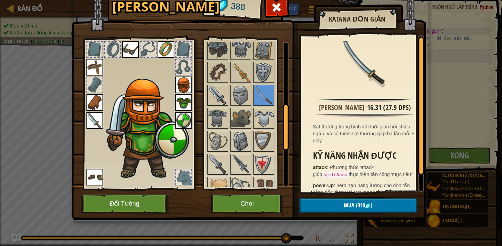
click at [220, 100] on img at bounding box center [218, 96] width 20 height 20
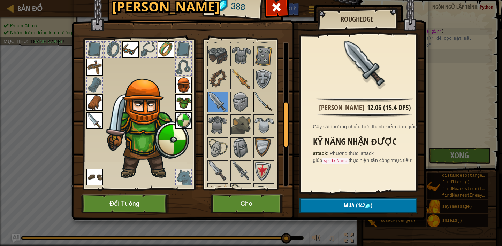
scroll to position [185, 0]
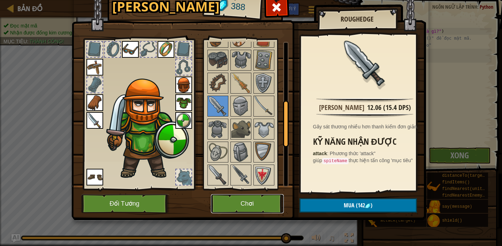
click at [260, 204] on button "Chơi" at bounding box center [247, 203] width 73 height 19
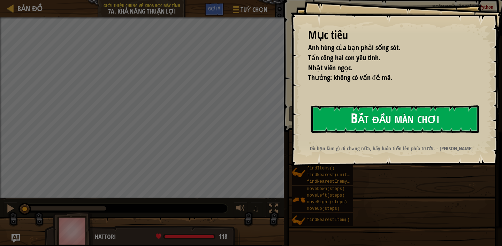
click at [405, 121] on button "Bắt đầu màn chơi" at bounding box center [395, 120] width 168 height 28
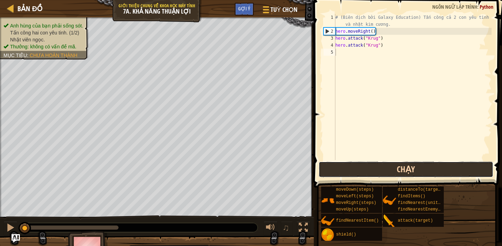
click at [398, 165] on button "Chạy" at bounding box center [406, 170] width 175 height 16
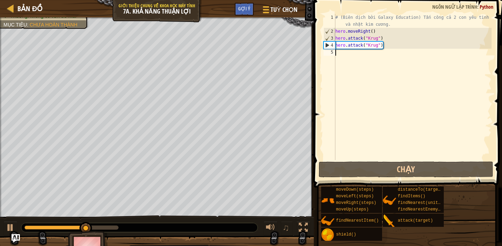
click at [359, 63] on div "# (Biên dịch bởi Galaxy Education) Tấn công cả 2 con yêu tinh và nhặt kim cương…" at bounding box center [413, 97] width 158 height 167
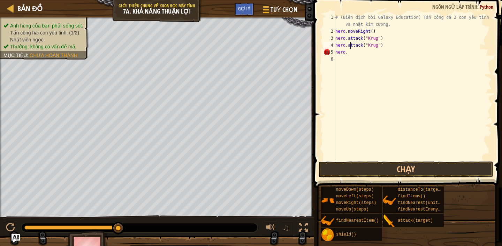
scroll to position [3, 0]
paste textarea "moveRight(steps)"
click at [385, 52] on div "# (Biên dịch bởi Galaxy Education) Tấn công cả 2 con yêu tinh và nhặt kim cương…" at bounding box center [413, 97] width 158 height 167
type textarea "hero.moveRight()"
click at [341, 60] on div "# (Biên dịch bởi Galaxy Education) Tấn công cả 2 con yêu tinh và nhặt kim cương…" at bounding box center [413, 97] width 158 height 167
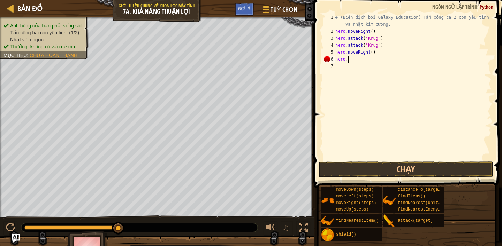
paste textarea "moveUp(steps)"
type textarea "hero.moveUp(steps)"
click at [379, 63] on div "# (Biên dịch bởi Galaxy Education) Tấn công cả 2 con yêu tinh và nhặt kim cương…" at bounding box center [413, 97] width 158 height 167
click at [377, 60] on div "# (Biên dịch bởi Galaxy Education) Tấn công cả 2 con yêu tinh và nhặt kim cương…" at bounding box center [413, 97] width 158 height 167
type textarea "hero.moveUp()"
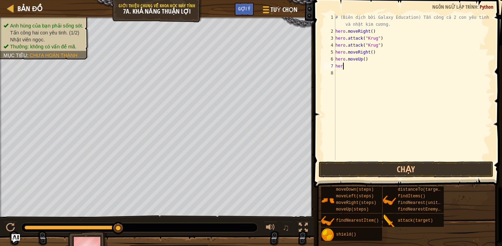
scroll to position [3, 0]
drag, startPoint x: 121, startPoint y: 229, endPoint x: 120, endPoint y: 234, distance: 5.1
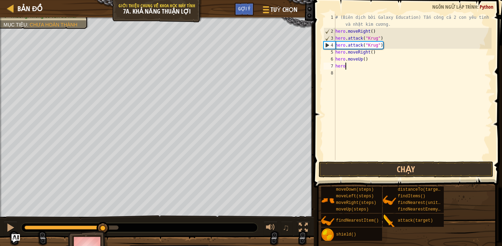
drag, startPoint x: 118, startPoint y: 228, endPoint x: 104, endPoint y: 235, distance: 15.7
click at [104, 215] on div "Anh hùng của bạn phải sống sót. Tấn công hai con yêu tinh. (1/2) Nhặt viên ngọc…" at bounding box center [251, 140] width 502 height 247
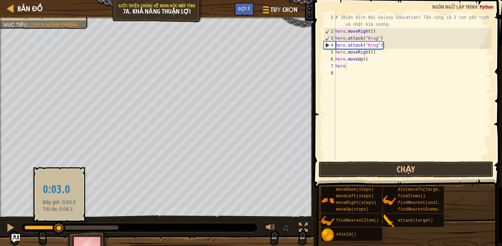
drag, startPoint x: 38, startPoint y: 228, endPoint x: 62, endPoint y: 230, distance: 24.1
click at [62, 215] on div at bounding box center [59, 228] width 13 height 13
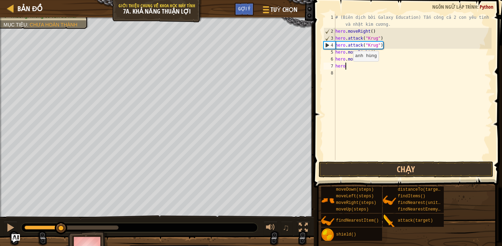
click at [347, 68] on div "# (Biên dịch bởi Galaxy Education) Tấn công cả 2 con yêu tinh và nhặt kim cương…" at bounding box center [413, 97] width 158 height 167
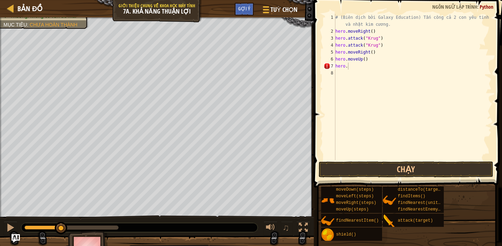
scroll to position [3, 0]
paste textarea "attack(target)"
click at [381, 66] on div "# (Biên dịch bởi Galaxy Education) Tấn công cả 2 con yêu tinh và nhặt kim cương…" at bounding box center [413, 97] width 158 height 167
type textarea "hero.attack("Grump")"
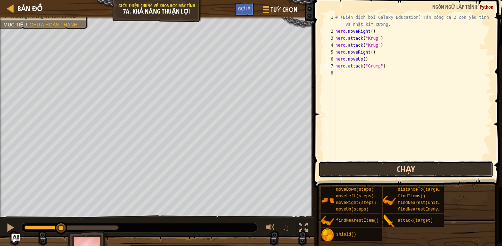
click at [384, 168] on button "Chạy" at bounding box center [406, 170] width 175 height 16
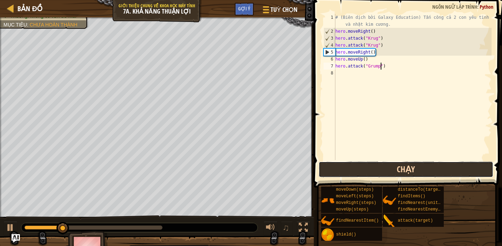
drag, startPoint x: 353, startPoint y: 173, endPoint x: 349, endPoint y: 174, distance: 4.3
click at [353, 173] on button "Chạy" at bounding box center [406, 170] width 175 height 16
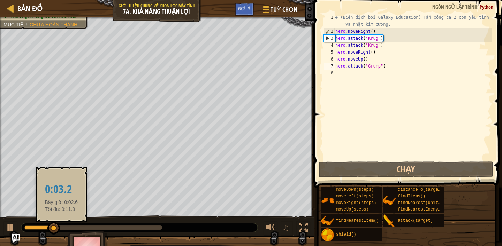
drag, startPoint x: 53, startPoint y: 220, endPoint x: 61, endPoint y: 228, distance: 11.6
click at [61, 215] on div "♫" at bounding box center [157, 226] width 314 height 21
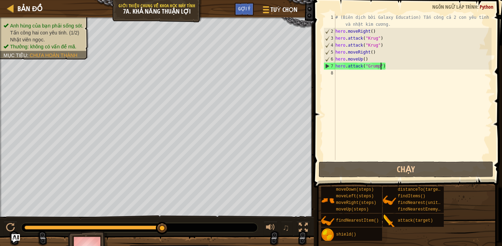
drag, startPoint x: 61, startPoint y: 228, endPoint x: 214, endPoint y: 219, distance: 152.6
click at [211, 215] on div "♫" at bounding box center [157, 226] width 314 height 21
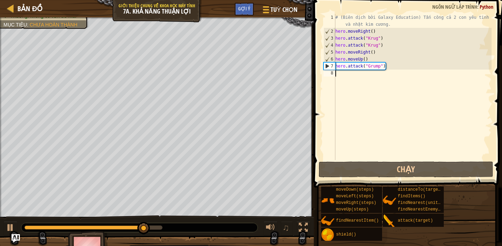
click at [344, 79] on div "# (Biên dịch bởi Galaxy Education) Tấn công cả 2 con yêu tinh và nhặt kim cương…" at bounding box center [413, 97] width 158 height 167
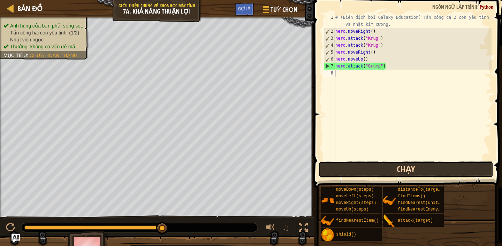
click at [368, 169] on button "Chạy" at bounding box center [406, 170] width 175 height 16
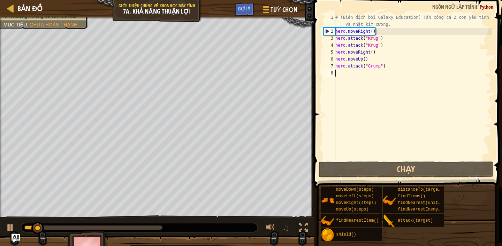
click at [343, 77] on div "# (Biên dịch bởi Galaxy Education) Tấn công cả 2 con yêu tinh và nhặt kim cương…" at bounding box center [413, 97] width 158 height 167
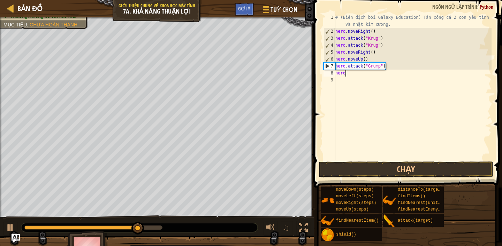
scroll to position [3, 0]
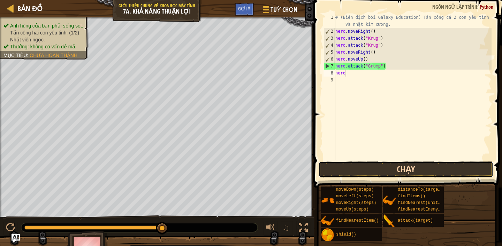
click at [377, 170] on button "Chạy" at bounding box center [406, 170] width 175 height 16
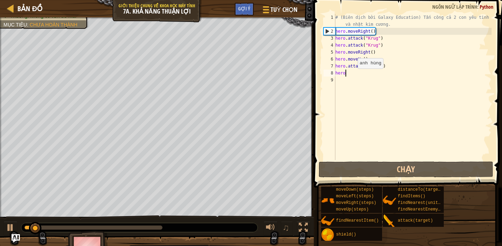
click at [352, 76] on div "# (Biên dịch bởi Galaxy Education) Tấn công cả 2 con yêu tinh và nhặt kim cương…" at bounding box center [413, 97] width 158 height 167
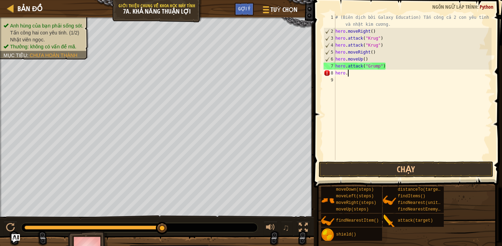
scroll to position [3, 0]
paste textarea "attack(target)"
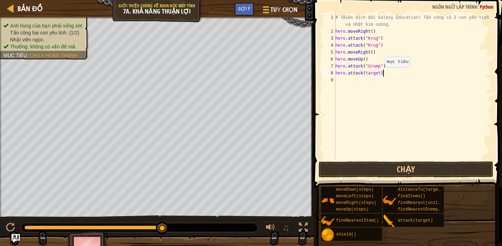
click at [379, 74] on div "# (Biên dịch bởi Galaxy Education) Tấn công cả 2 con yêu tinh và nhặt kim cương…" at bounding box center [413, 97] width 158 height 167
type textarea "hero.attack("Grump")"
click at [345, 82] on div "# (Biên dịch bởi Galaxy Education) Tấn công cả 2 con yêu tinh và nhặt kim cương…" at bounding box center [413, 97] width 158 height 167
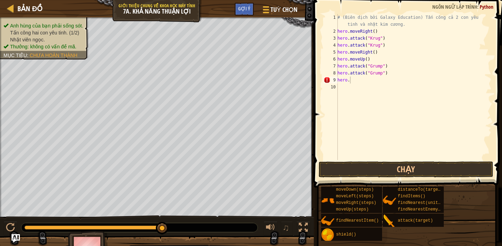
scroll to position [3, 0]
paste textarea "moveLeft(steps)"
click at [384, 80] on div "# (Biên dịch bởi Galaxy Education) Tấn công cả 2 con yêu tinh và nhặt kim cương…" at bounding box center [413, 97] width 155 height 167
type textarea "hero.moveLeft(2)"
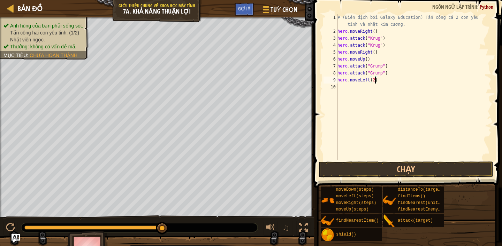
click at [339, 101] on div "# (Biên dịch bởi Galaxy Education) Tấn công cả 2 con yêu tinh và nhặt kim cương…" at bounding box center [413, 97] width 155 height 167
click at [386, 163] on button "Chạy" at bounding box center [406, 170] width 175 height 16
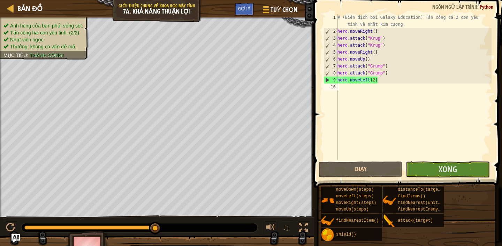
drag, startPoint x: 64, startPoint y: 227, endPoint x: 190, endPoint y: 228, distance: 126.2
click at [190, 215] on div at bounding box center [139, 227] width 236 height 9
click at [423, 167] on button "Xong" at bounding box center [448, 170] width 84 height 16
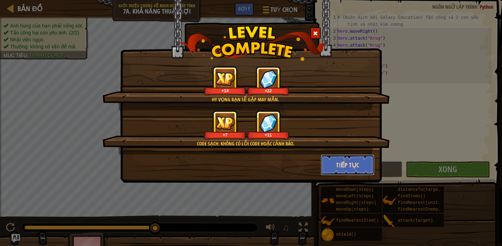
click at [350, 163] on button "Tiếp tục" at bounding box center [348, 165] width 54 height 21
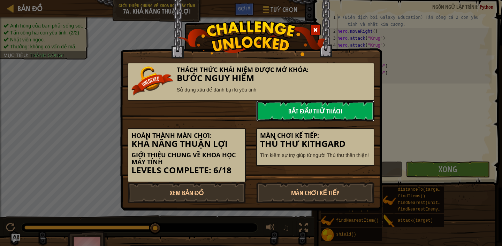
click at [322, 111] on link "Bắt đầu Thử Thách" at bounding box center [315, 111] width 118 height 21
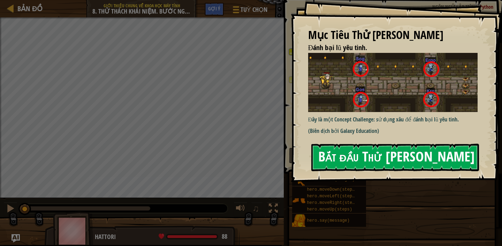
click at [389, 148] on button "Bắt đầu Thử [PERSON_NAME]" at bounding box center [395, 158] width 168 height 28
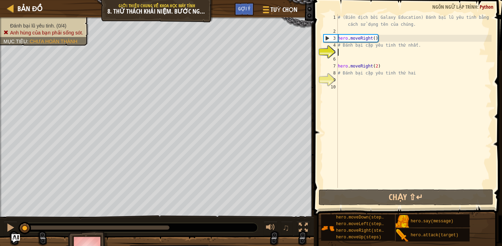
click at [353, 56] on div "# (Biên dịch bởi Galaxy Education) Đánh bại lũ yêu tinh bằng cách sử dụng tên c…" at bounding box center [413, 111] width 155 height 195
paste textarea "hero.attack(target)"
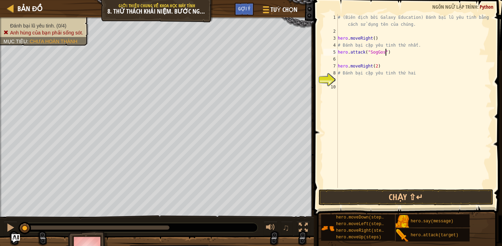
scroll to position [3, 4]
click at [431, 196] on button "Chạy ⇧↵" at bounding box center [406, 198] width 175 height 16
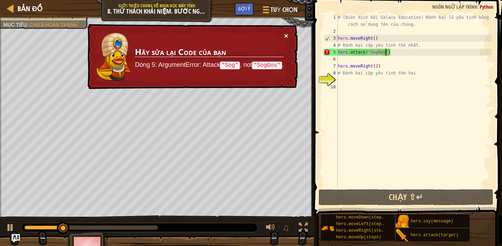
click at [288, 33] on button "×" at bounding box center [286, 35] width 4 height 7
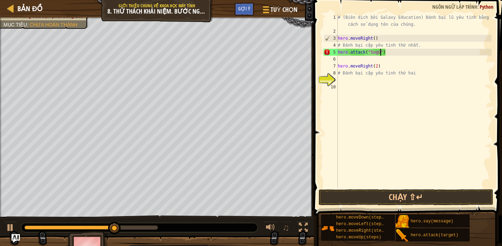
type textarea "hero.attack("Sog")"
click at [344, 60] on div "# (Biên dịch bởi Galaxy Education) Đánh bại lũ yêu tinh bằng cách sử dụng tên c…" at bounding box center [413, 111] width 155 height 195
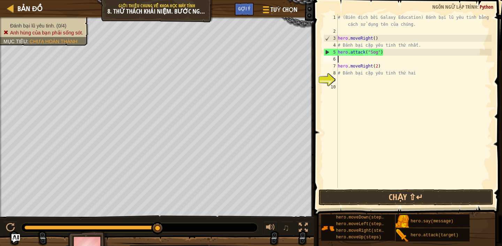
paste textarea "hero.attack(target)"
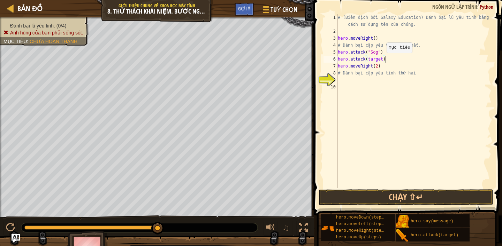
click at [383, 60] on div "# (Biên dịch bởi Galaxy Education) Đánh bại lũ yêu tinh bằng cách sử dụng tên c…" at bounding box center [413, 111] width 155 height 195
type textarea "hero.attack("Sog")"
click at [394, 198] on button "Chạy ⇧↵" at bounding box center [406, 198] width 175 height 16
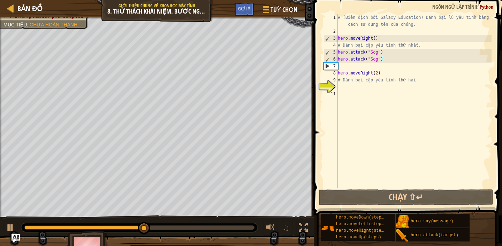
scroll to position [3, 0]
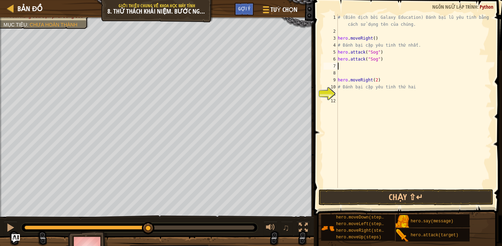
paste textarea "hero.attack(target)"
type textarea "hero.attack(target)"
paste textarea "hero.attack(target)"
click at [383, 67] on div "# (Biên dịch bởi Galaxy Education) Đánh bại lũ yêu tinh bằng cách sử dụng tên c…" at bounding box center [413, 111] width 155 height 195
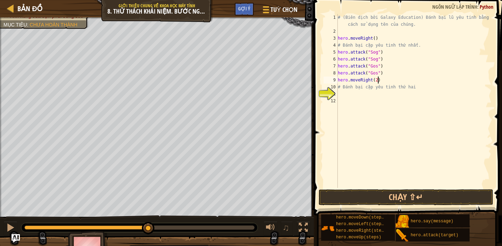
type textarea "# Đánh bại cặp yêu tinh thứ hai"
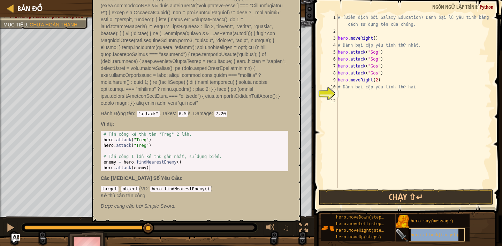
copy span "hero.attack(target)"
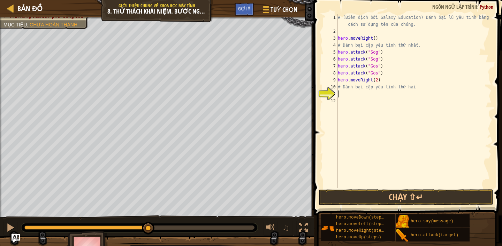
paste textarea "hero.attack(target)"
type textarea "hero.attack(target)"
paste textarea "hero.attack(target)"
type textarea "hero.attack(target)"
paste textarea "hero.attack(target)"
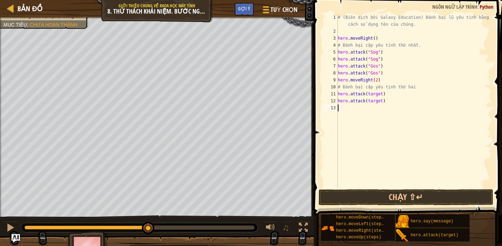
type textarea "hero.attack(target)"
paste textarea "hero.attack(target)"
click at [383, 95] on div "# (Biên dịch bởi Galaxy Education) Đánh bại lũ yêu tinh bằng cách sử dụng tên c…" at bounding box center [413, 111] width 155 height 195
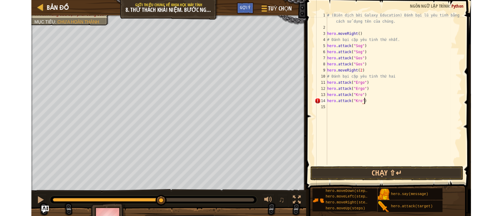
scroll to position [3, 3]
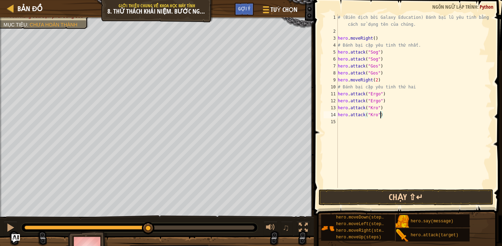
type textarea "hero.attack("Kro")"
click at [399, 193] on button "Chạy ⇧↵" at bounding box center [406, 198] width 175 height 16
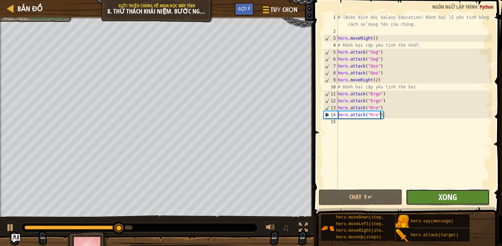
click at [442, 193] on span "Xong" at bounding box center [447, 197] width 18 height 11
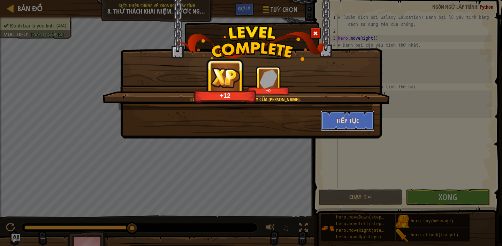
click at [344, 122] on button "Tiếp tục" at bounding box center [348, 120] width 54 height 21
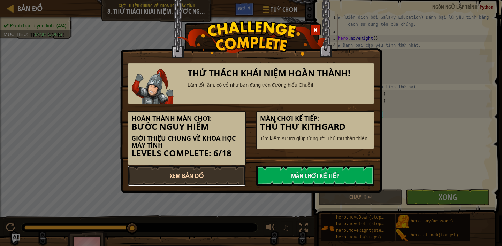
click at [220, 170] on link "Xem Bản Đồ" at bounding box center [187, 176] width 118 height 21
select select "vi"
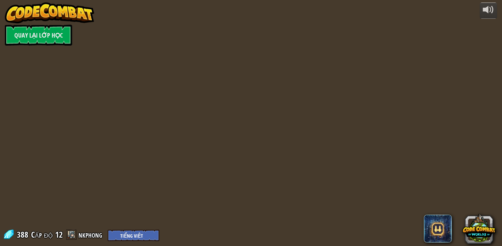
select select "vi"
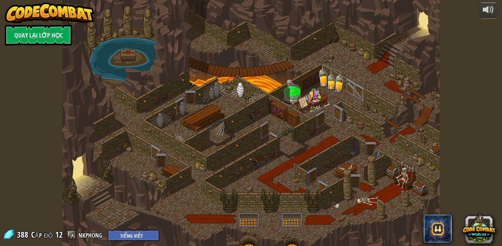
select select "vi"
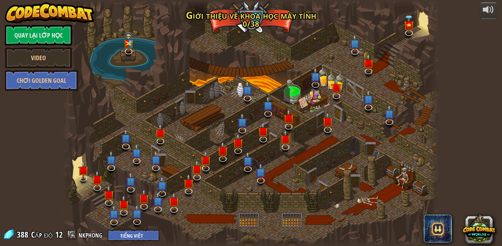
select select "vi"
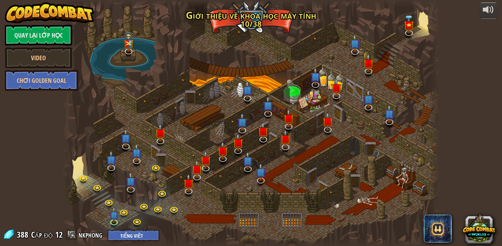
select select "vi"
